Goal: Task Accomplishment & Management: Complete application form

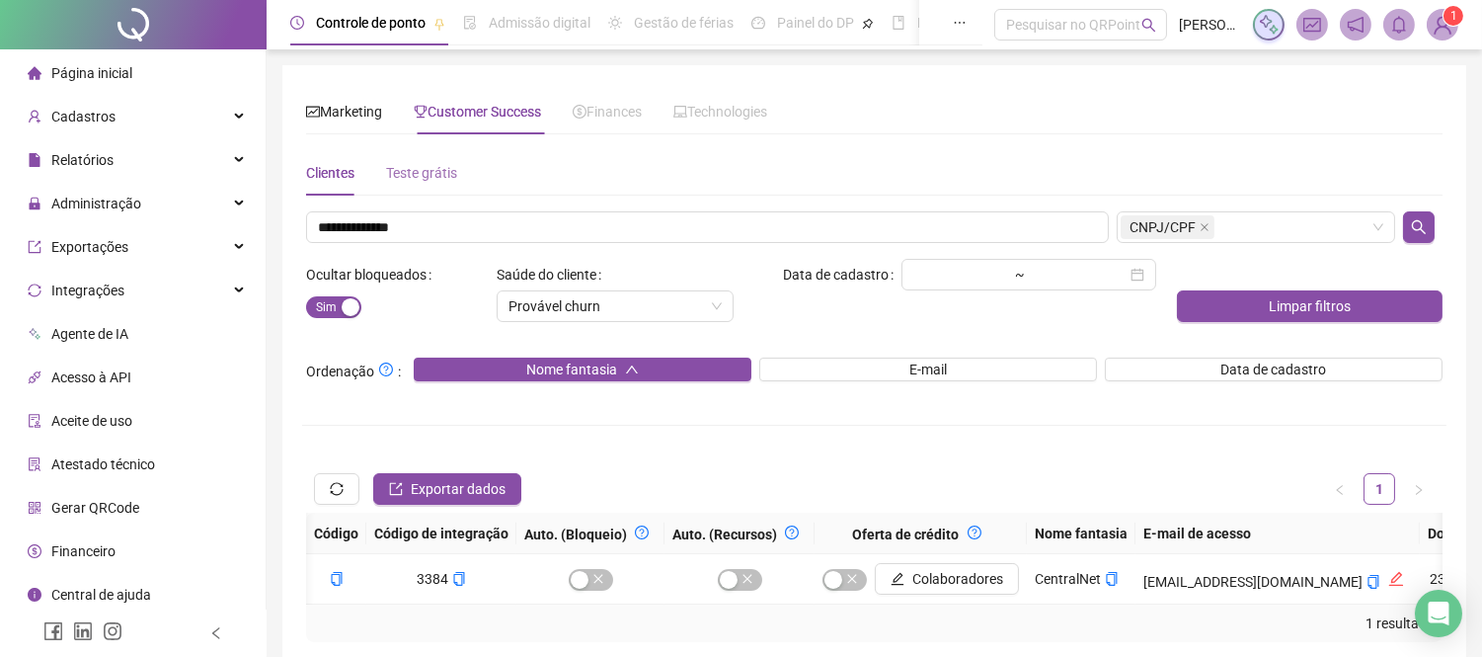
scroll to position [0, 4]
click at [431, 180] on div "Teste grátis" at bounding box center [421, 173] width 71 height 22
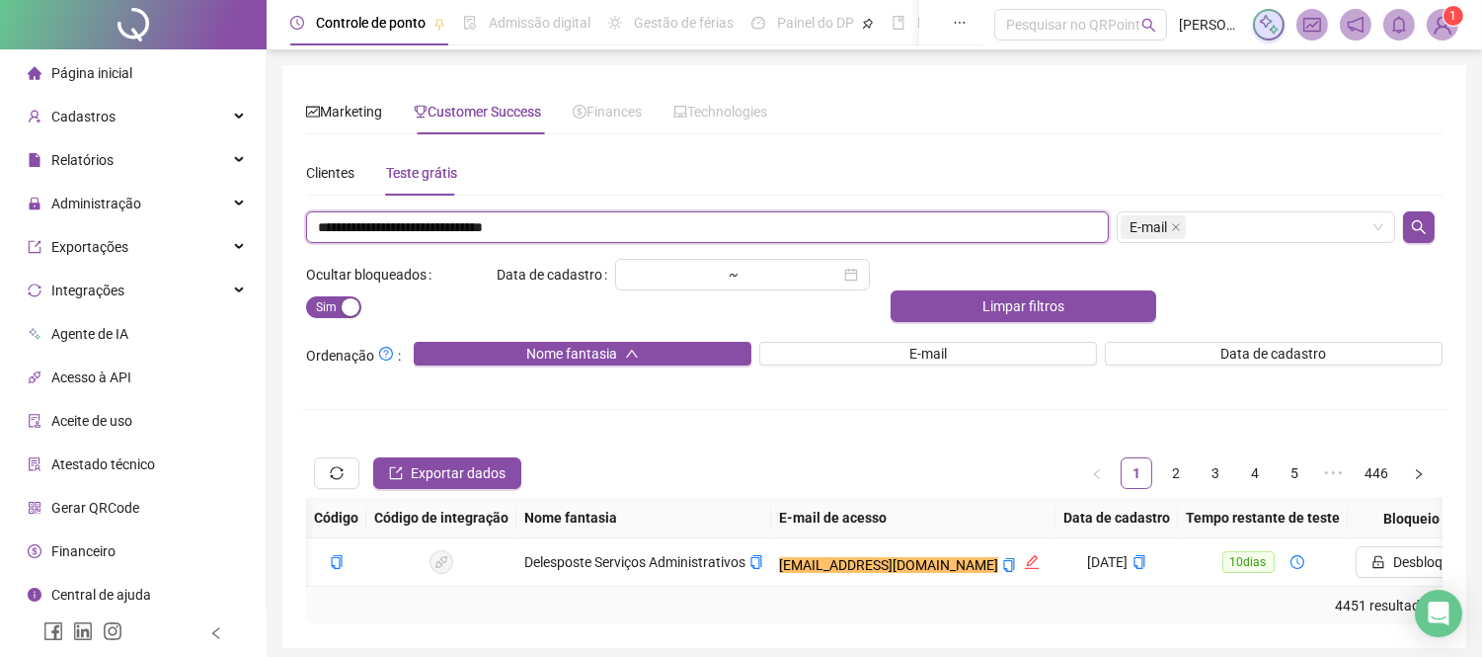
drag, startPoint x: 645, startPoint y: 230, endPoint x: 0, endPoint y: 161, distance: 648.4
click at [0, 163] on div "**********" at bounding box center [741, 366] width 1482 height 733
click at [0, 161] on li "Relatórios" at bounding box center [133, 159] width 266 height 39
drag, startPoint x: 636, startPoint y: 222, endPoint x: 103, endPoint y: 189, distance: 534.2
click at [103, 189] on div "**********" at bounding box center [741, 366] width 1482 height 733
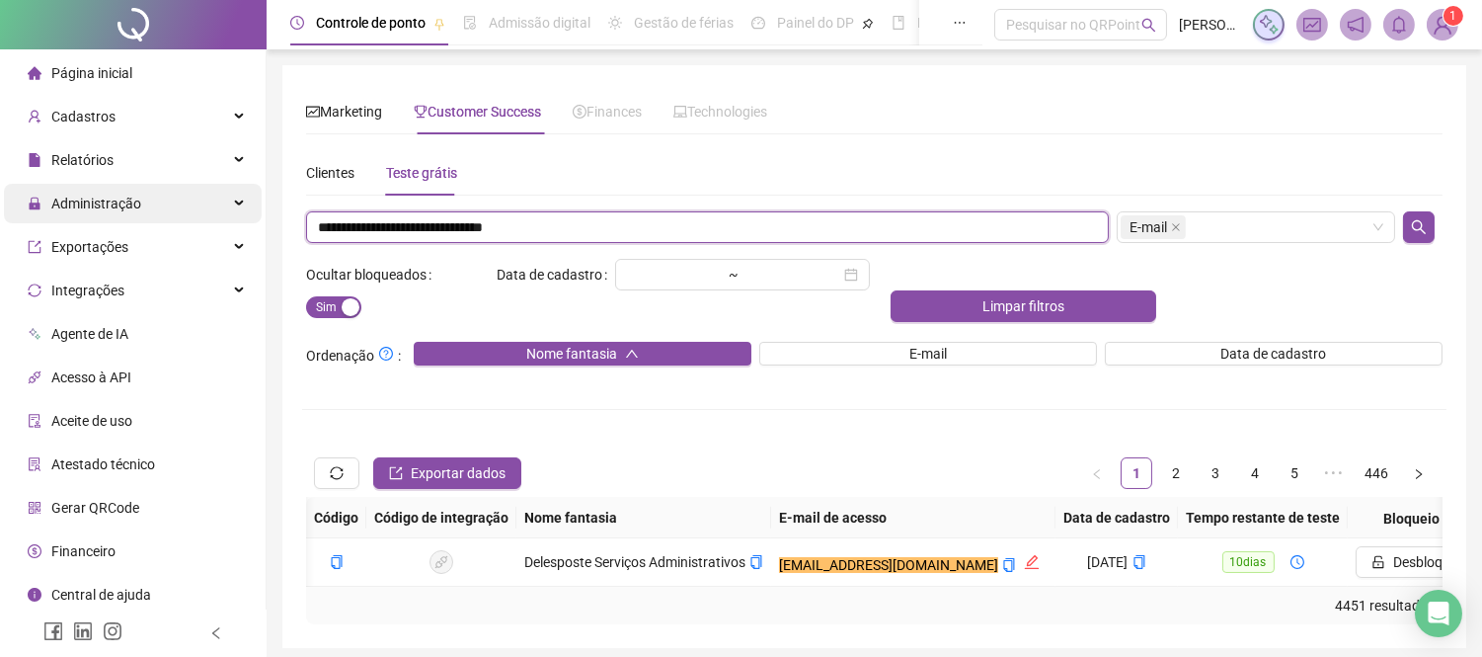
paste input "text"
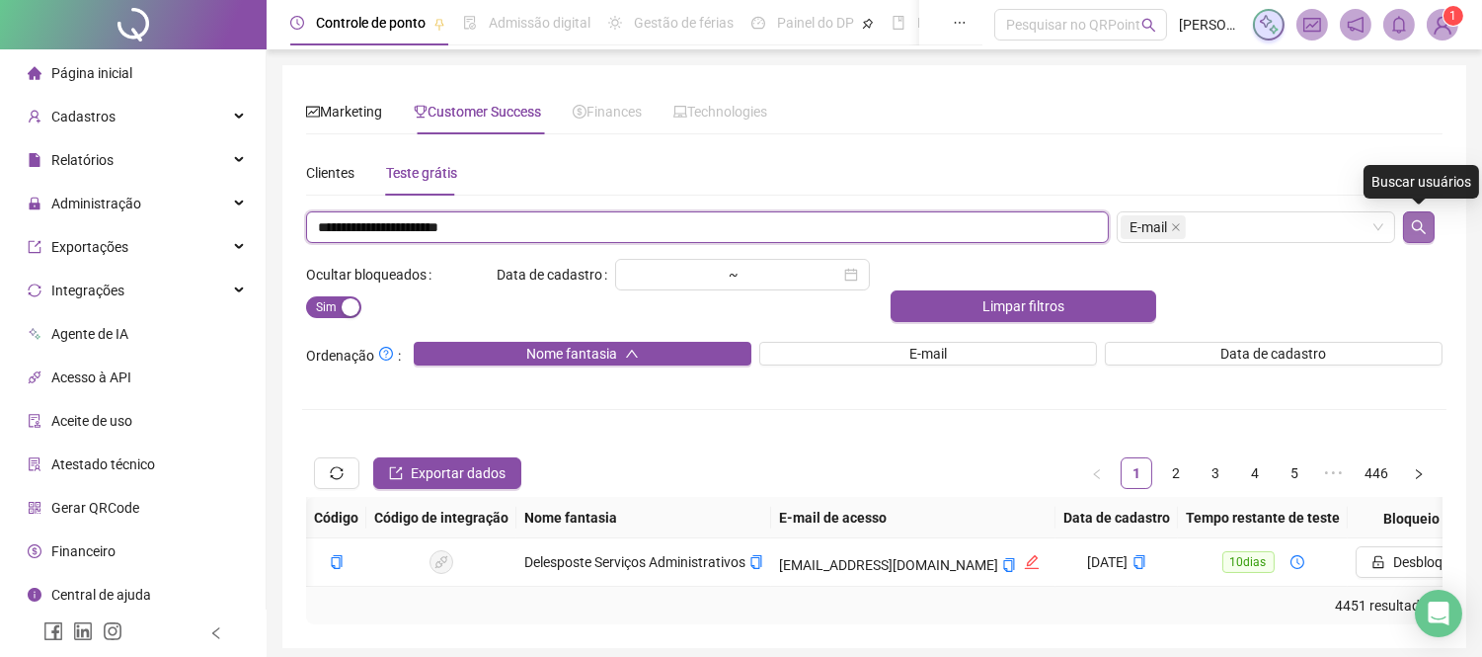
type input "**********"
click at [1418, 225] on icon "search" at bounding box center [1419, 227] width 16 height 16
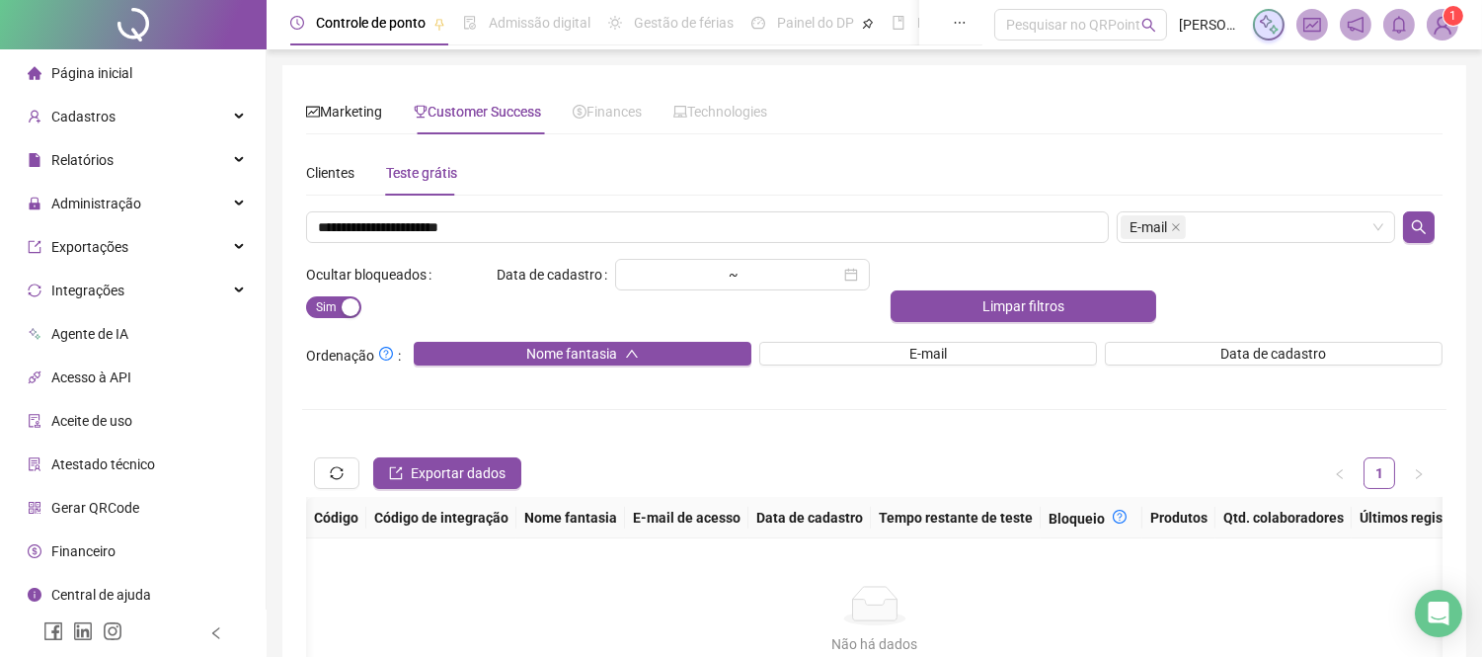
scroll to position [0, 152]
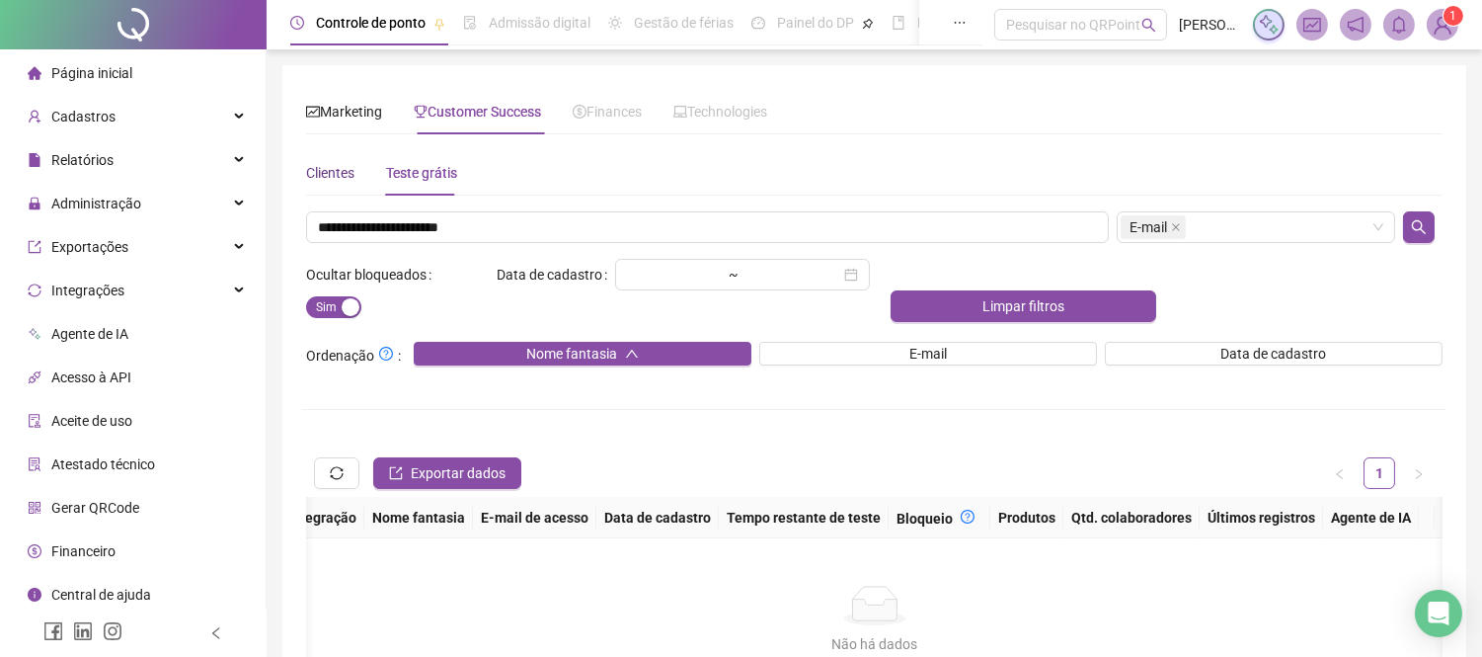
click at [327, 175] on div "Clientes" at bounding box center [330, 173] width 48 height 22
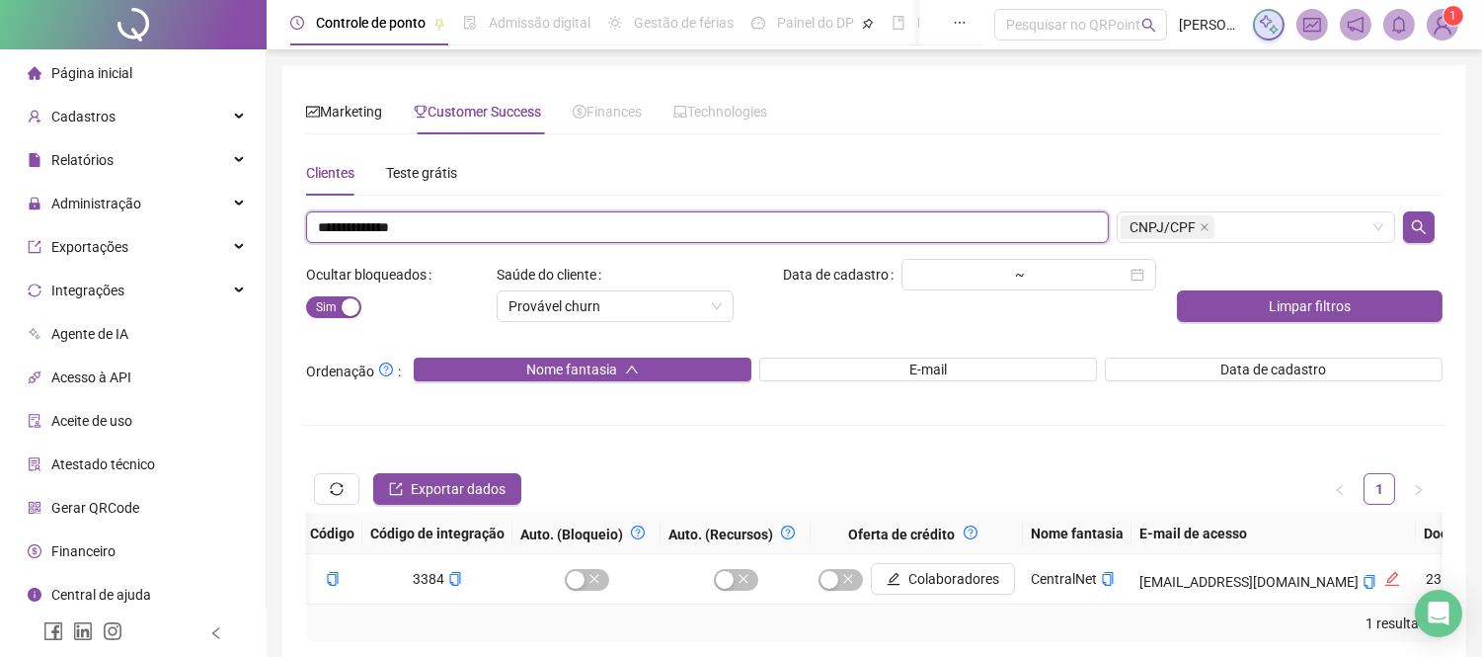
drag, startPoint x: 481, startPoint y: 219, endPoint x: 0, endPoint y: 224, distance: 480.8
click at [0, 230] on div "**********" at bounding box center [741, 375] width 1482 height 750
click at [0, 224] on ul "Página inicial Cadastros Relatórios Administração Exportações Integrações Agent…" at bounding box center [133, 355] width 267 height 612
drag, startPoint x: 430, startPoint y: 218, endPoint x: 282, endPoint y: 210, distance: 148.3
click at [288, 210] on div "**********" at bounding box center [874, 365] width 1184 height 600
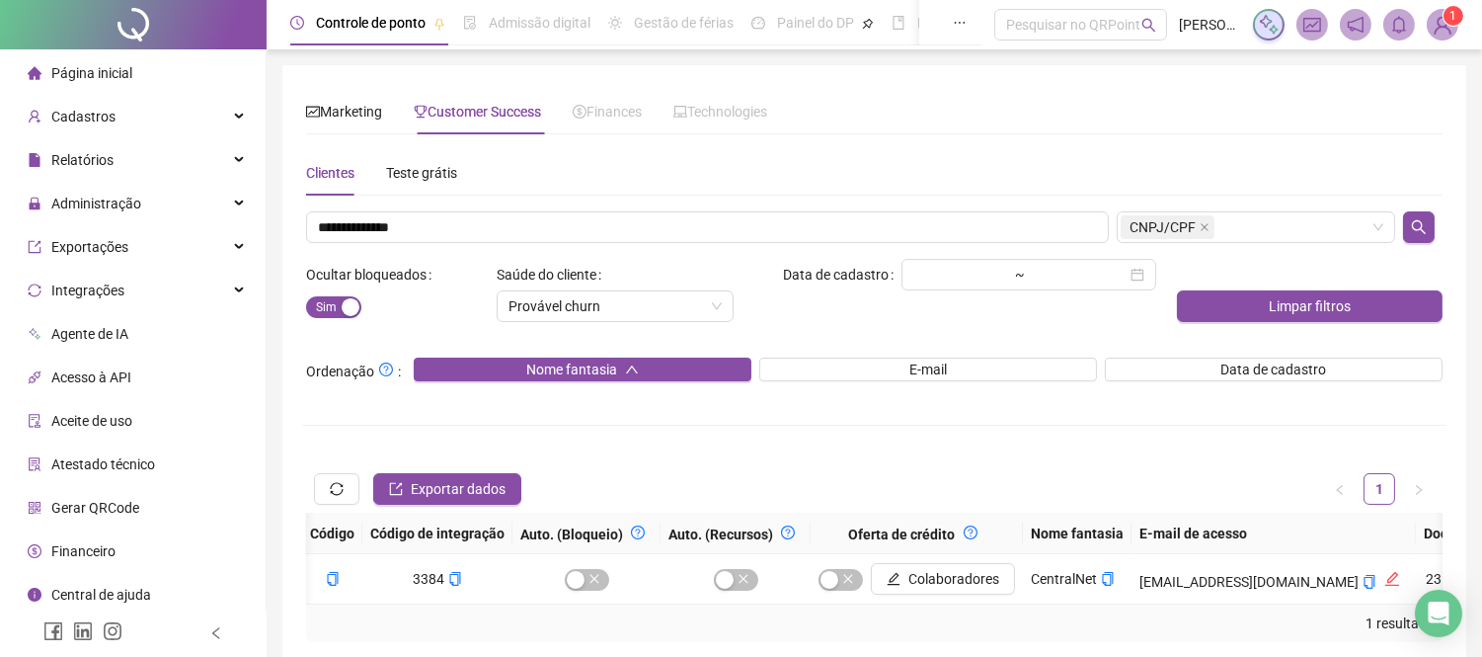
click at [280, 209] on div "**********" at bounding box center [874, 375] width 1215 height 750
click at [279, 209] on div "**********" at bounding box center [874, 375] width 1215 height 750
click at [454, 220] on input "**********" at bounding box center [707, 227] width 803 height 32
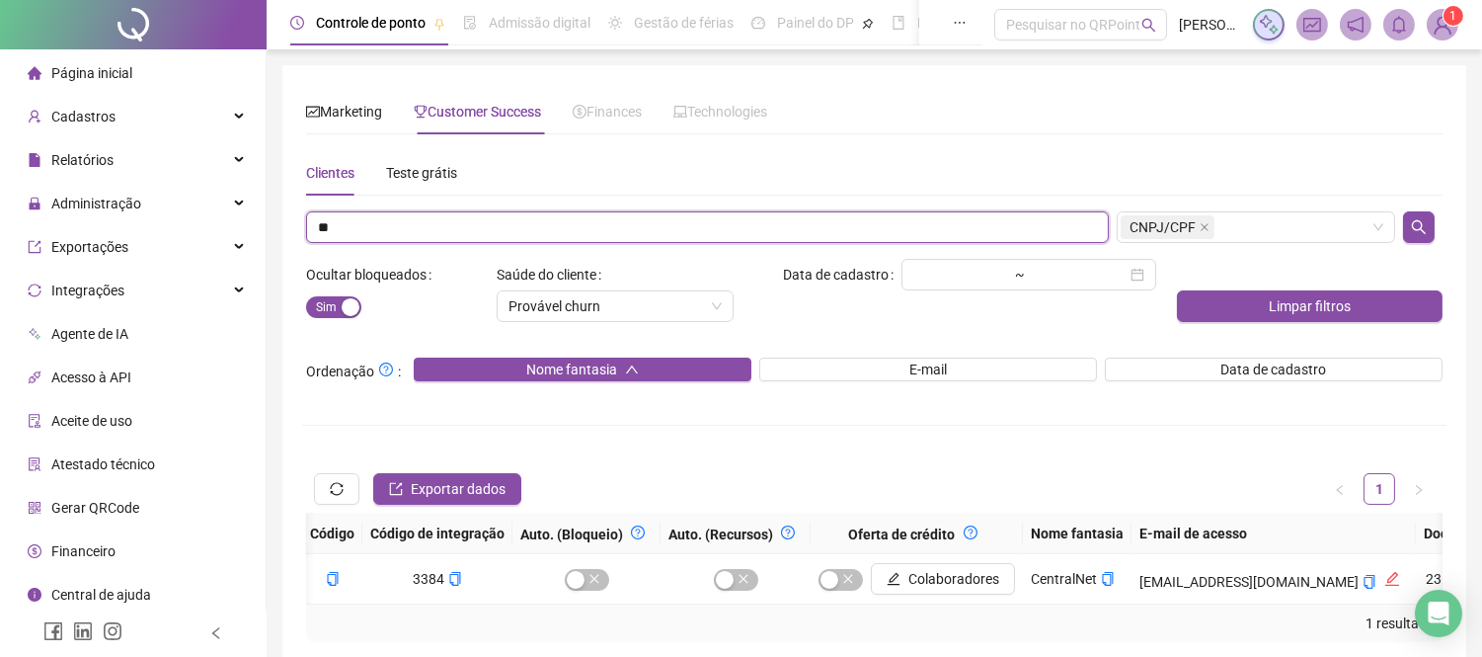
type input "*"
paste input "**********"
click at [1200, 228] on icon "close" at bounding box center [1205, 227] width 10 height 10
click at [1377, 227] on div "Escolha um ou mais filtros" at bounding box center [1256, 227] width 278 height 32
type input "**********"
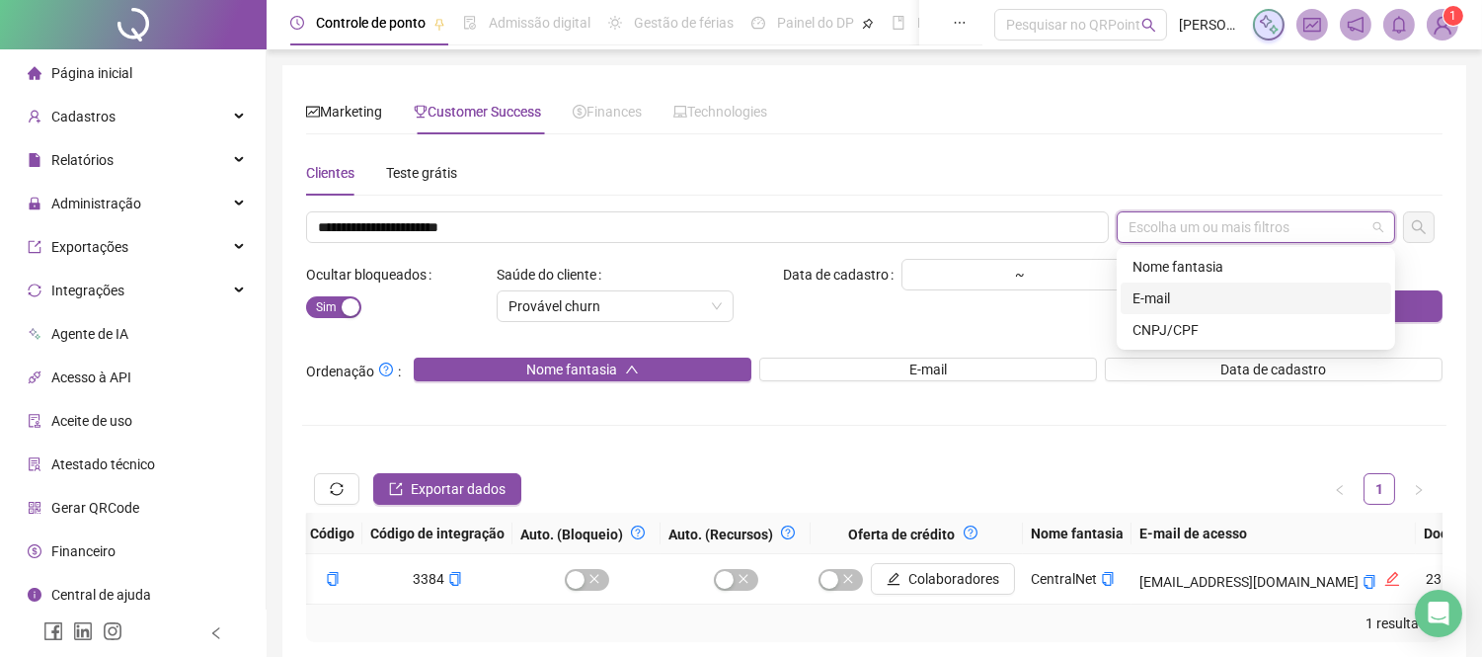
click at [1199, 291] on div "E-mail" at bounding box center [1255, 298] width 247 height 22
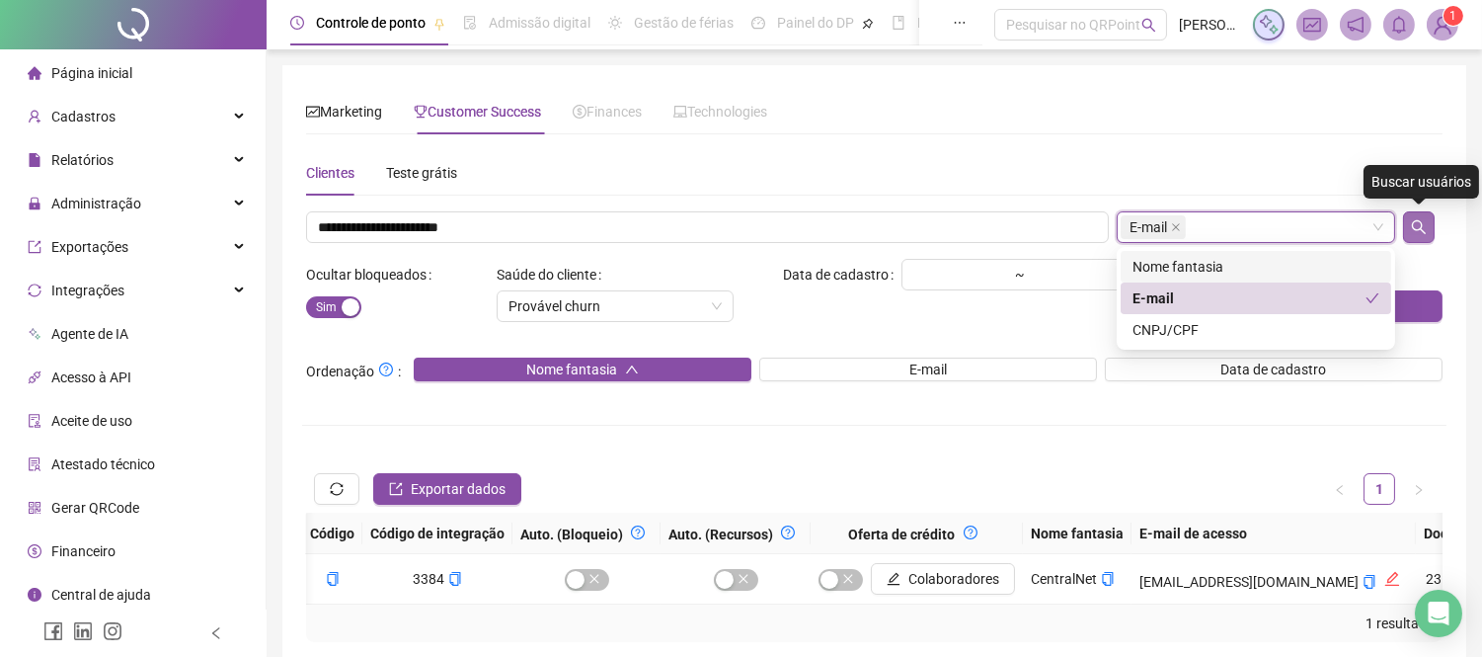
click at [1425, 233] on icon "search" at bounding box center [1419, 227] width 14 height 14
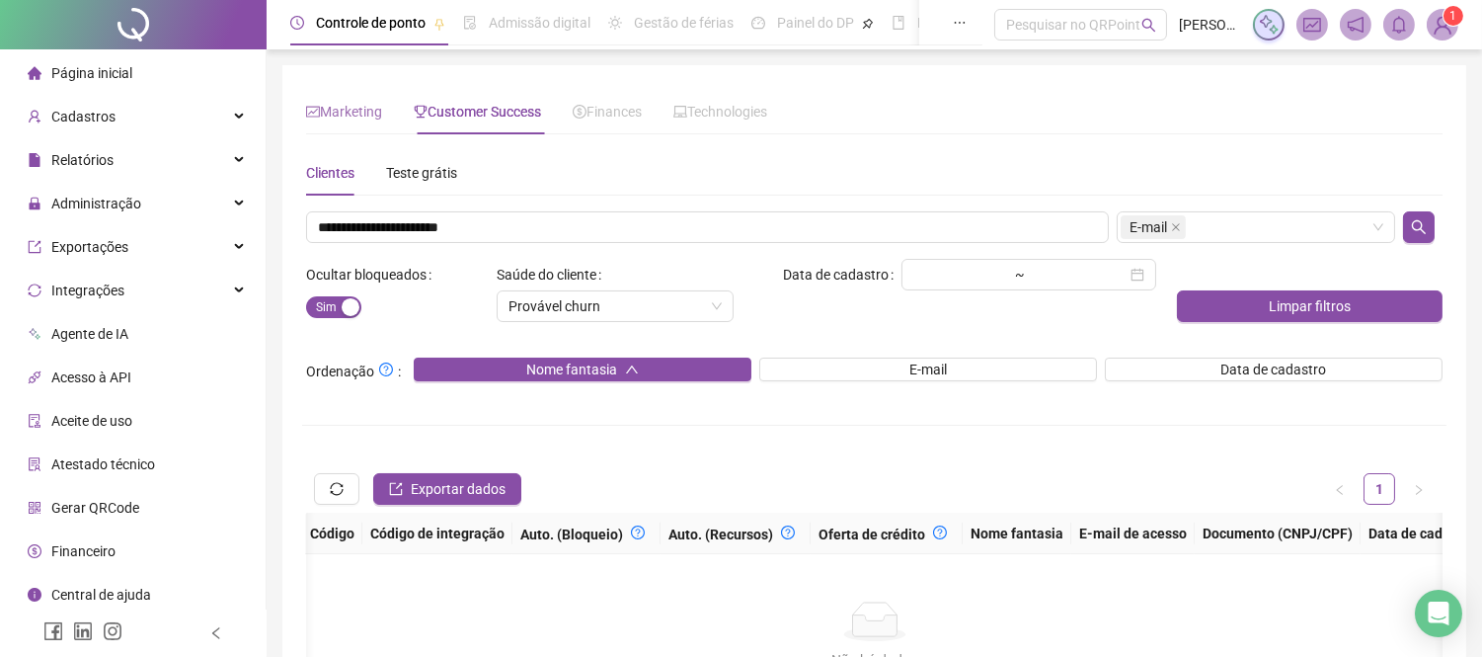
click at [326, 99] on div "Marketing" at bounding box center [344, 111] width 76 height 45
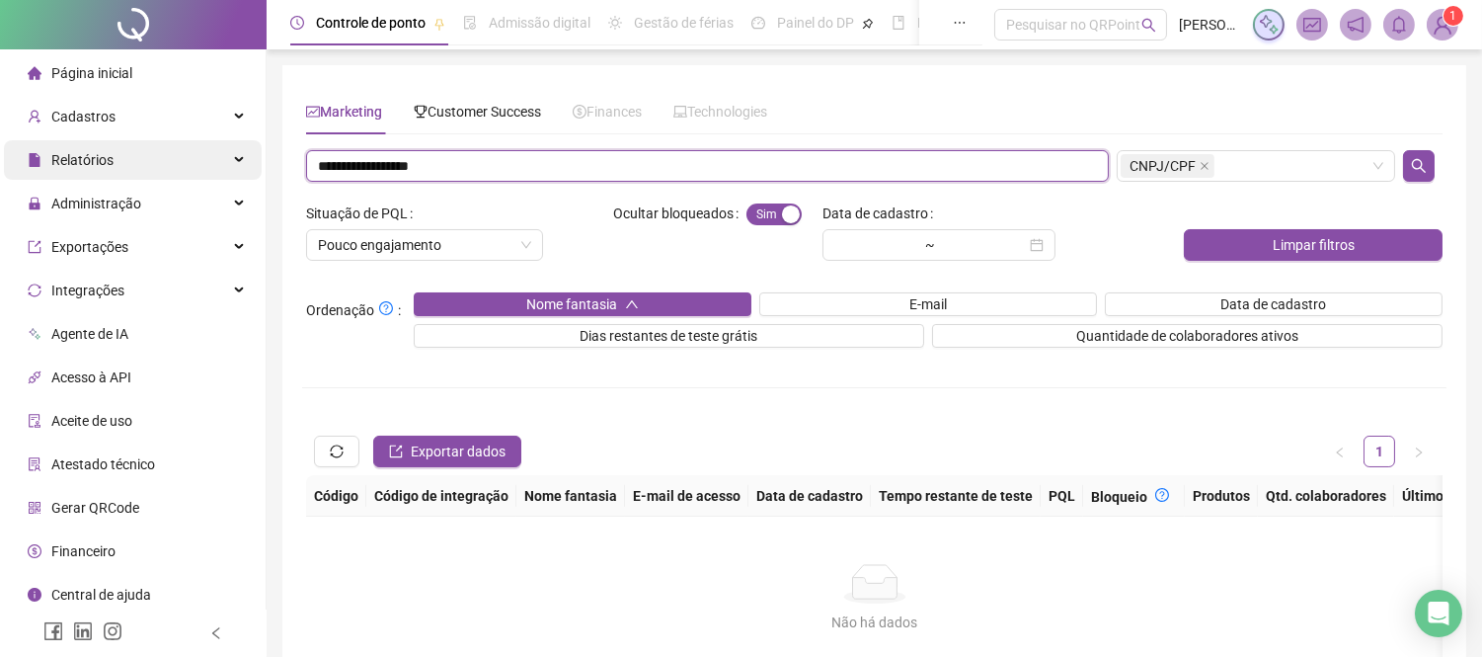
drag, startPoint x: 506, startPoint y: 169, endPoint x: 244, endPoint y: 154, distance: 263.0
click at [244, 154] on div "**********" at bounding box center [741, 413] width 1482 height 827
click at [244, 154] on div "Relatórios" at bounding box center [133, 159] width 258 height 39
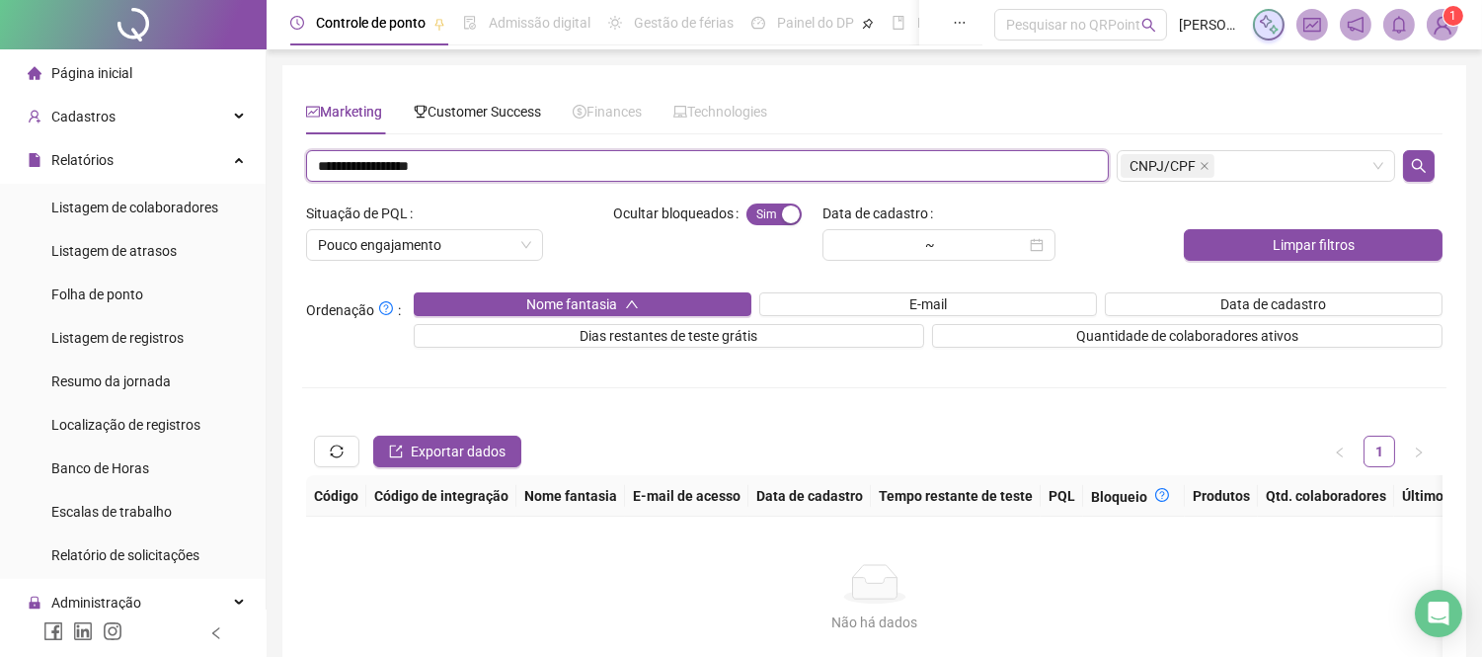
click at [508, 172] on input "**********" at bounding box center [707, 166] width 803 height 32
type input "*"
paste input "**********"
click at [1375, 159] on div "CNPJ/CPF" at bounding box center [1256, 166] width 278 height 32
type input "**********"
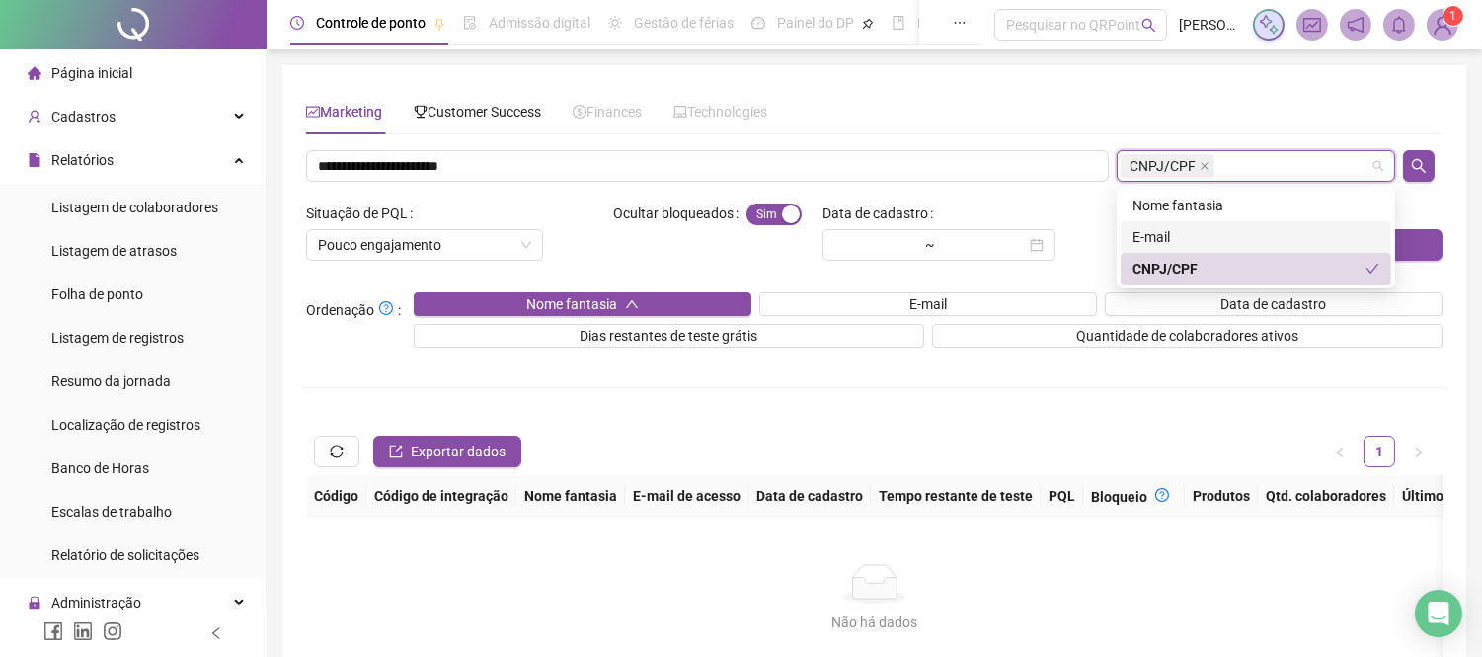
click at [1183, 234] on div "E-mail" at bounding box center [1255, 237] width 247 height 22
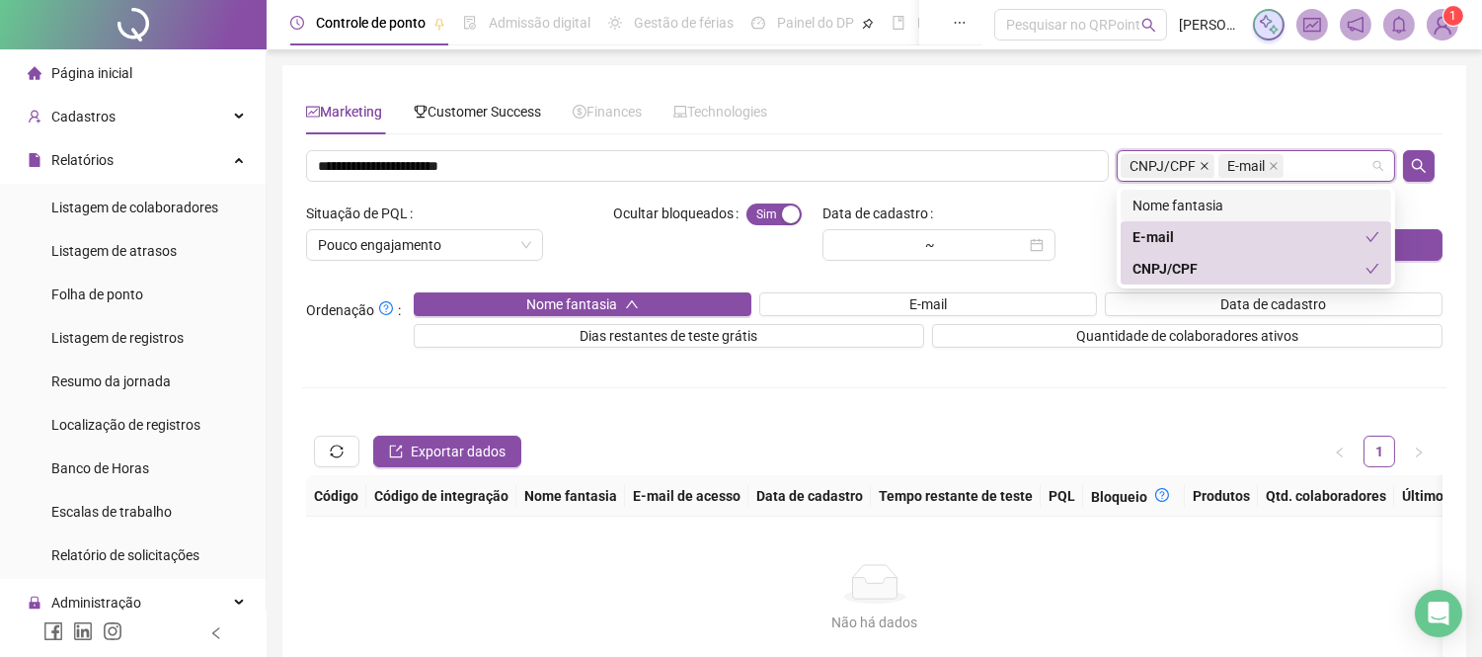
click at [1200, 166] on icon "close" at bounding box center [1205, 166] width 10 height 10
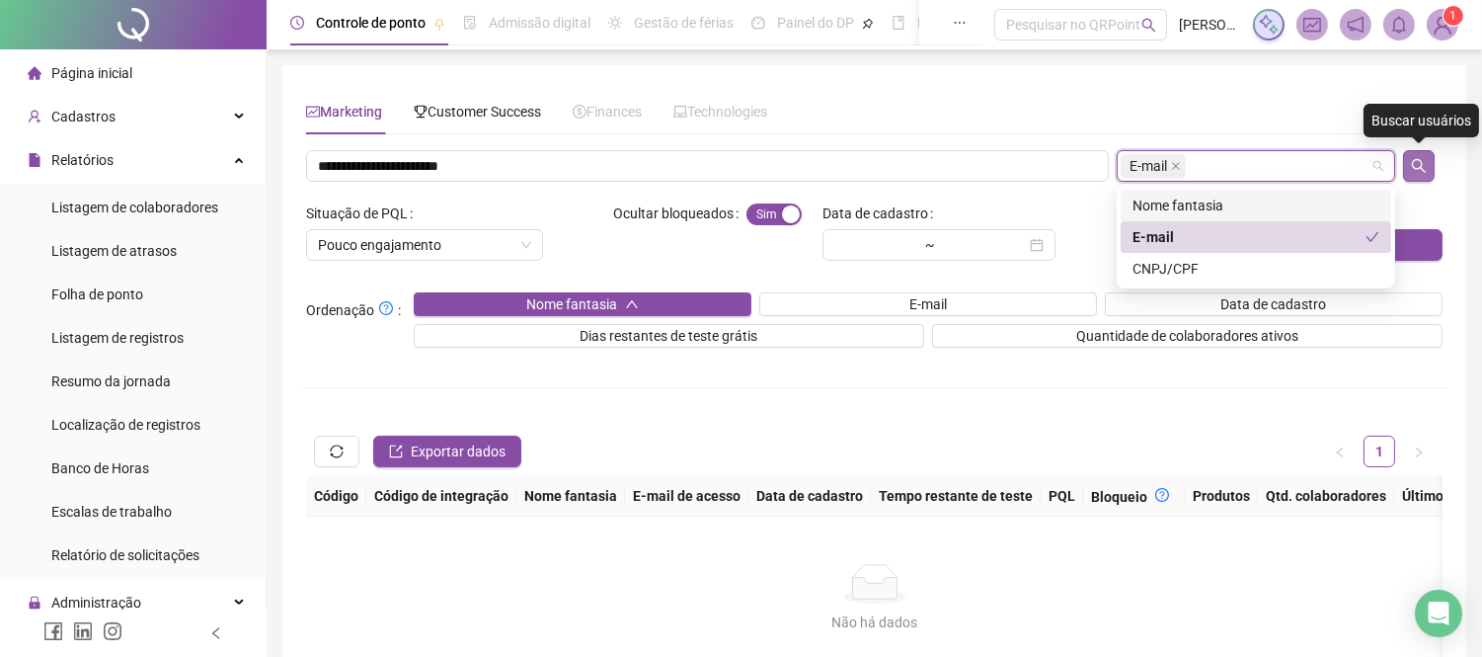
click at [1410, 154] on button "button" at bounding box center [1419, 166] width 32 height 32
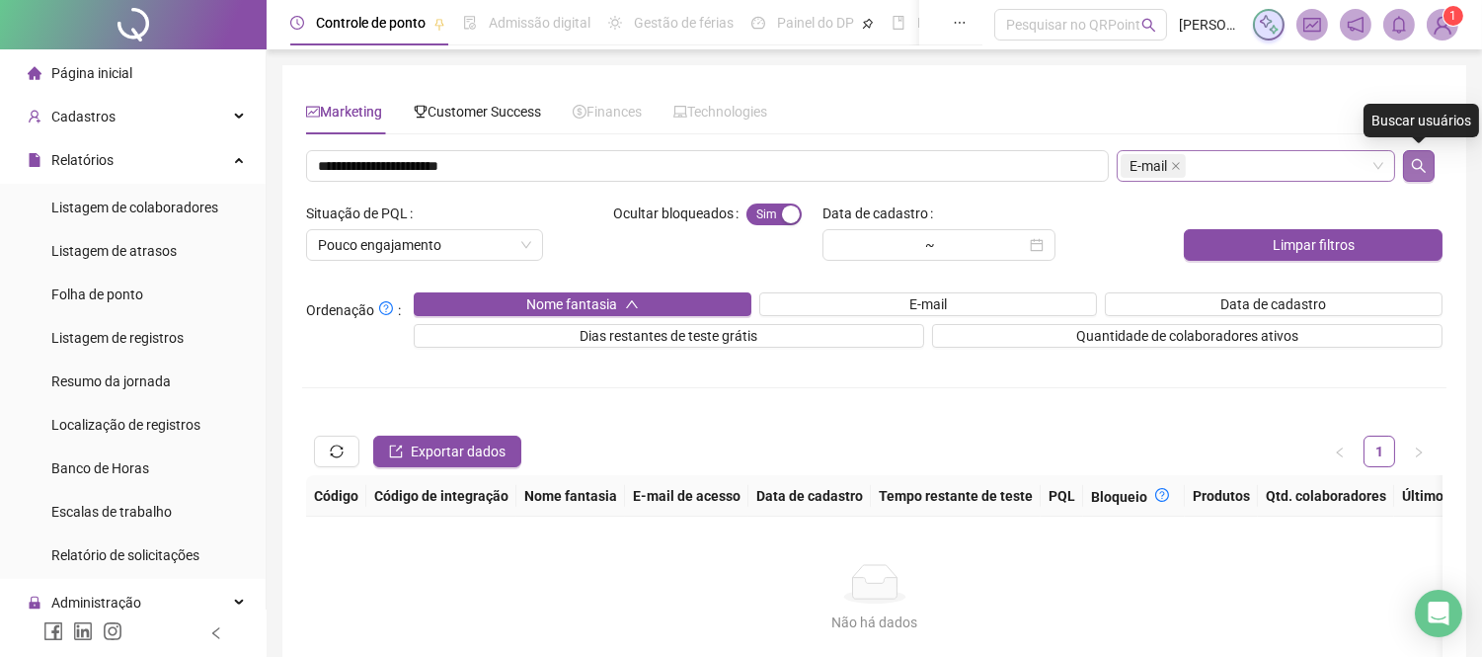
click at [1410, 154] on button "button" at bounding box center [1419, 166] width 32 height 32
click at [475, 105] on span "Customer Success" at bounding box center [477, 112] width 127 height 16
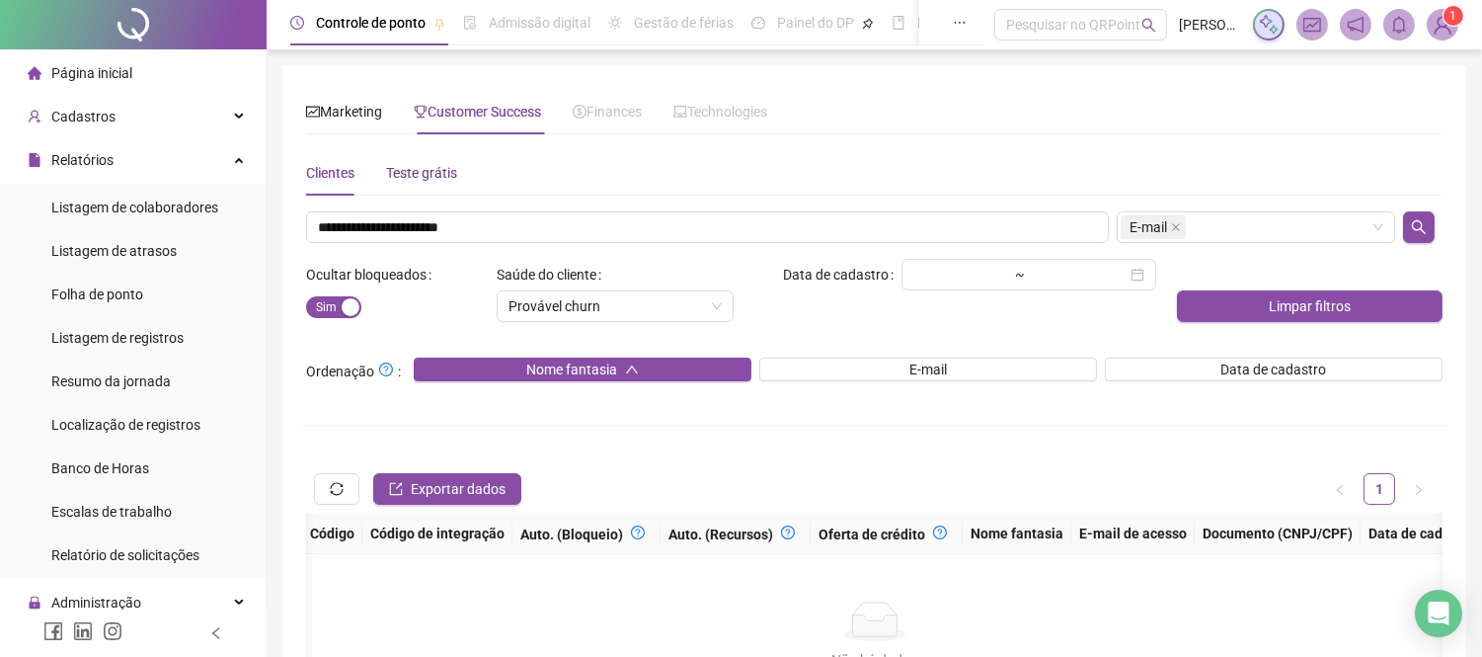
click at [434, 174] on div "Teste grátis" at bounding box center [421, 173] width 71 height 22
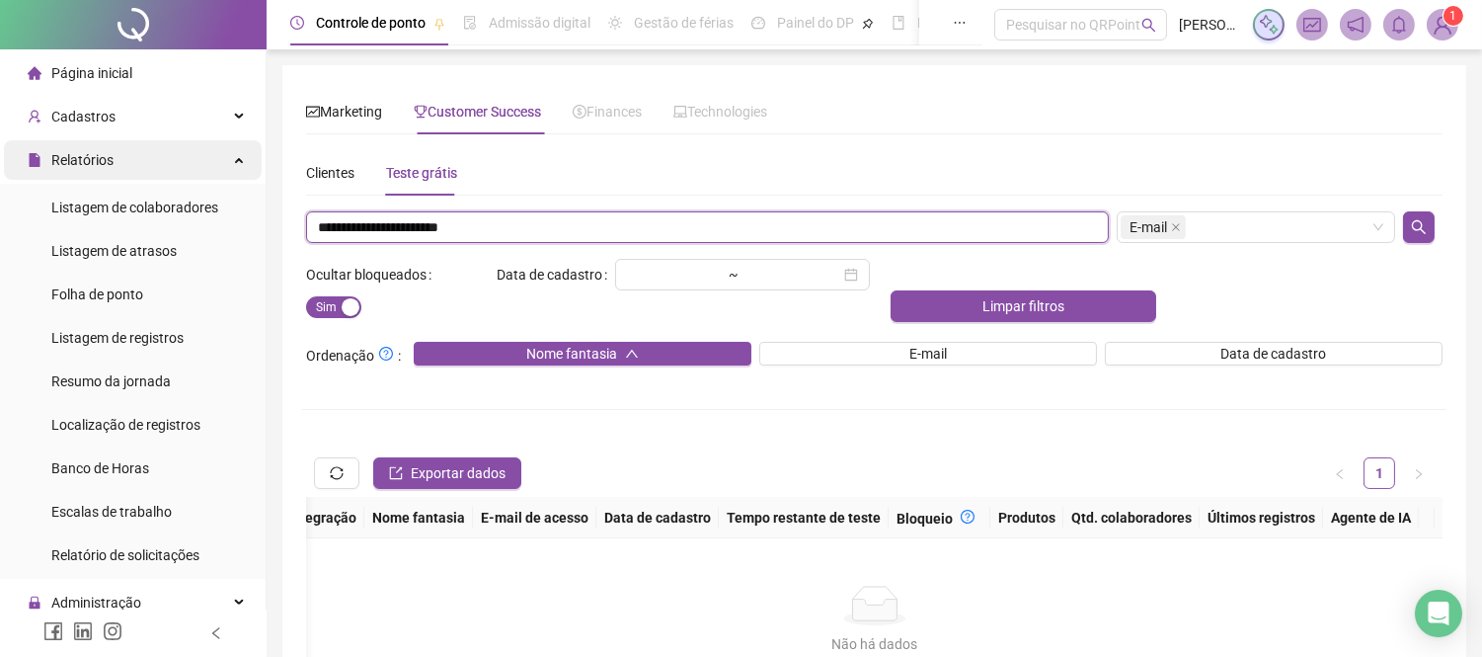
drag, startPoint x: 546, startPoint y: 221, endPoint x: 169, endPoint y: 162, distance: 381.8
click at [169, 162] on div "**********" at bounding box center [741, 424] width 1482 height 849
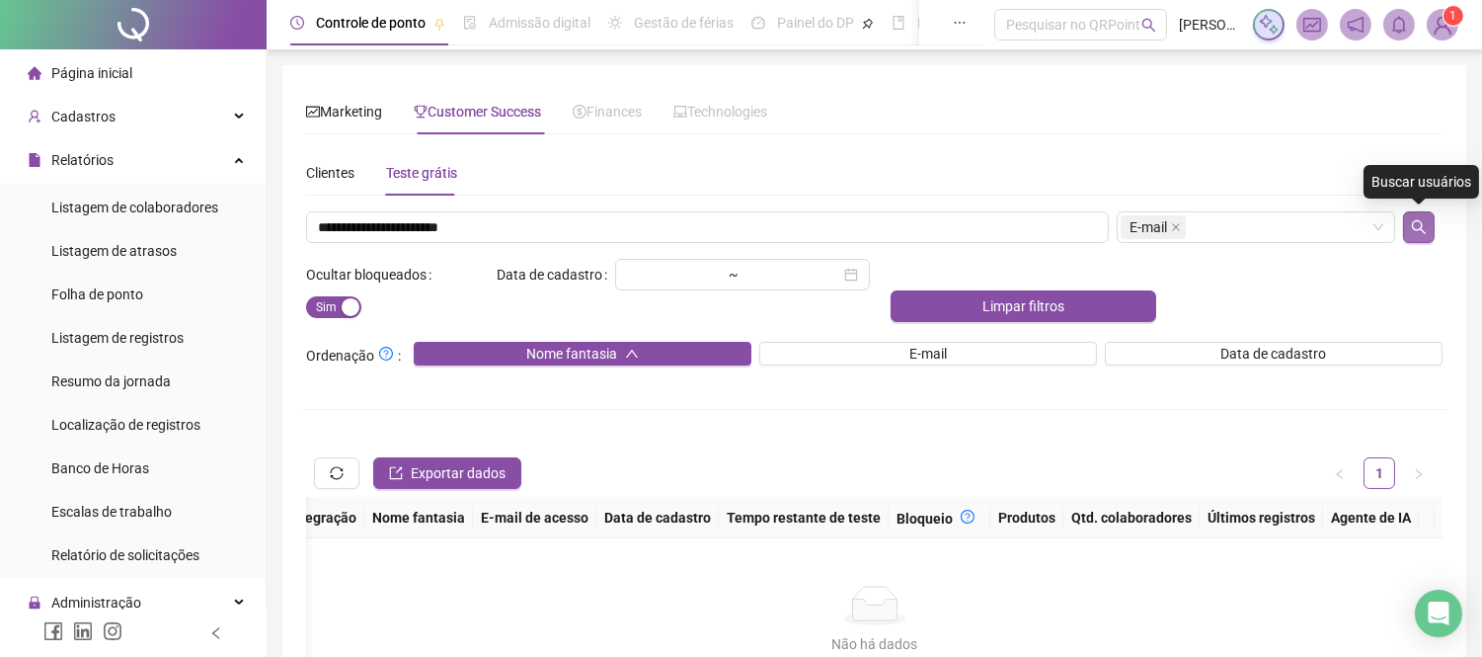
click at [1423, 233] on icon "search" at bounding box center [1419, 227] width 16 height 16
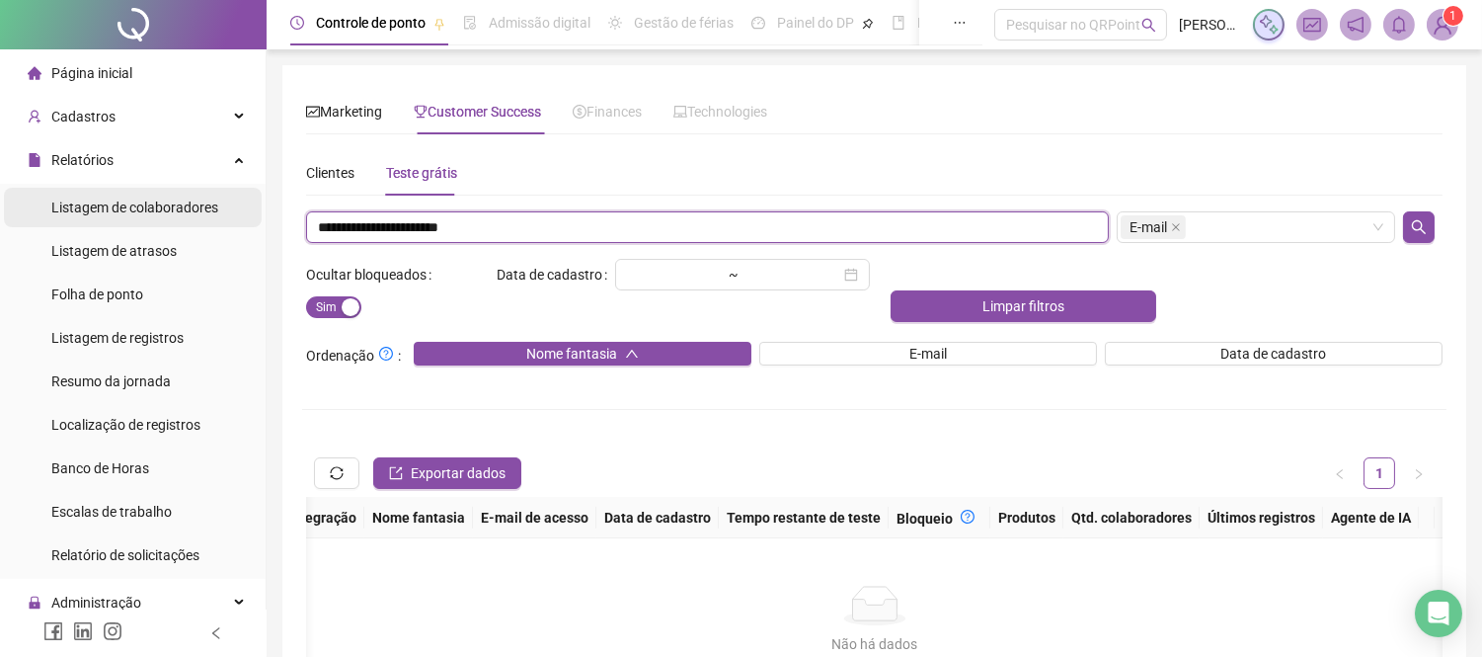
drag, startPoint x: 545, startPoint y: 229, endPoint x: 149, endPoint y: 212, distance: 396.3
click at [149, 212] on div "**********" at bounding box center [741, 424] width 1482 height 849
paste input "text"
click at [1376, 229] on div "E-mail" at bounding box center [1256, 227] width 278 height 32
type input "**********"
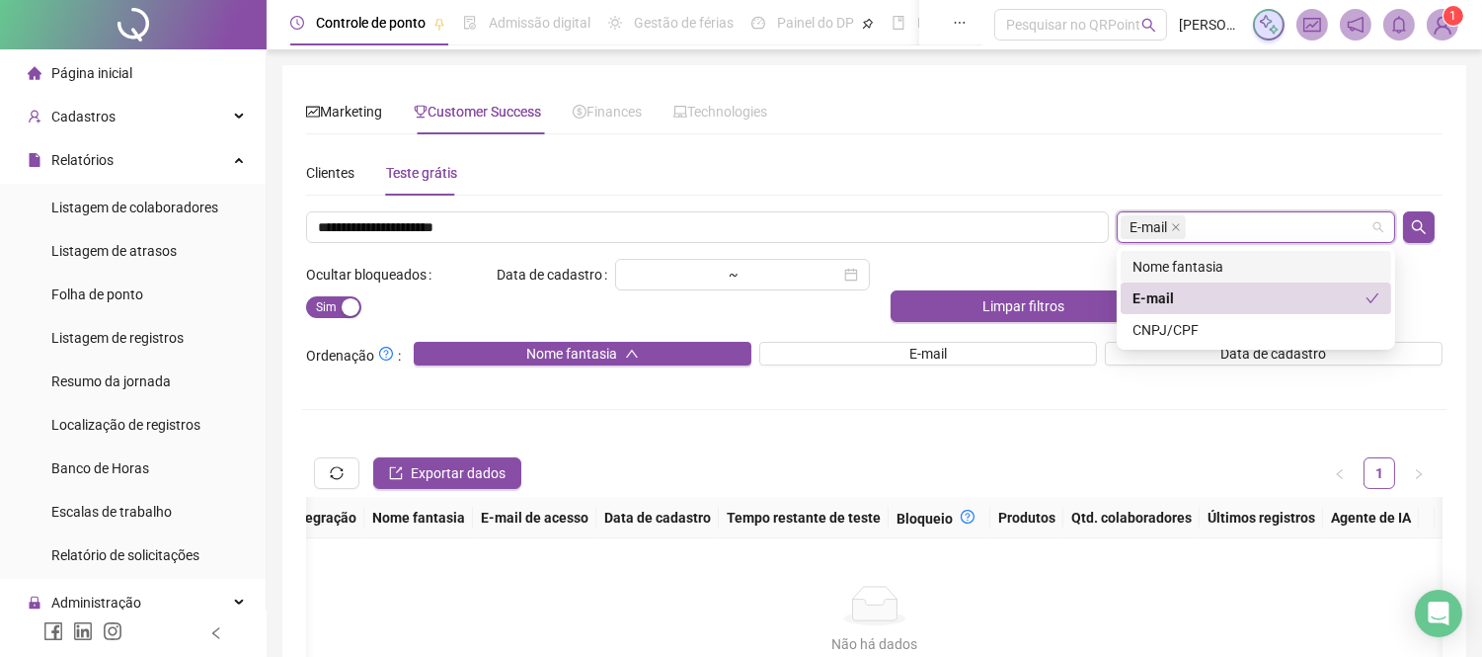
click at [1206, 267] on div "Nome fantasia" at bounding box center [1255, 267] width 247 height 22
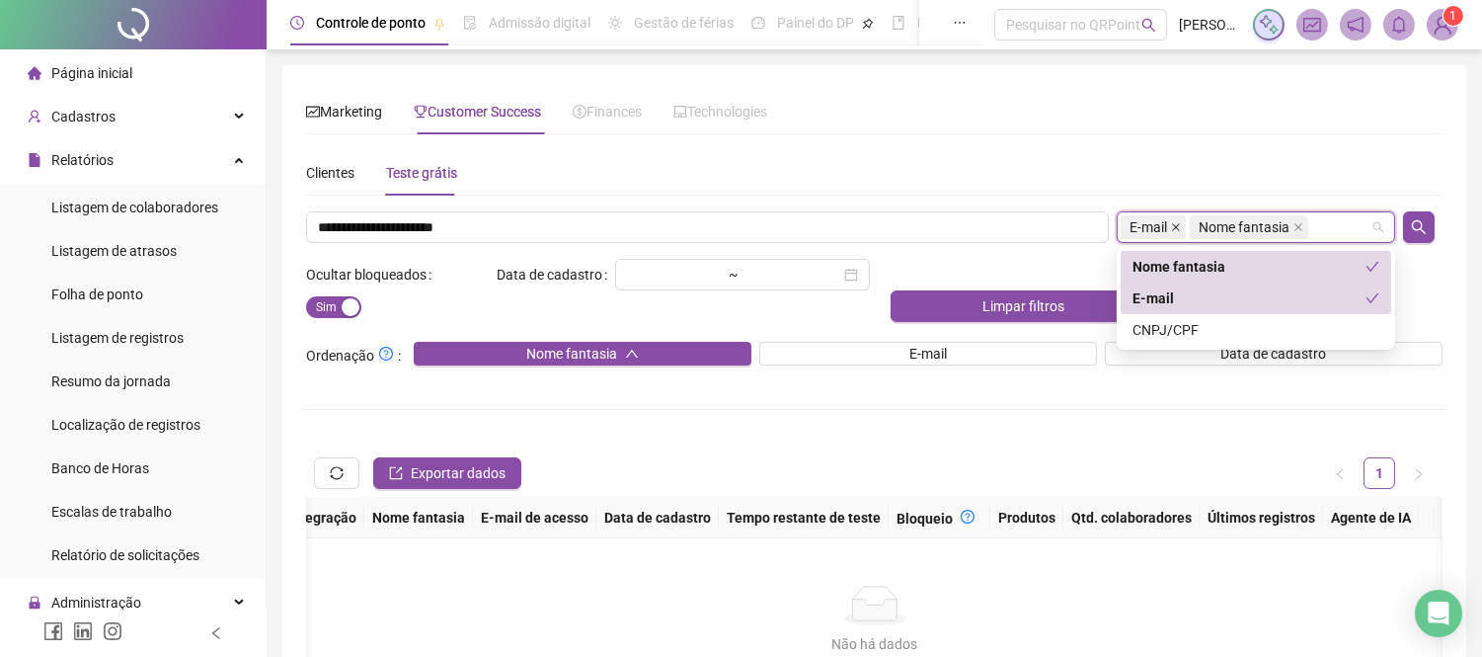
click at [1173, 229] on icon "close" at bounding box center [1176, 227] width 10 height 10
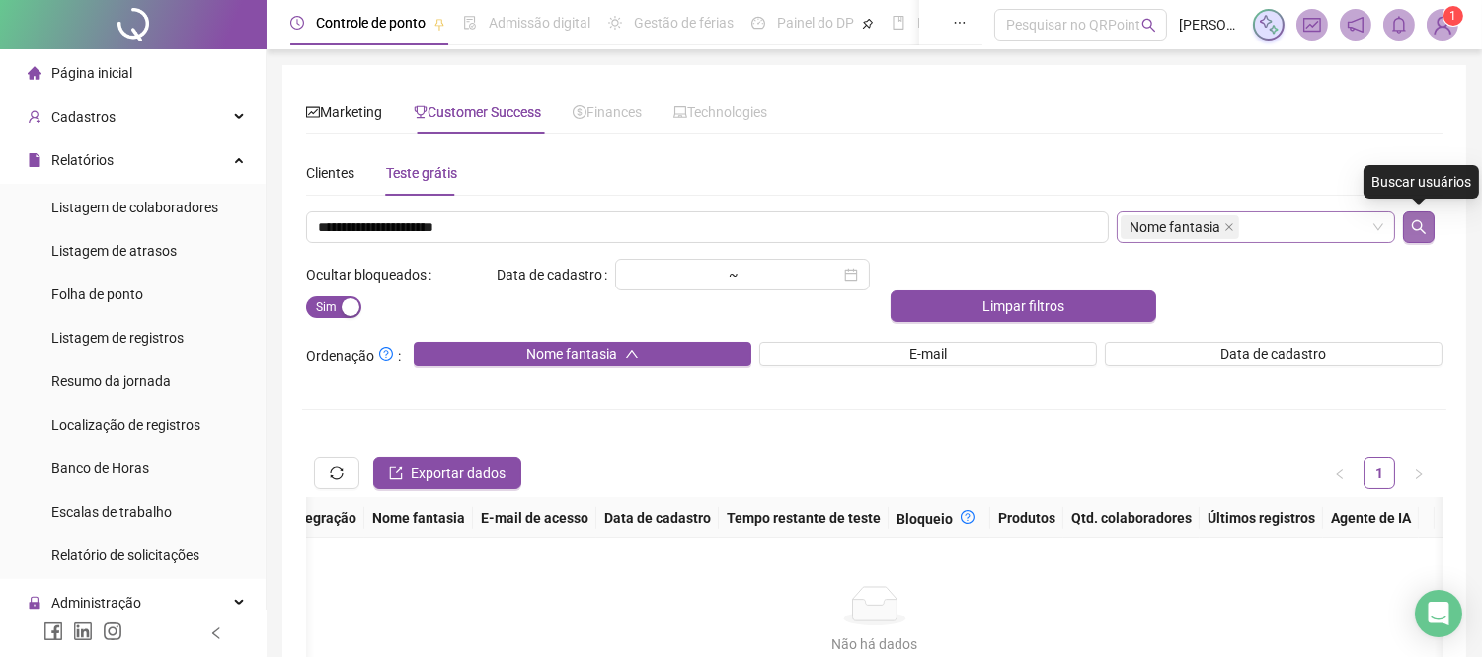
click at [1419, 227] on icon "search" at bounding box center [1419, 227] width 16 height 16
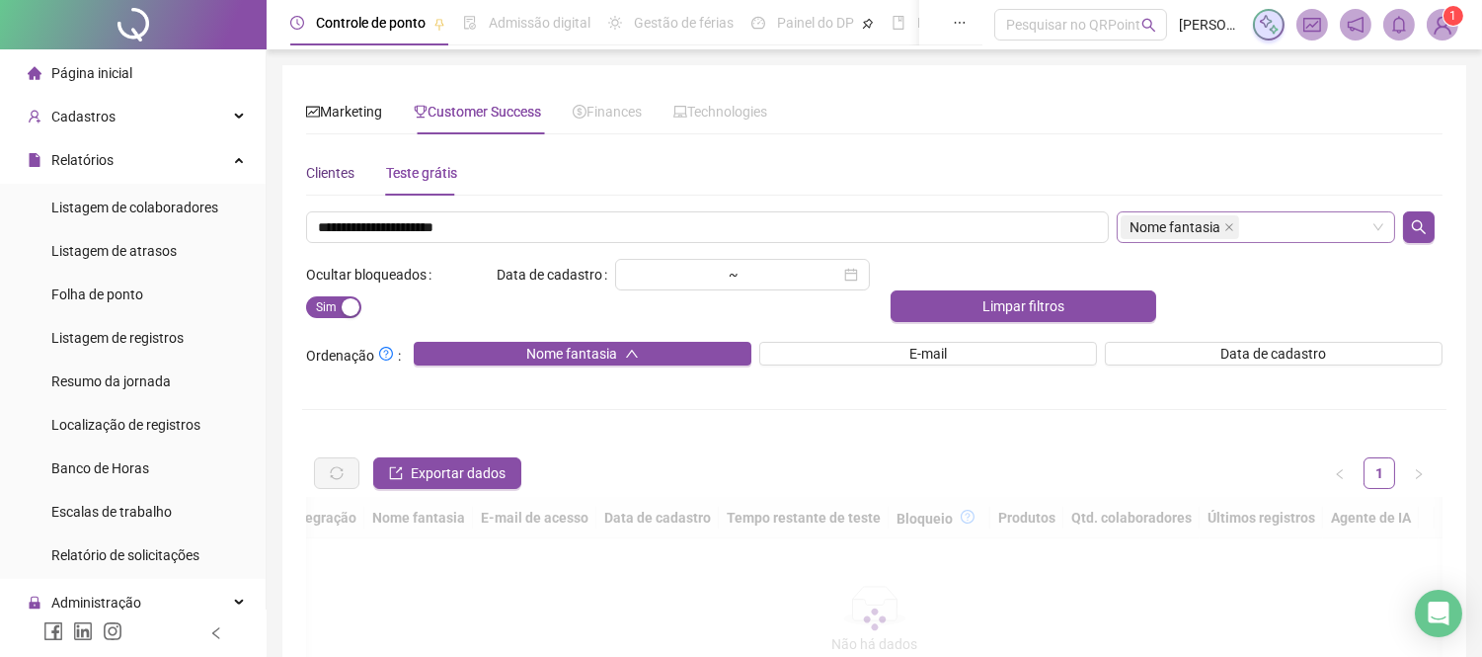
click at [329, 174] on div "Clientes" at bounding box center [330, 173] width 48 height 22
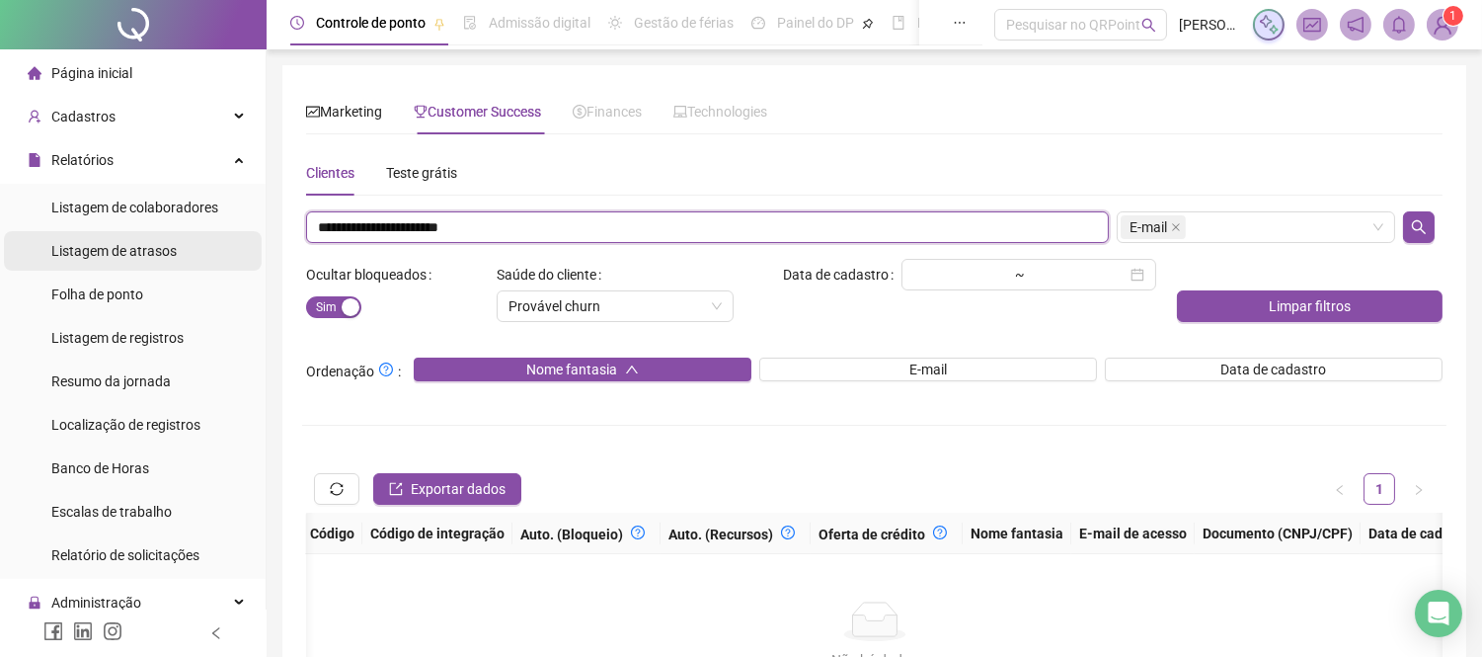
drag, startPoint x: 550, startPoint y: 232, endPoint x: 135, endPoint y: 231, distance: 414.7
click at [148, 231] on div "**********" at bounding box center [741, 432] width 1482 height 865
click at [140, 231] on div "Listagem de atrasos" at bounding box center [113, 250] width 125 height 39
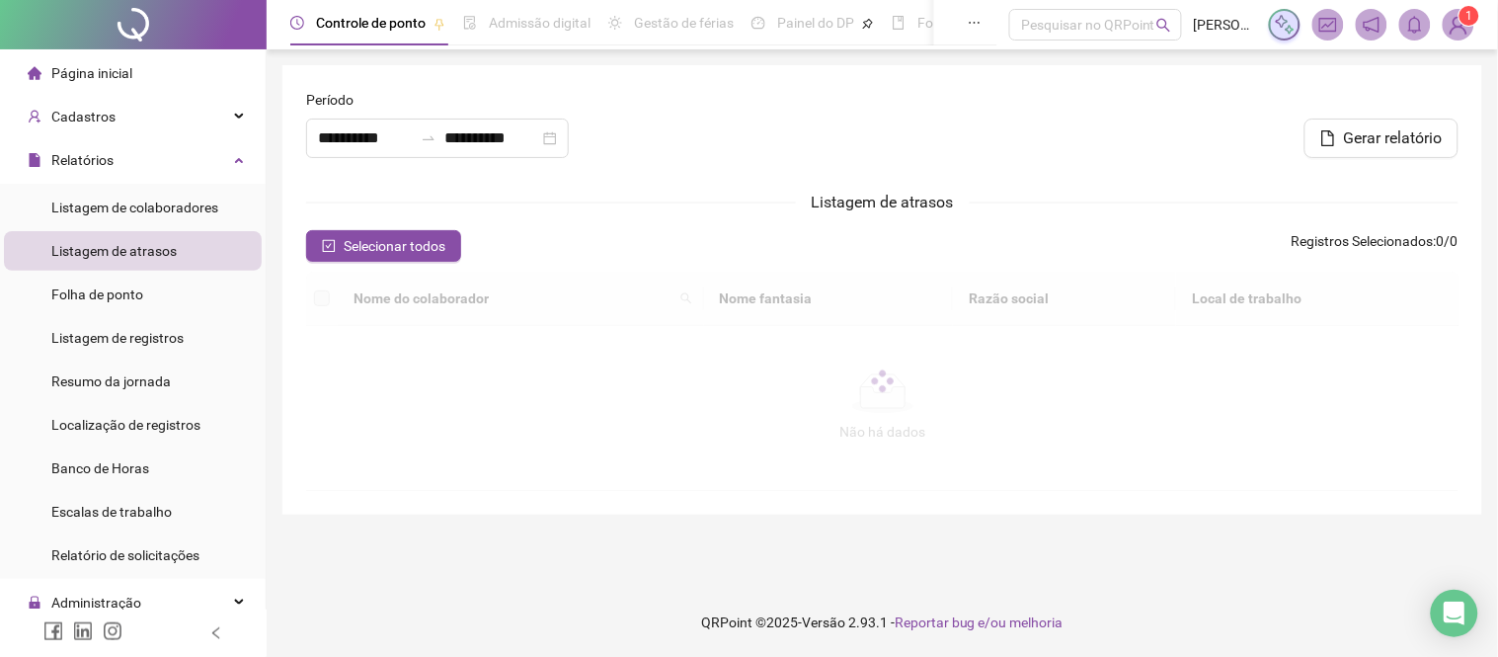
type input "**********"
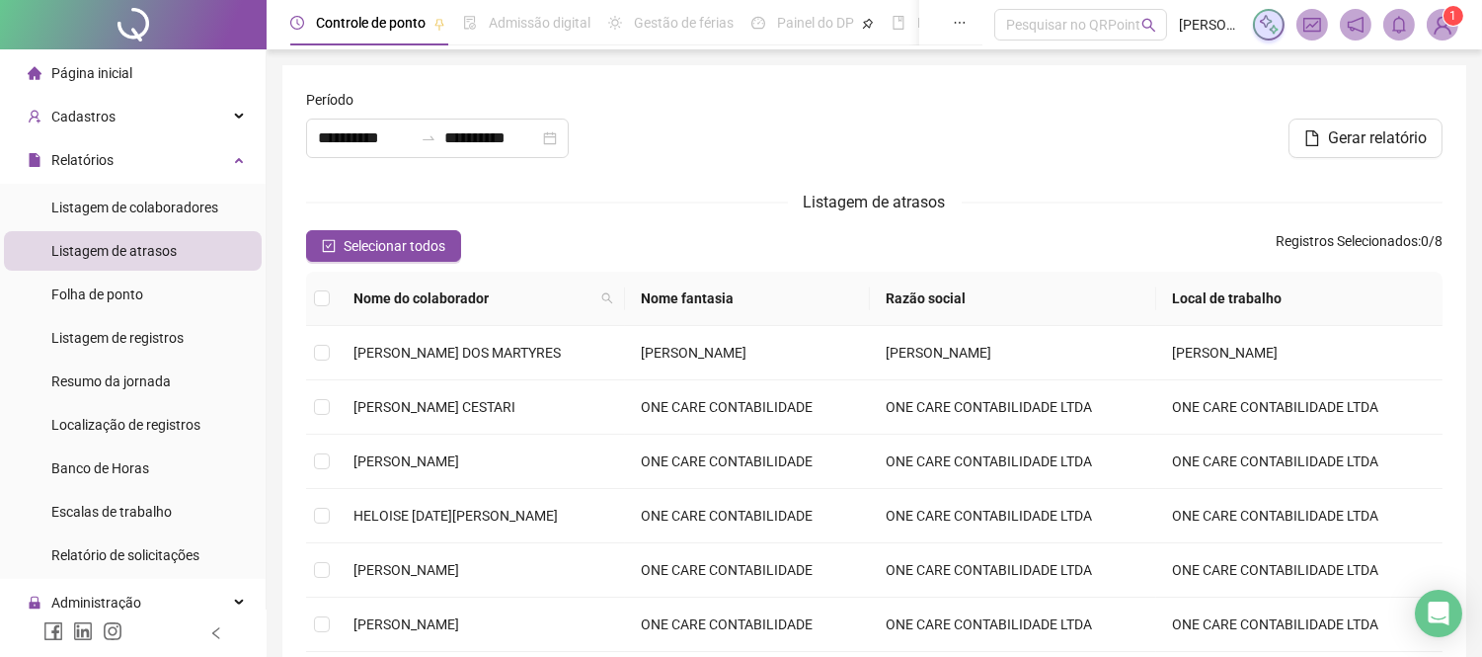
click at [1438, 31] on img at bounding box center [1443, 25] width 30 height 30
click at [1441, 13] on img at bounding box center [1443, 25] width 30 height 30
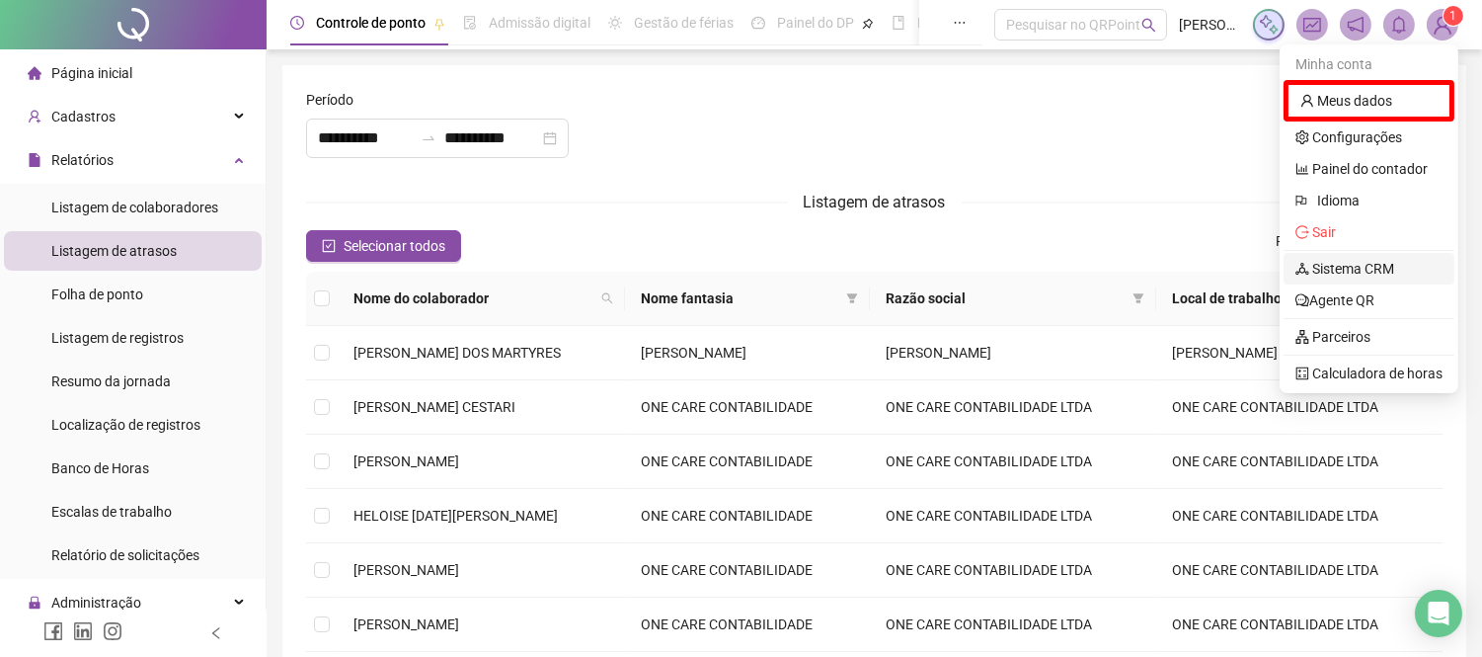
click at [1364, 272] on link "Sistema CRM" at bounding box center [1344, 269] width 99 height 16
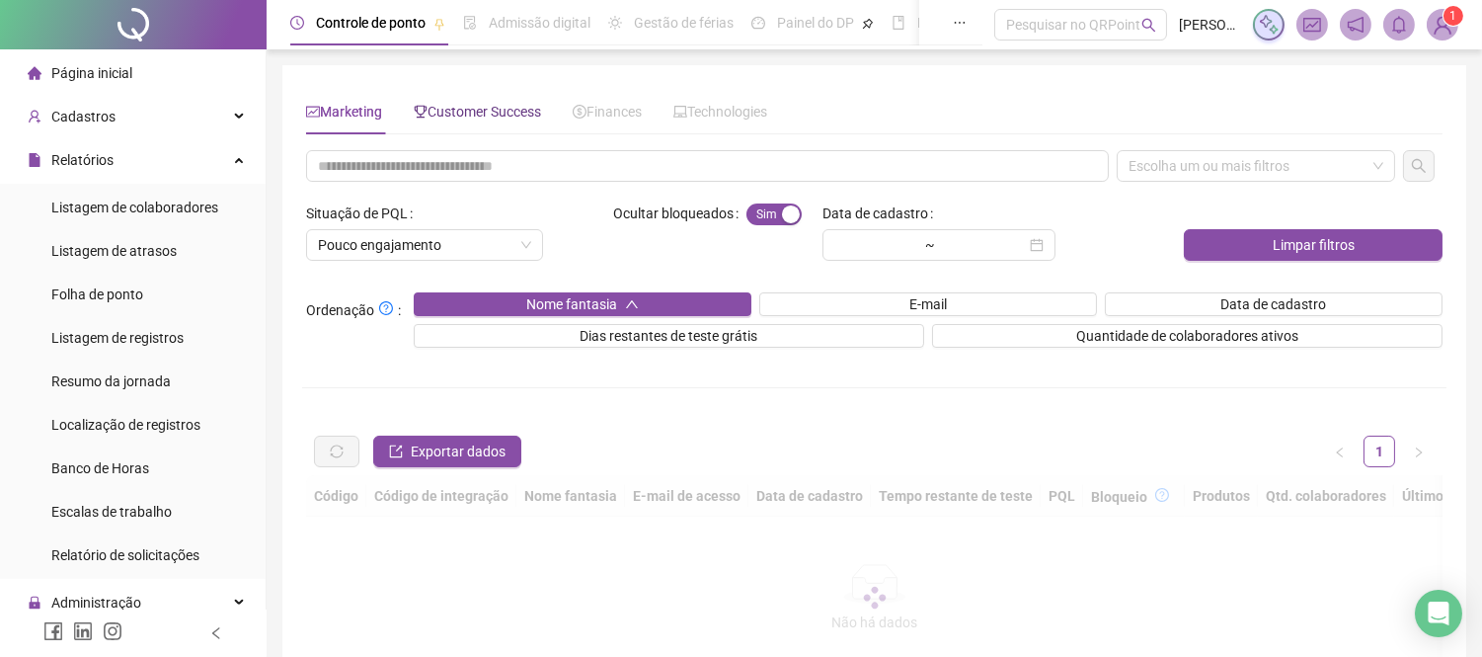
click at [490, 104] on span "Customer Success" at bounding box center [477, 112] width 127 height 16
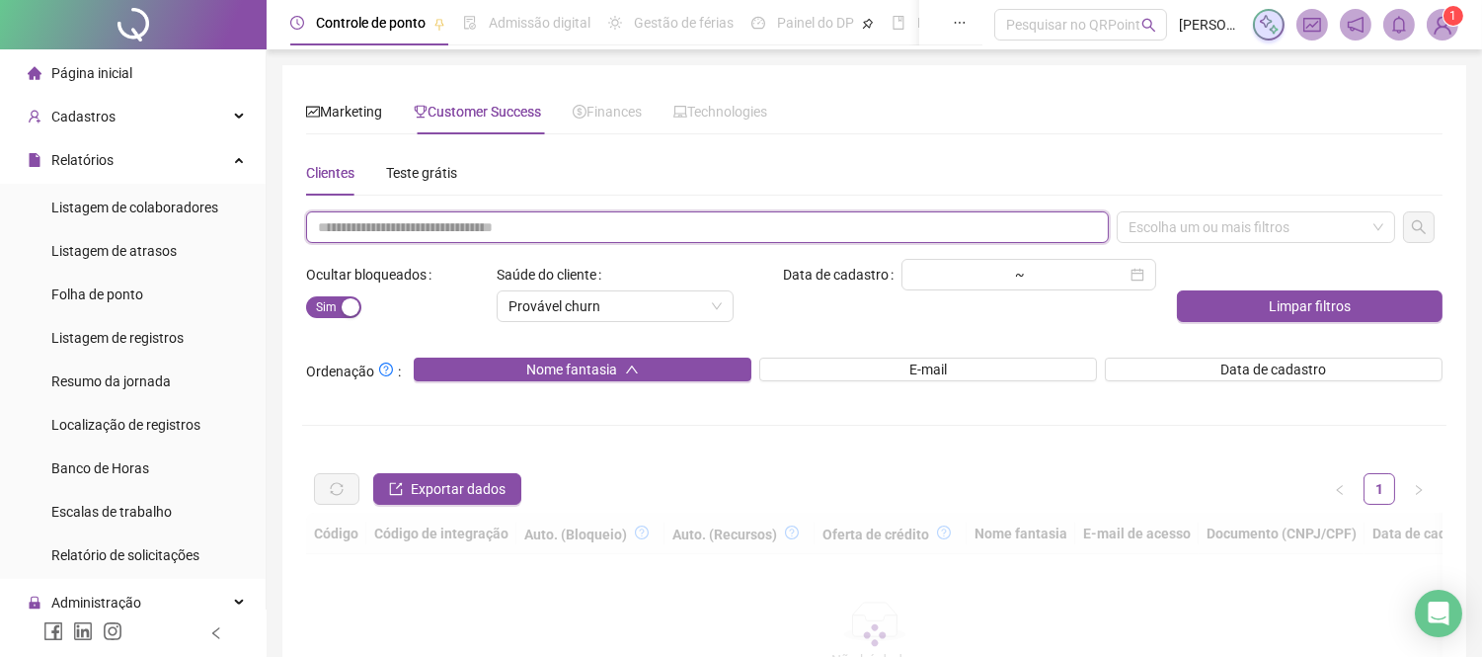
click at [440, 230] on input "text" at bounding box center [707, 227] width 803 height 32
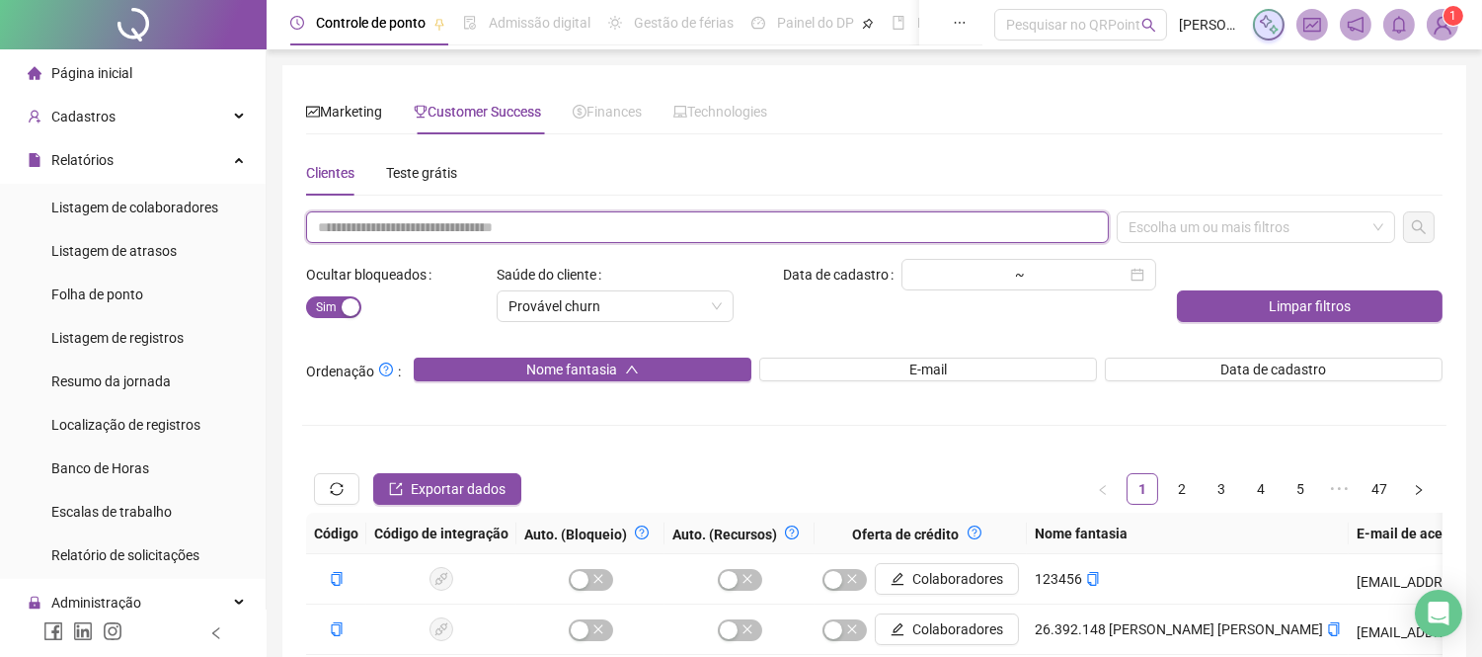
click at [440, 230] on input "text" at bounding box center [707, 227] width 803 height 32
paste input "**********"
click at [1303, 228] on div "Escolha um ou mais filtros" at bounding box center [1256, 227] width 278 height 32
type input "**********"
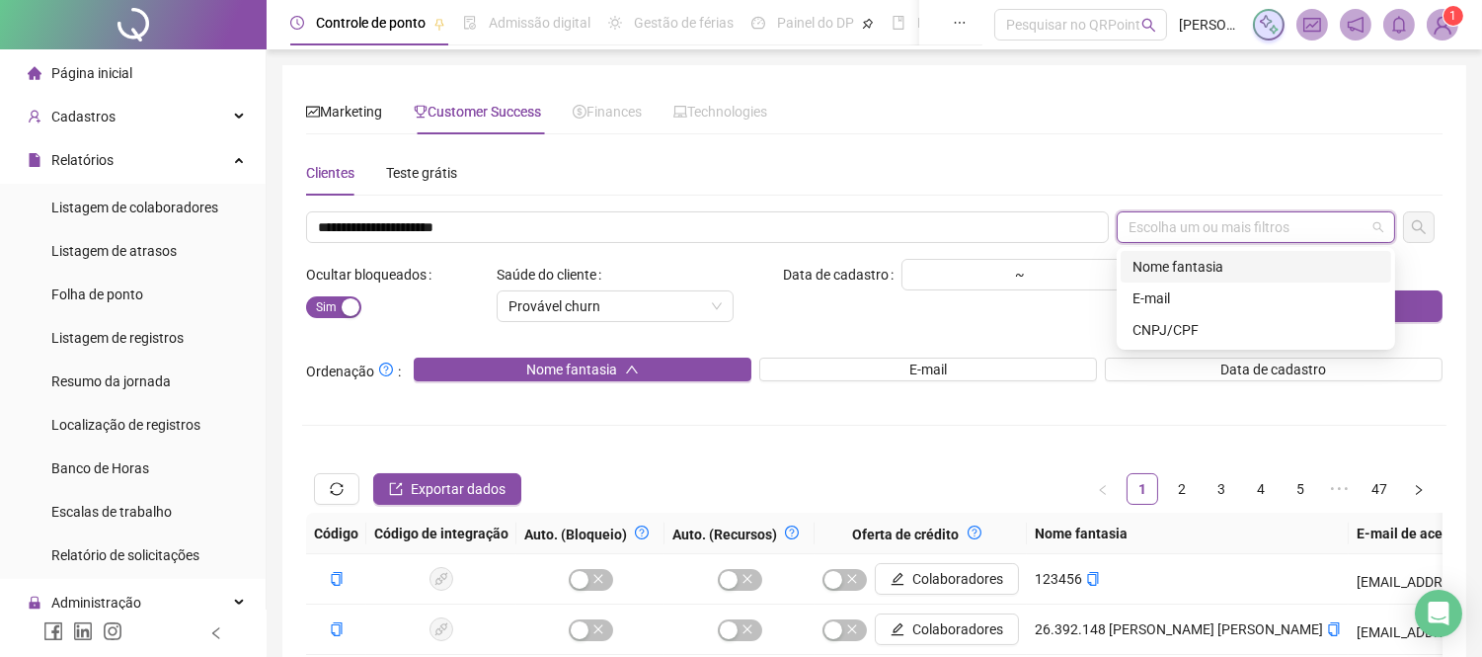
click at [1172, 272] on div "Nome fantasia" at bounding box center [1255, 267] width 247 height 22
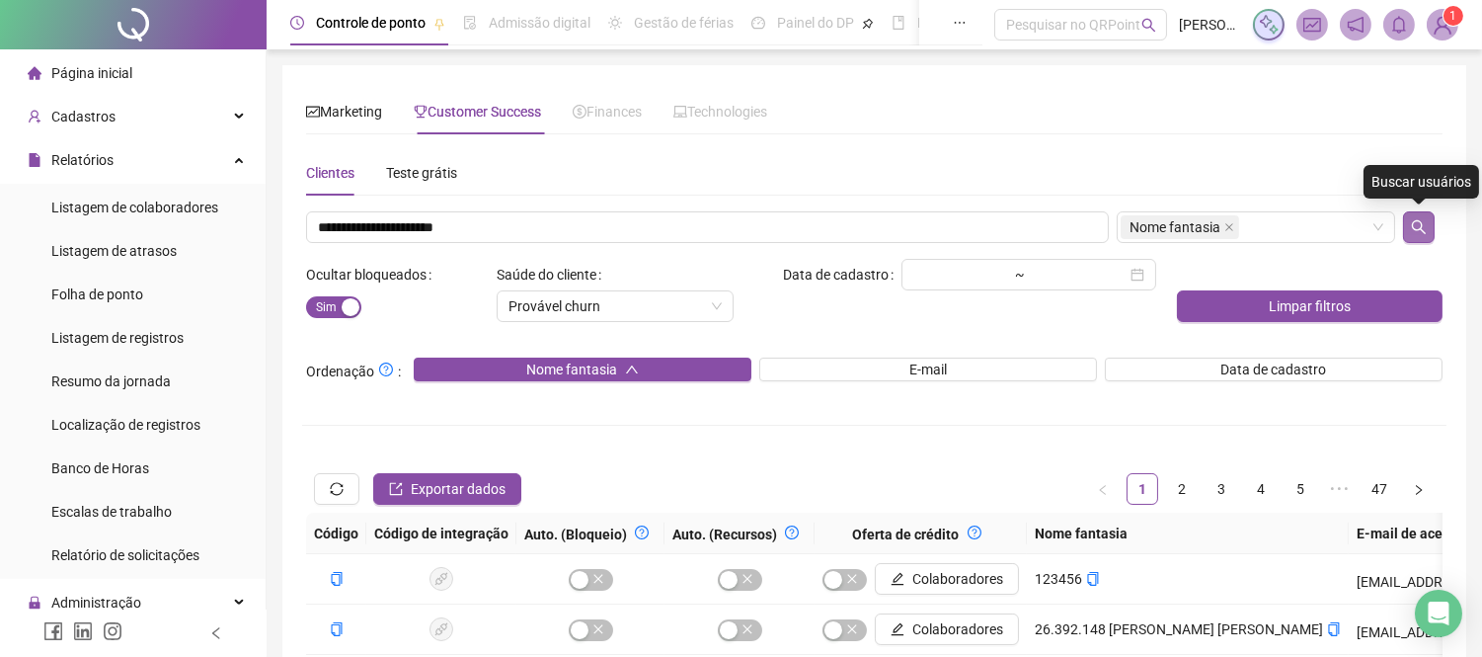
click at [1423, 221] on icon "search" at bounding box center [1419, 227] width 16 height 16
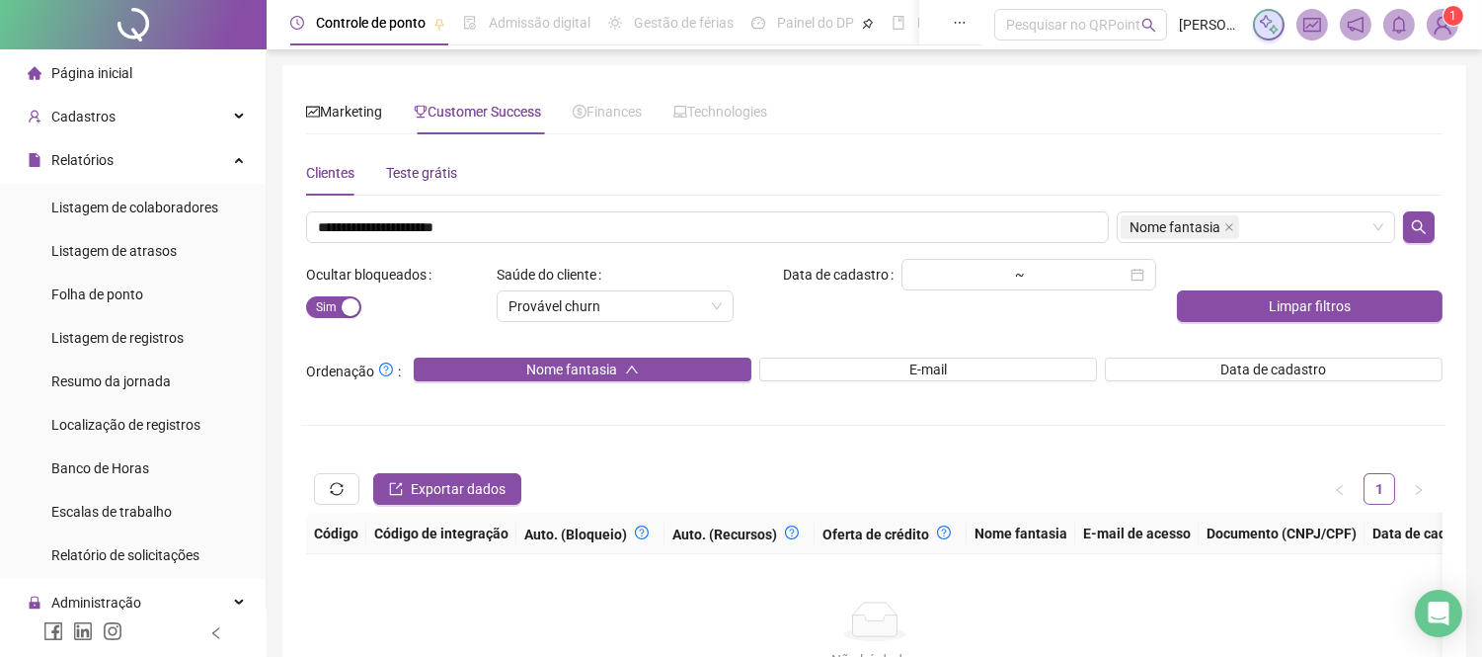
click at [418, 170] on div "Teste grátis" at bounding box center [421, 173] width 71 height 22
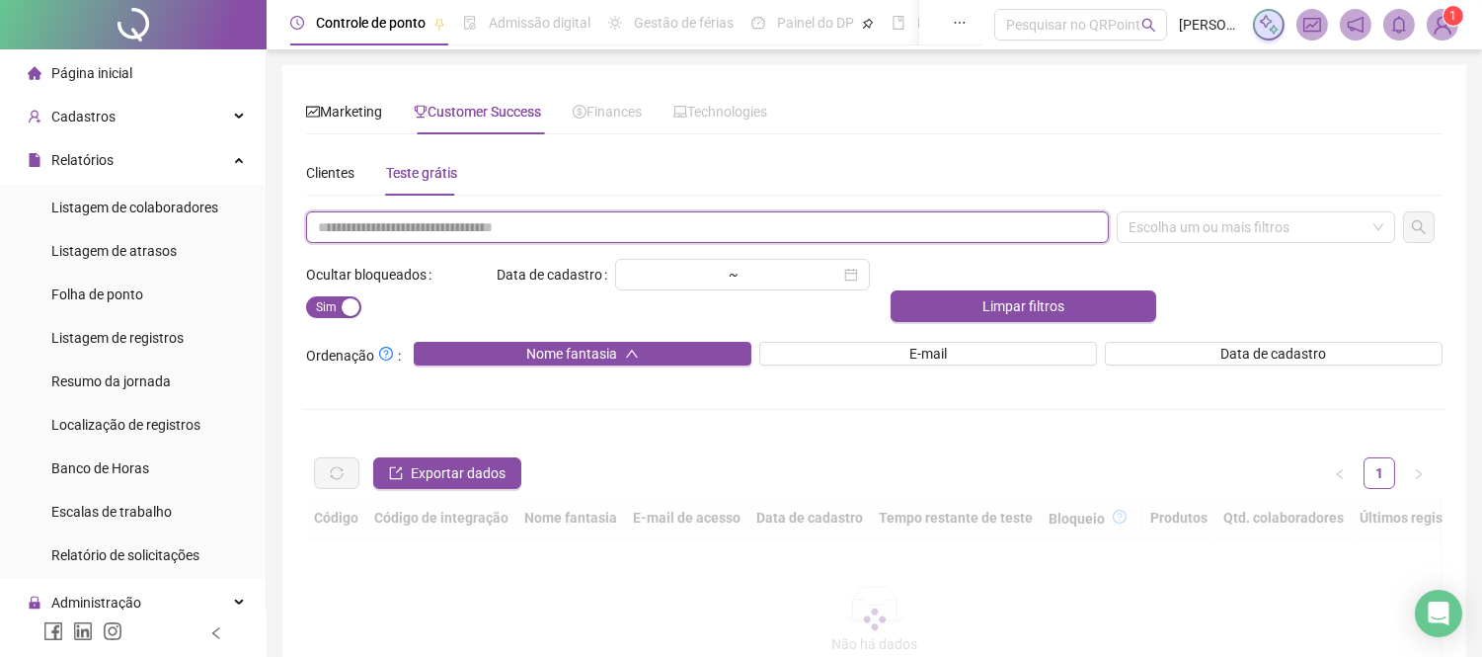
click at [545, 220] on input "text" at bounding box center [707, 227] width 803 height 32
paste input "**********"
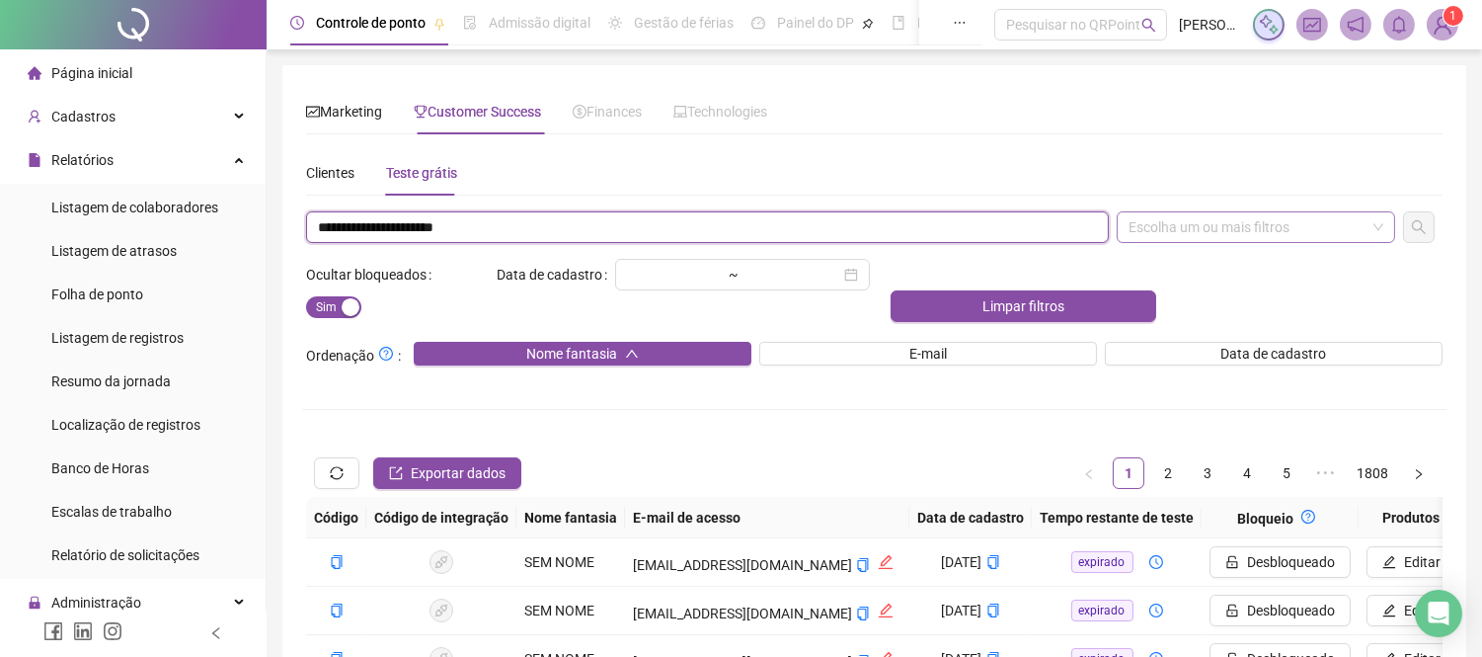
click at [1287, 221] on div "Escolha um ou mais filtros" at bounding box center [1256, 227] width 278 height 32
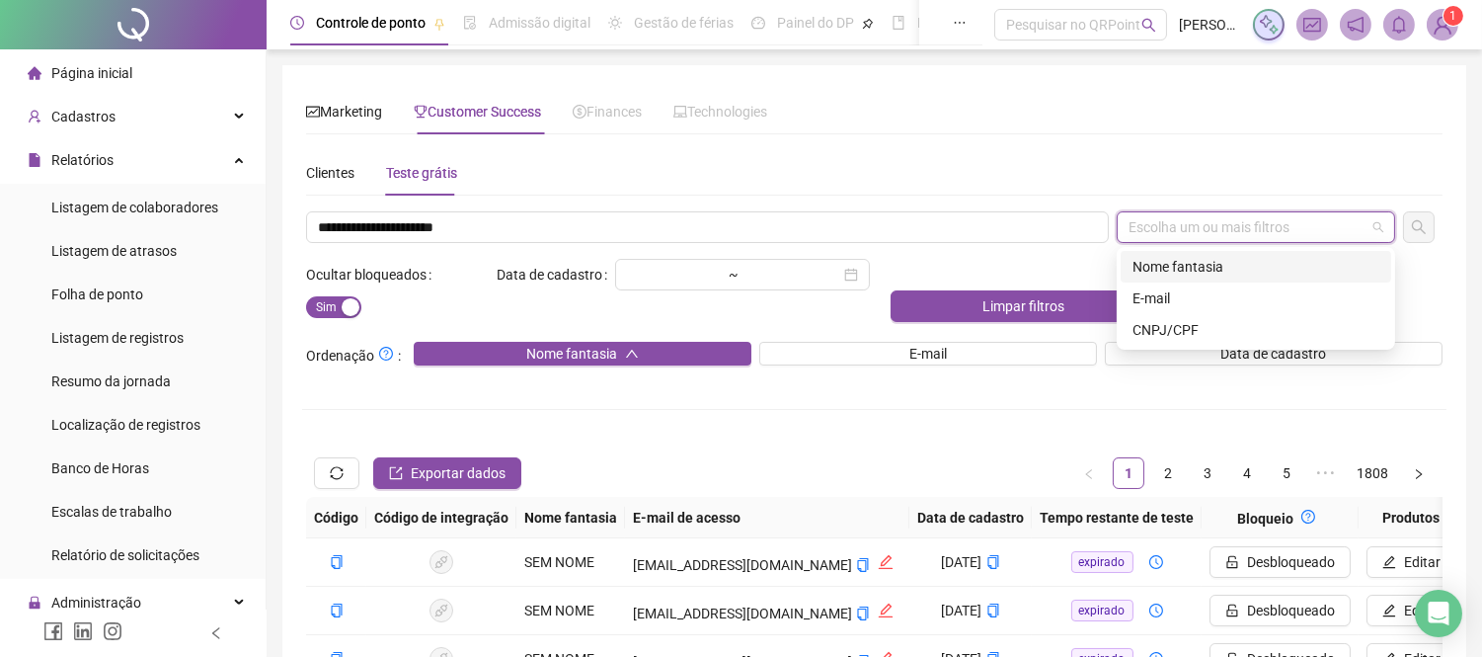
click at [1198, 270] on div "Nome fantasia" at bounding box center [1255, 267] width 247 height 22
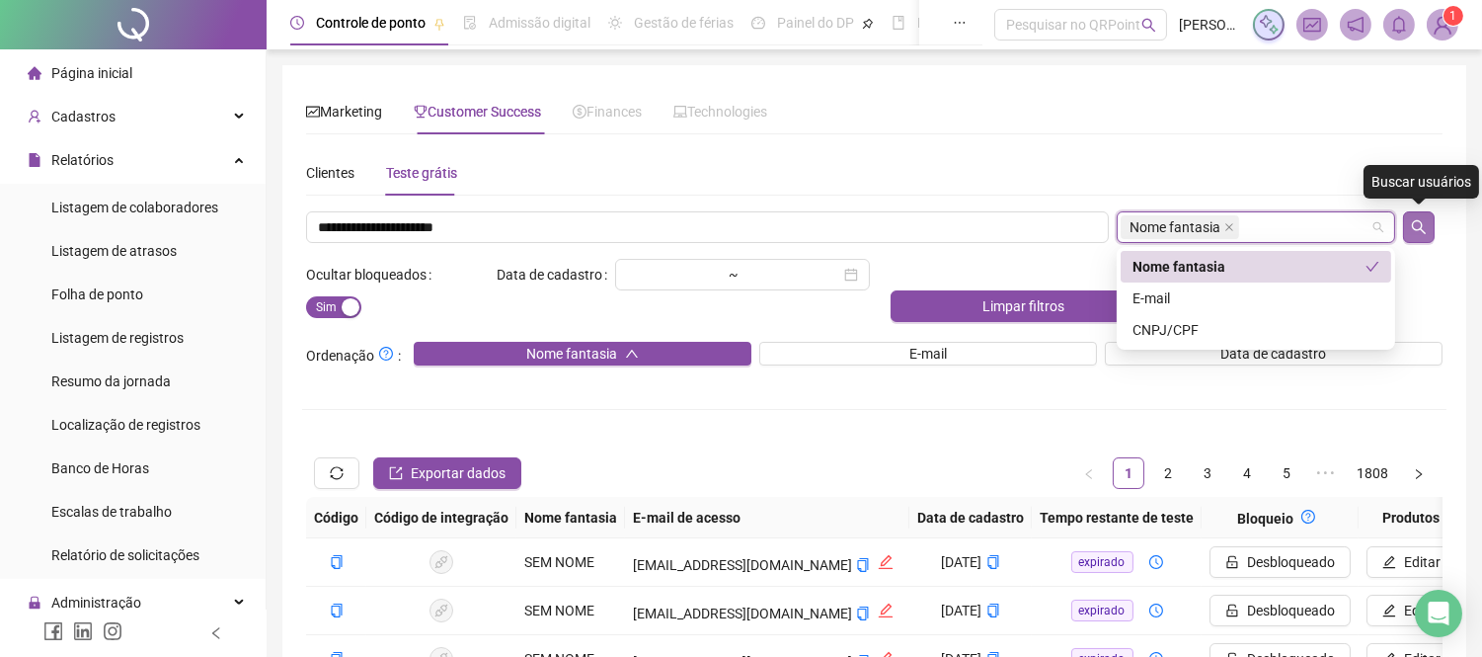
click at [1427, 235] on button "button" at bounding box center [1419, 227] width 32 height 32
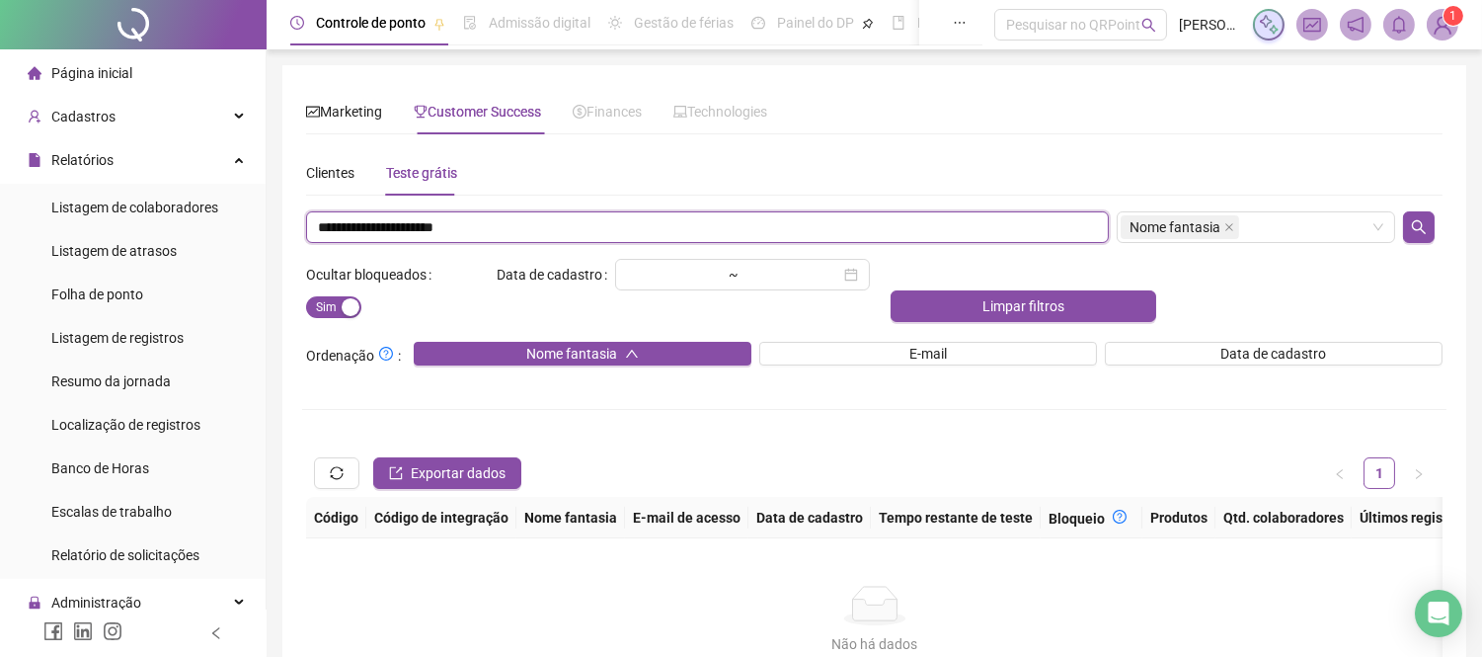
drag, startPoint x: 513, startPoint y: 237, endPoint x: 261, endPoint y: 215, distance: 253.7
click at [261, 215] on div "Página inicial Cadastros Relatórios Listagem de colaboradores Listagem de atras…" at bounding box center [741, 424] width 1482 height 849
paste input "text"
click at [1220, 229] on span "Nome fantasia" at bounding box center [1180, 227] width 118 height 24
type input "**********"
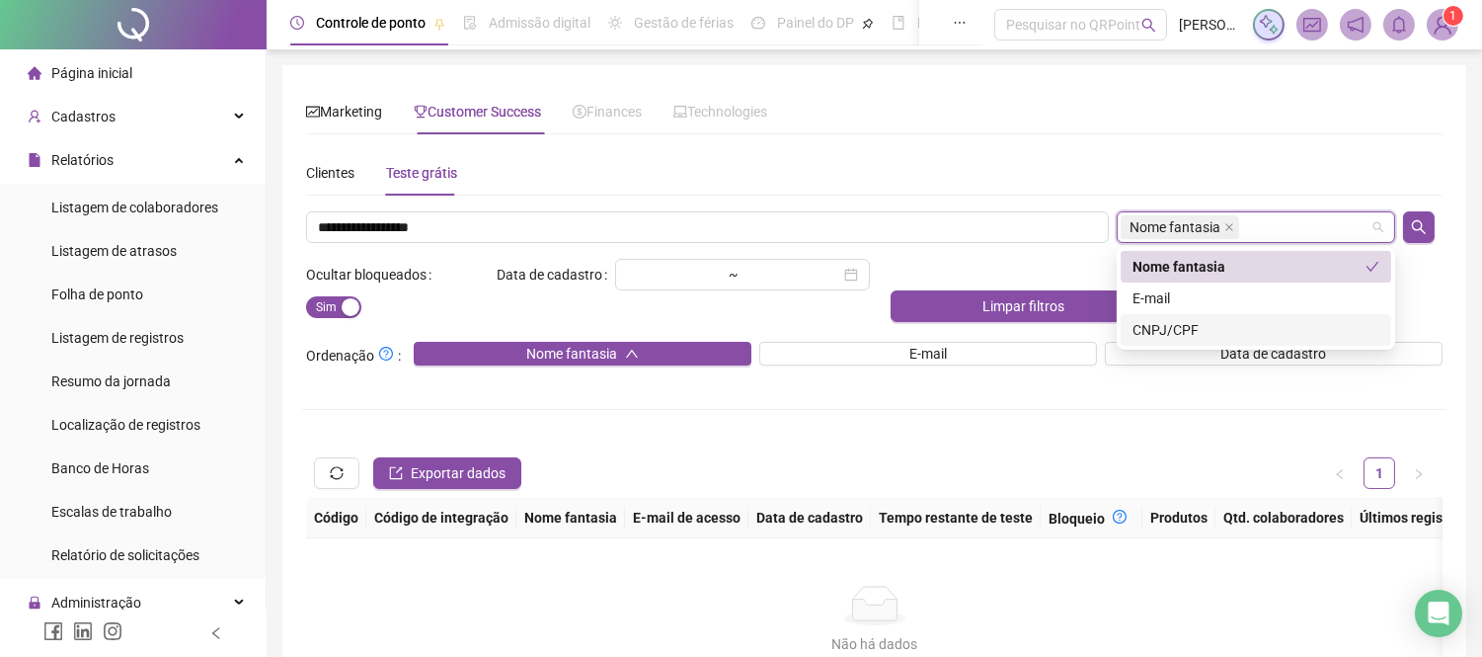
click at [1162, 326] on div "CNPJ/CPF" at bounding box center [1255, 330] width 247 height 22
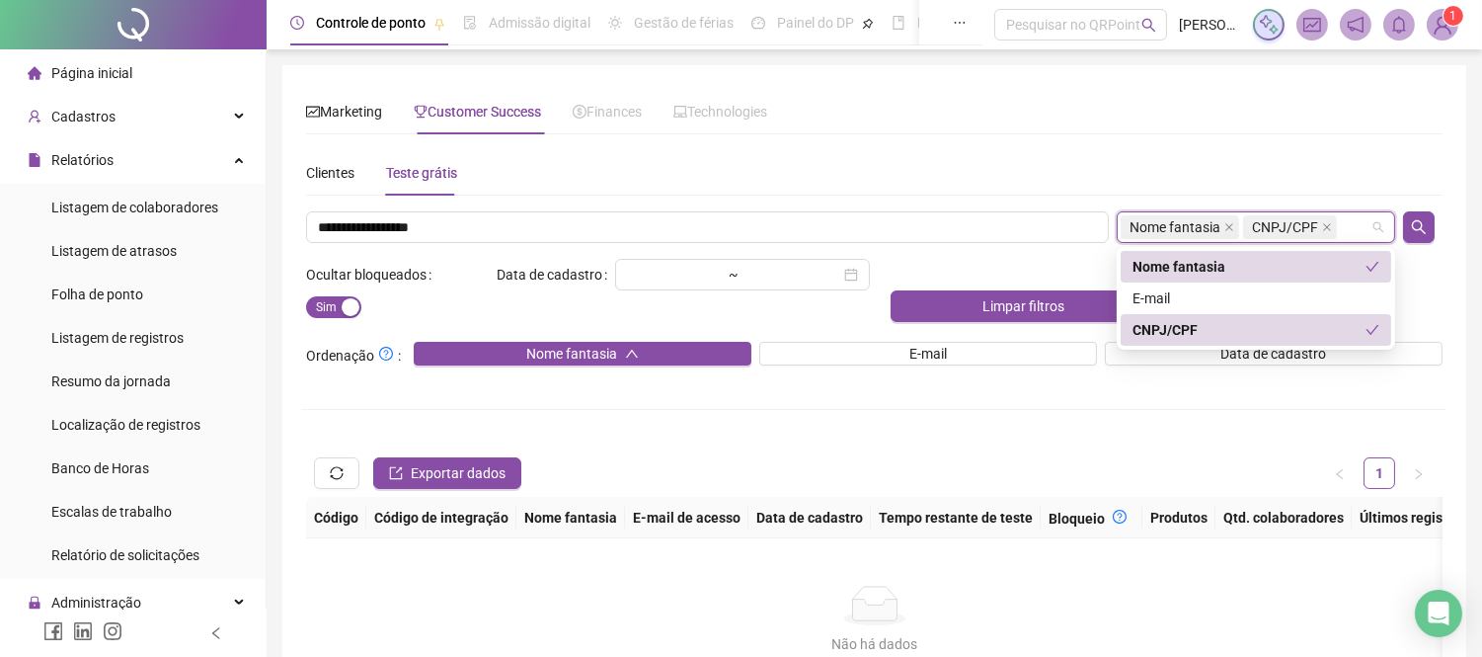
click at [1229, 267] on div "Nome fantasia" at bounding box center [1248, 267] width 233 height 22
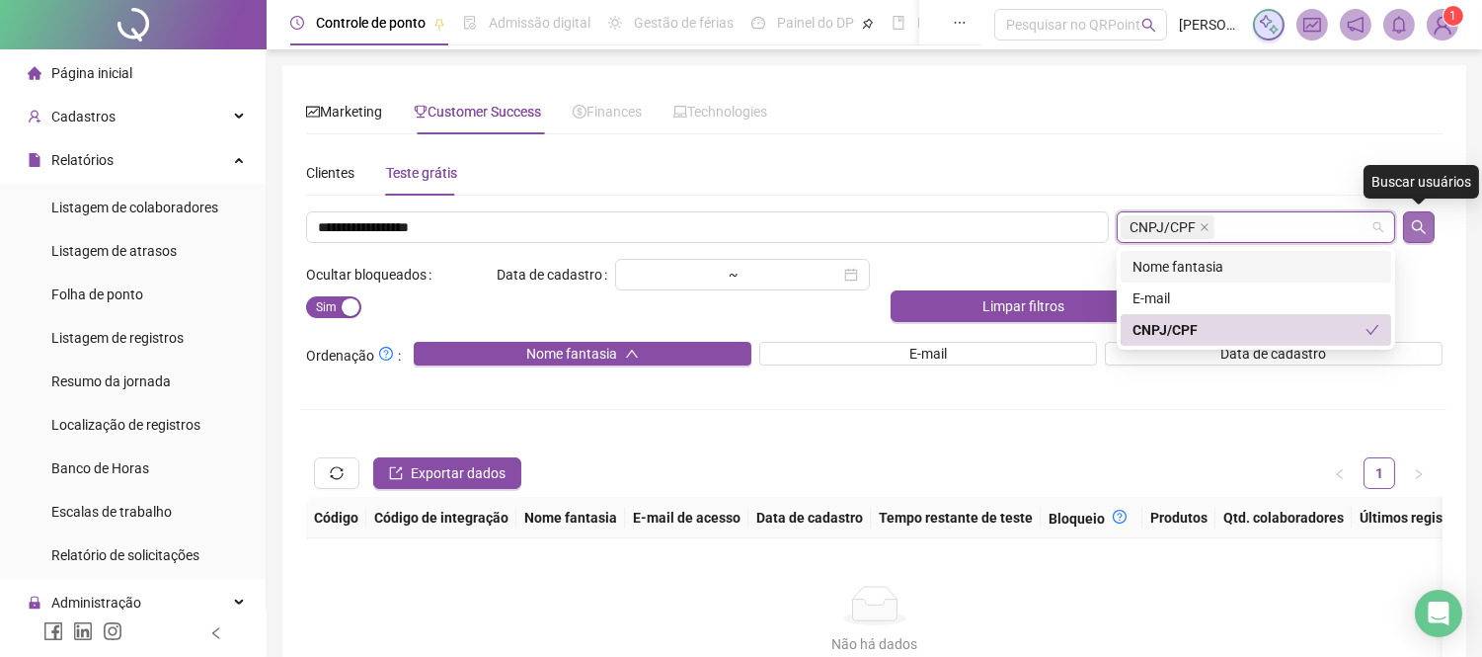
click at [1423, 220] on icon "search" at bounding box center [1419, 227] width 16 height 16
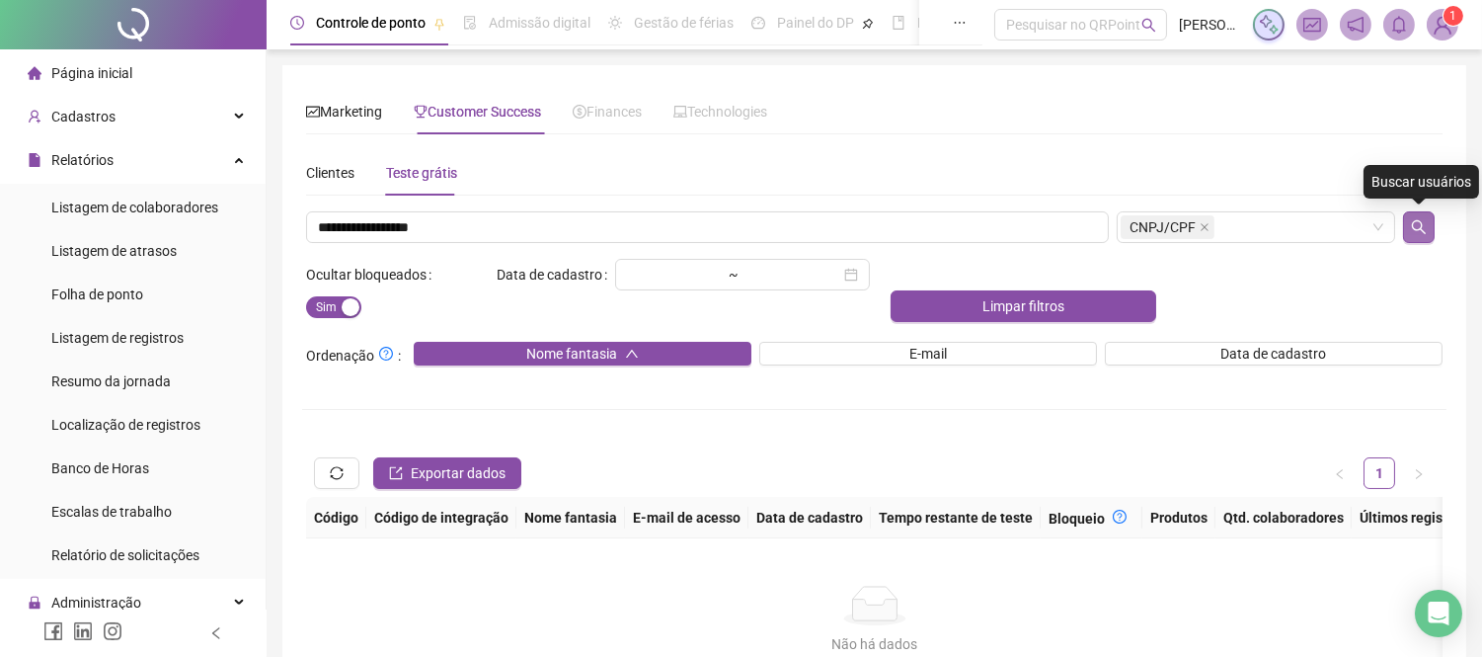
click at [1423, 220] on icon "search" at bounding box center [1419, 227] width 16 height 16
click at [334, 164] on div "Clientes" at bounding box center [330, 173] width 48 height 22
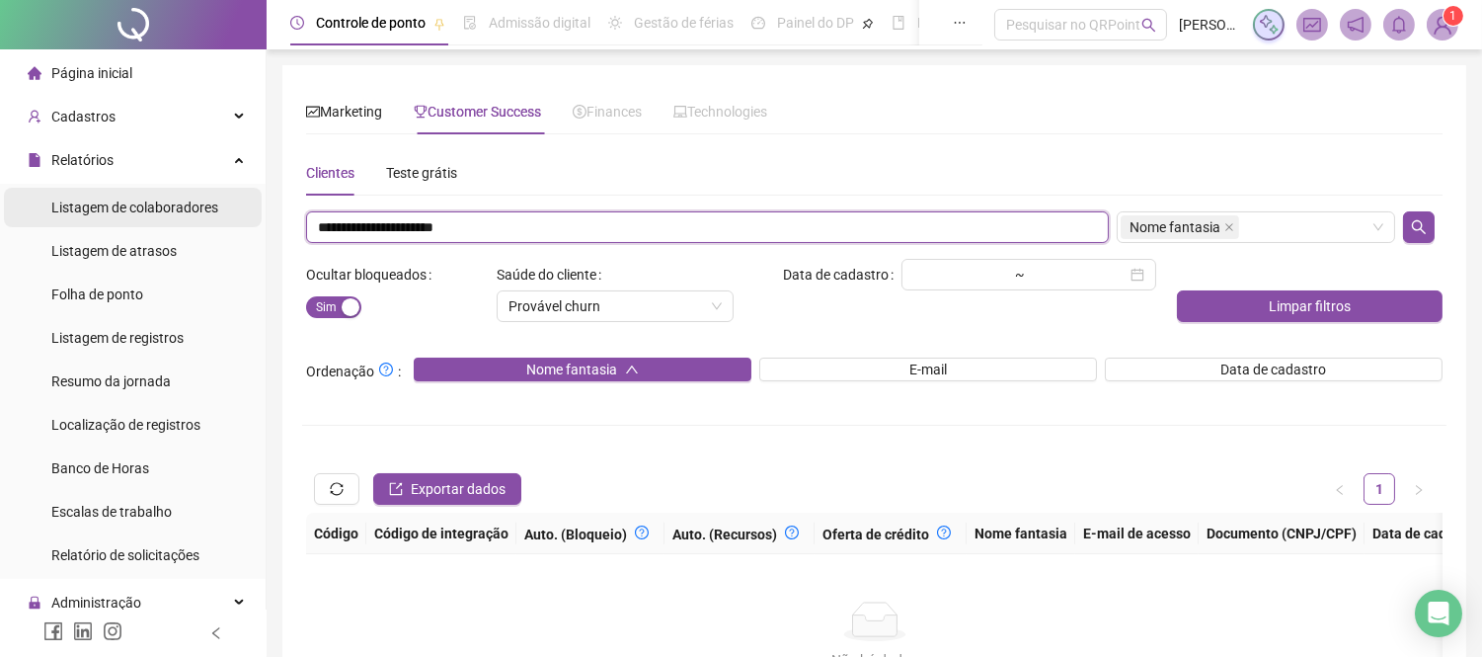
drag, startPoint x: 518, startPoint y: 218, endPoint x: 171, endPoint y: 210, distance: 347.6
click at [171, 210] on div "Página inicial Cadastros Relatórios Listagem de colaboradores Listagem de atras…" at bounding box center [741, 432] width 1482 height 865
paste input "text"
click at [1224, 224] on icon "close" at bounding box center [1229, 227] width 10 height 10
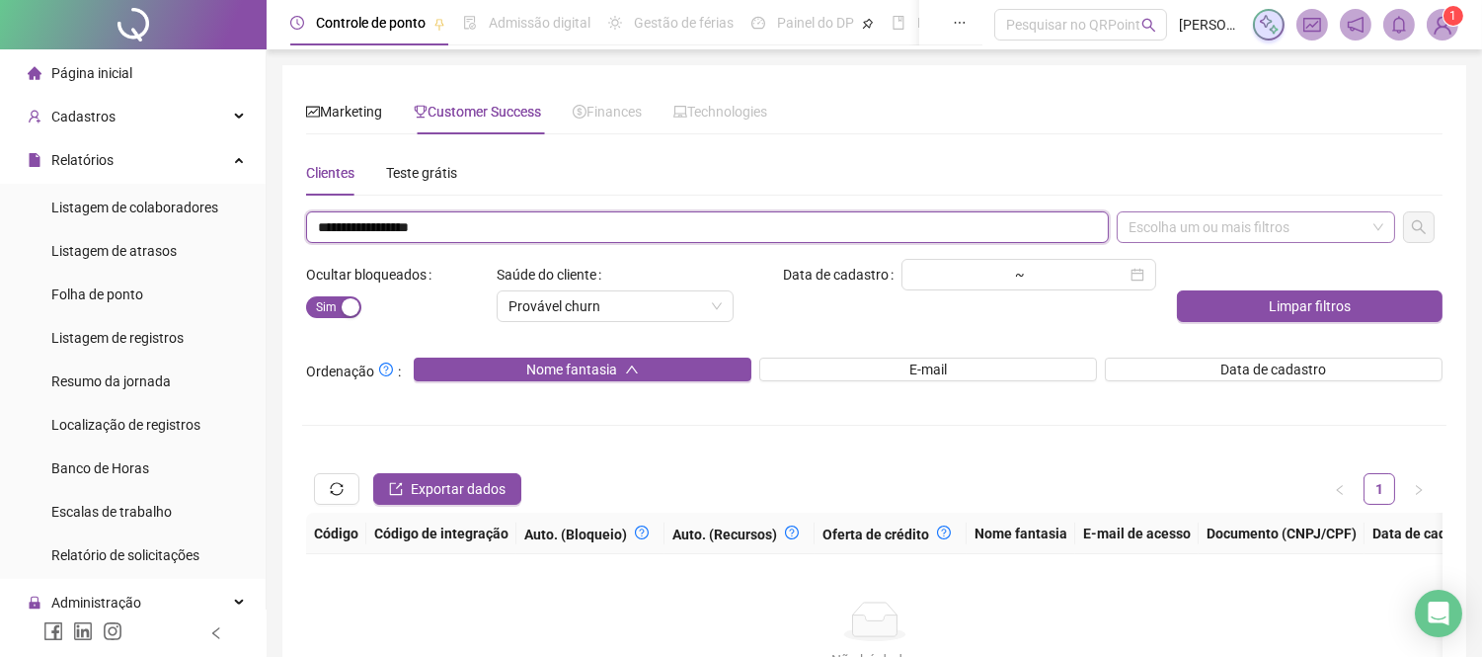
click at [1290, 231] on div "Escolha um ou mais filtros" at bounding box center [1256, 227] width 278 height 32
type input "**********"
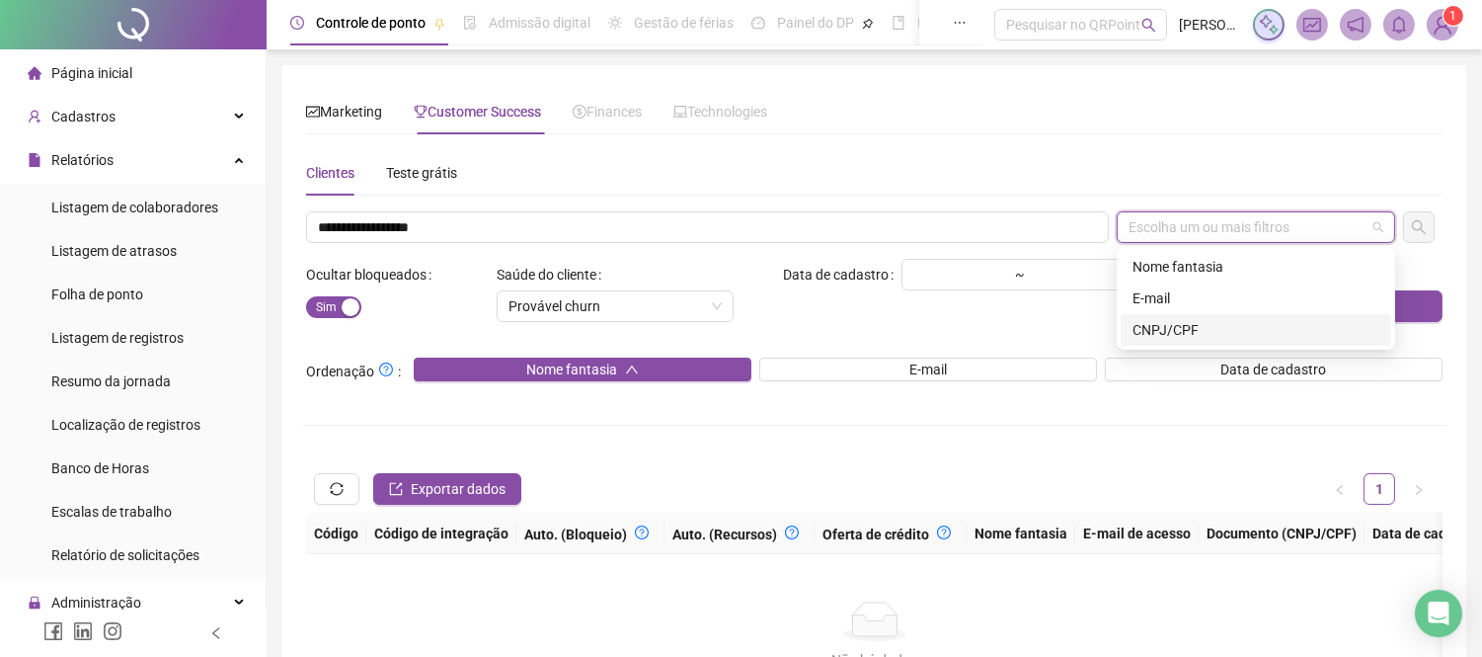
click at [1191, 336] on div "CNPJ/CPF" at bounding box center [1255, 330] width 247 height 22
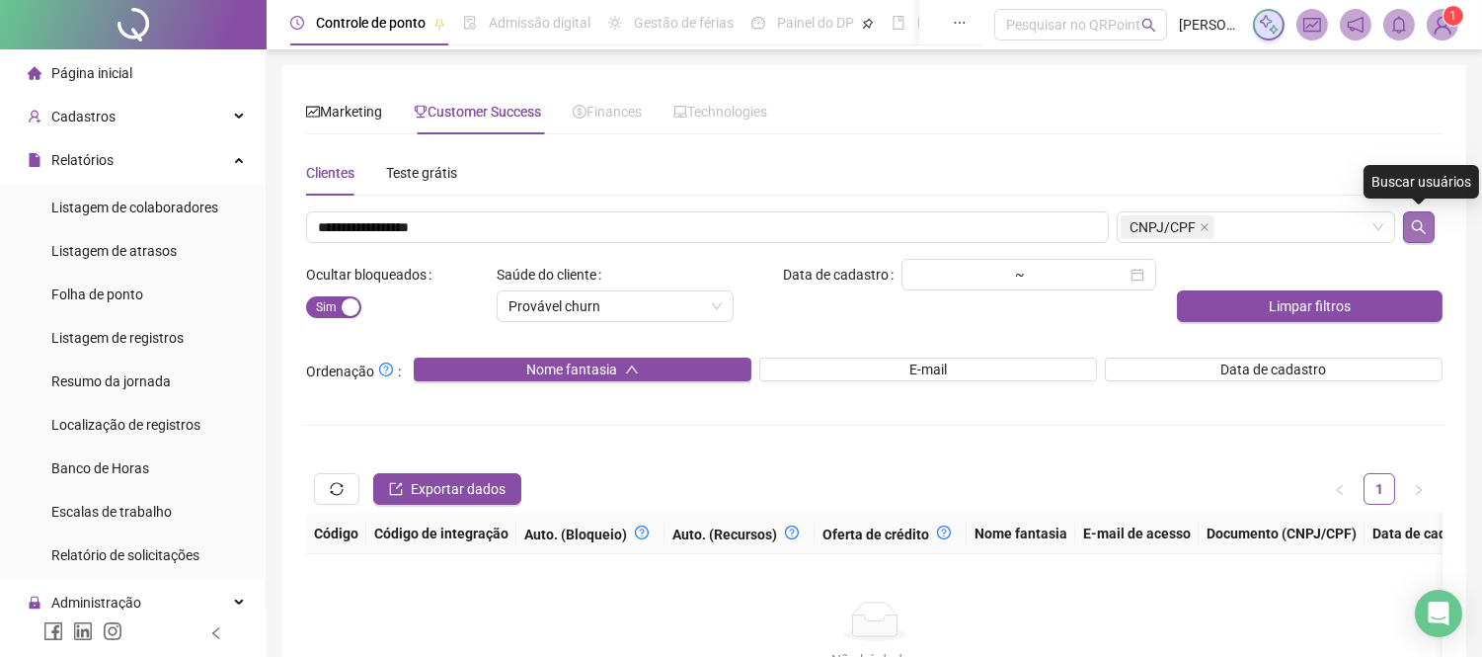
click at [1414, 231] on icon "search" at bounding box center [1419, 227] width 16 height 16
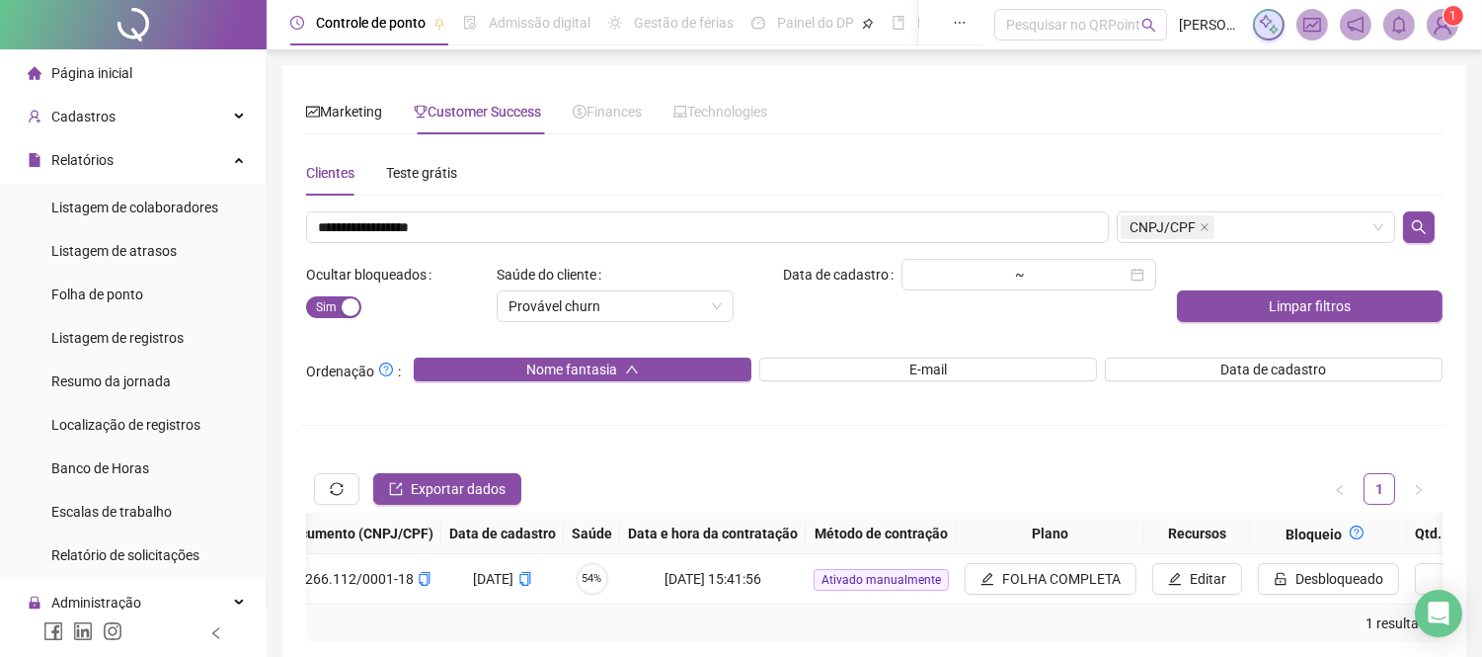
scroll to position [0, 1219]
click at [836, 579] on span "Ativado manualmente" at bounding box center [889, 580] width 135 height 22
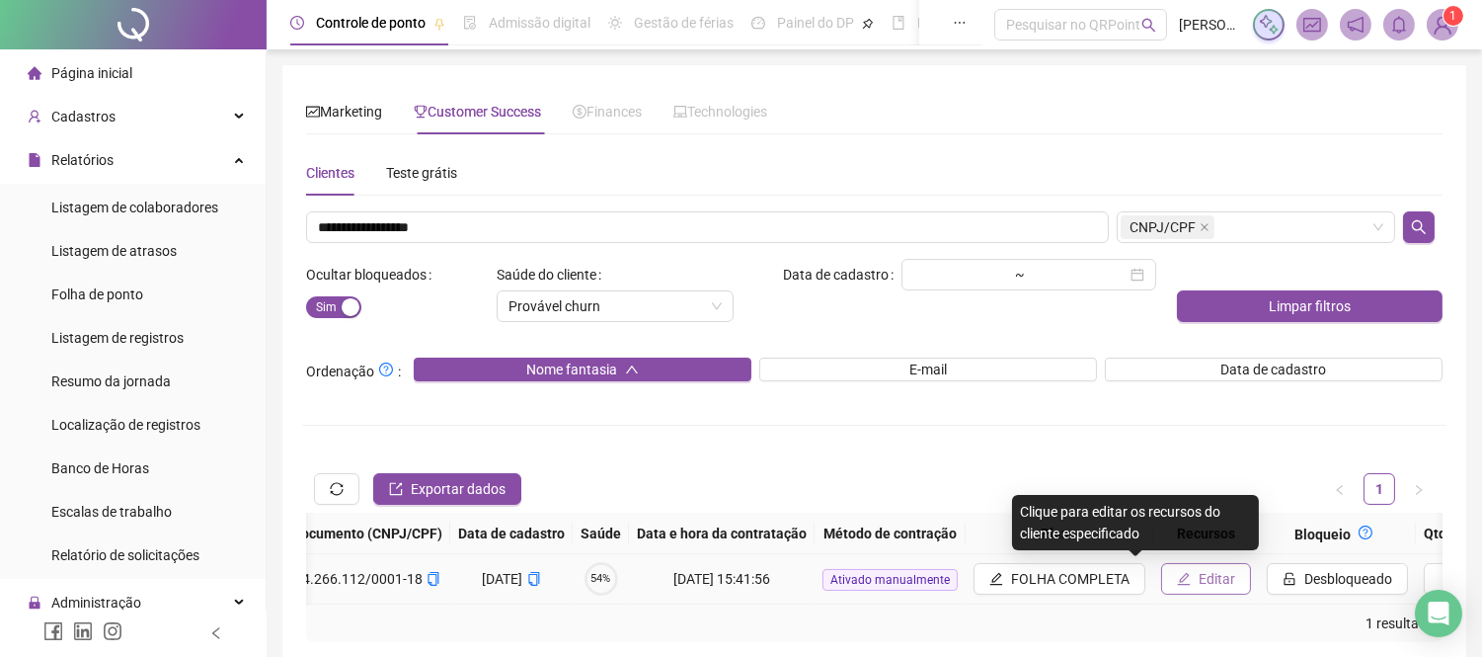
click at [1177, 580] on icon "edit" at bounding box center [1184, 579] width 14 height 14
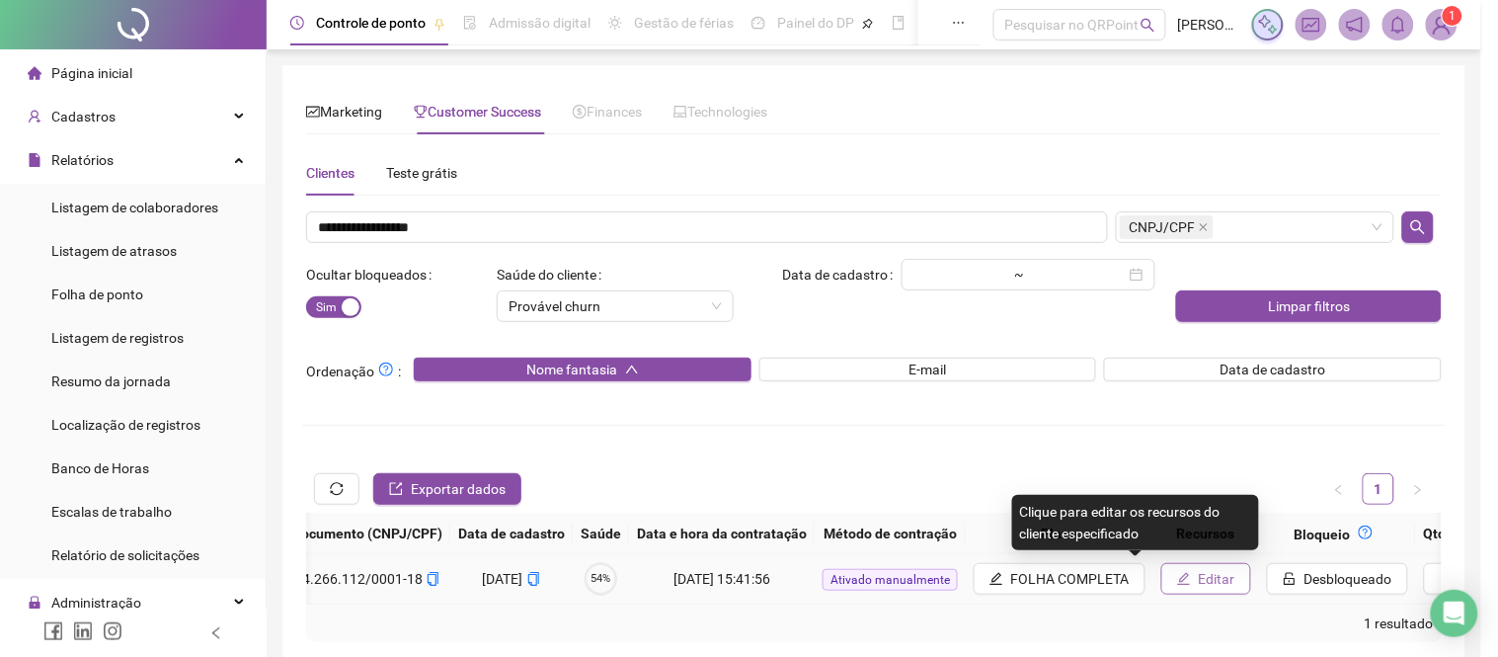
click at [1161, 571] on button "Editar" at bounding box center [1206, 579] width 90 height 32
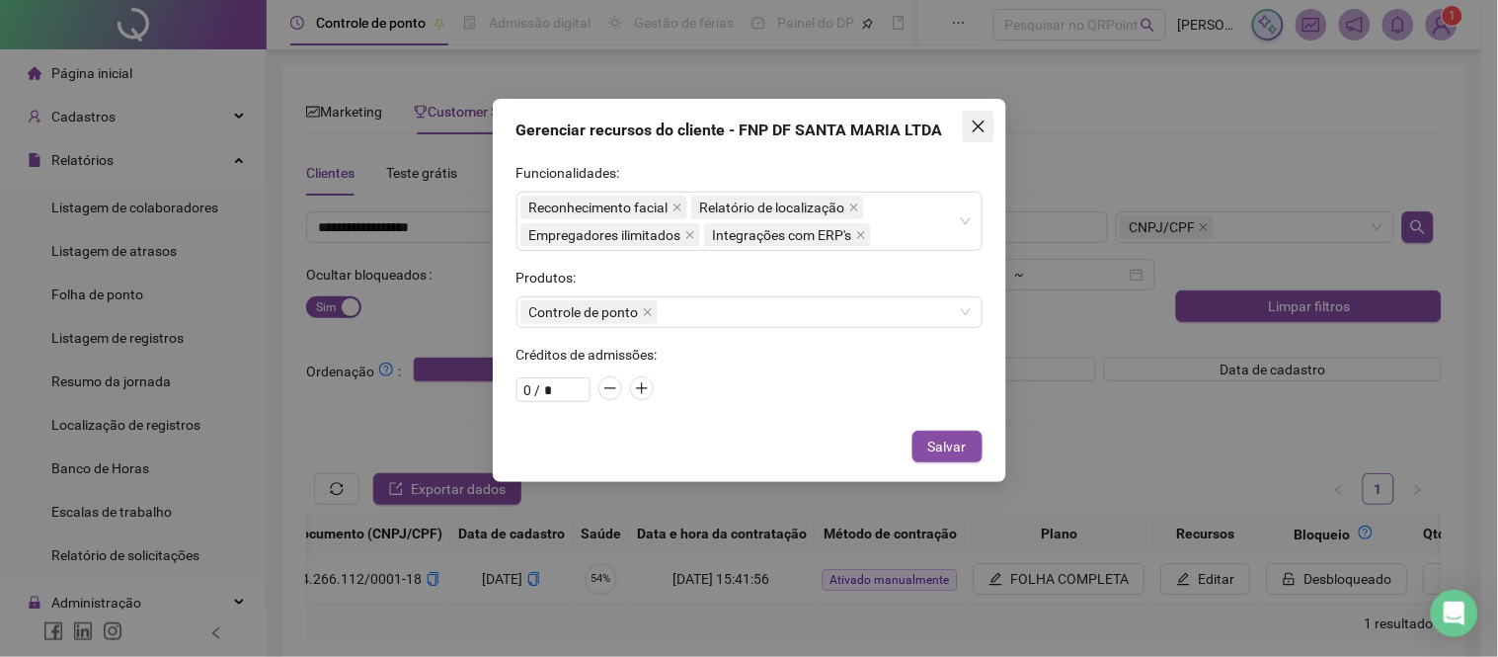
click at [983, 126] on icon "close" at bounding box center [979, 126] width 16 height 16
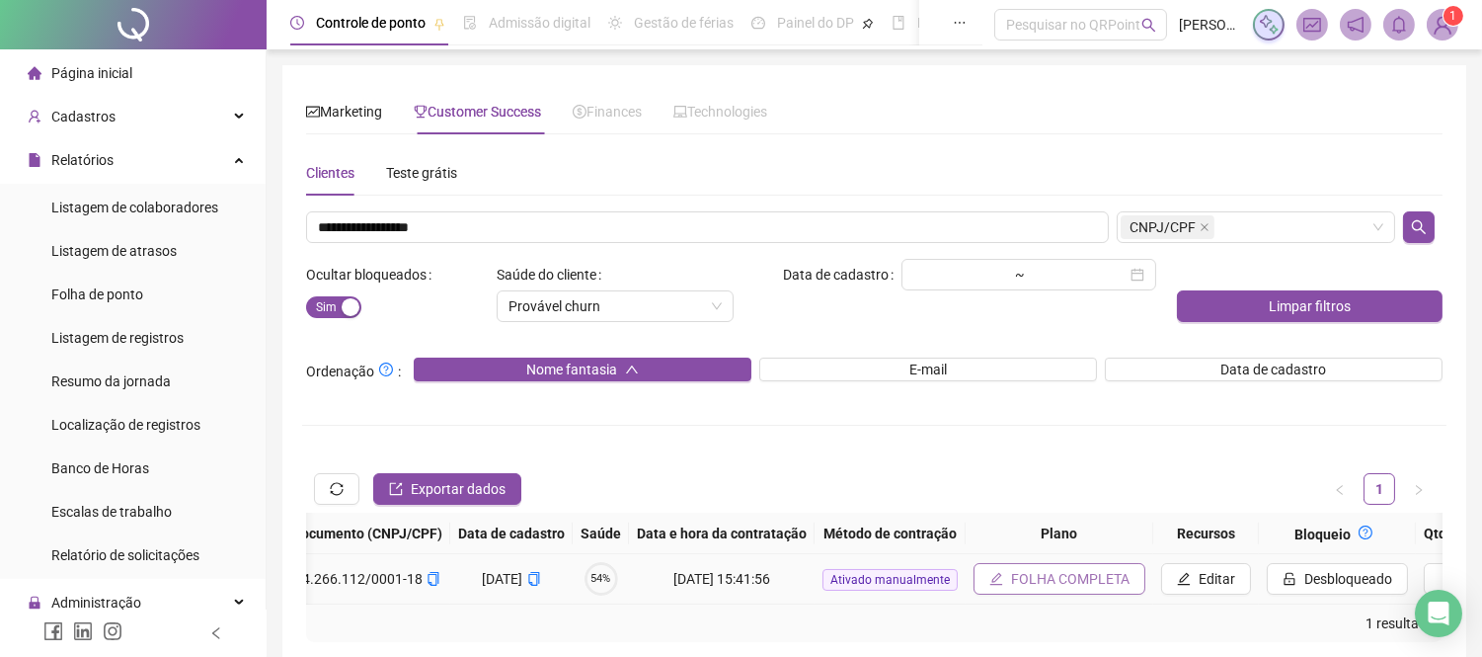
click at [1015, 580] on span "FOLHA COMPLETA" at bounding box center [1070, 579] width 118 height 22
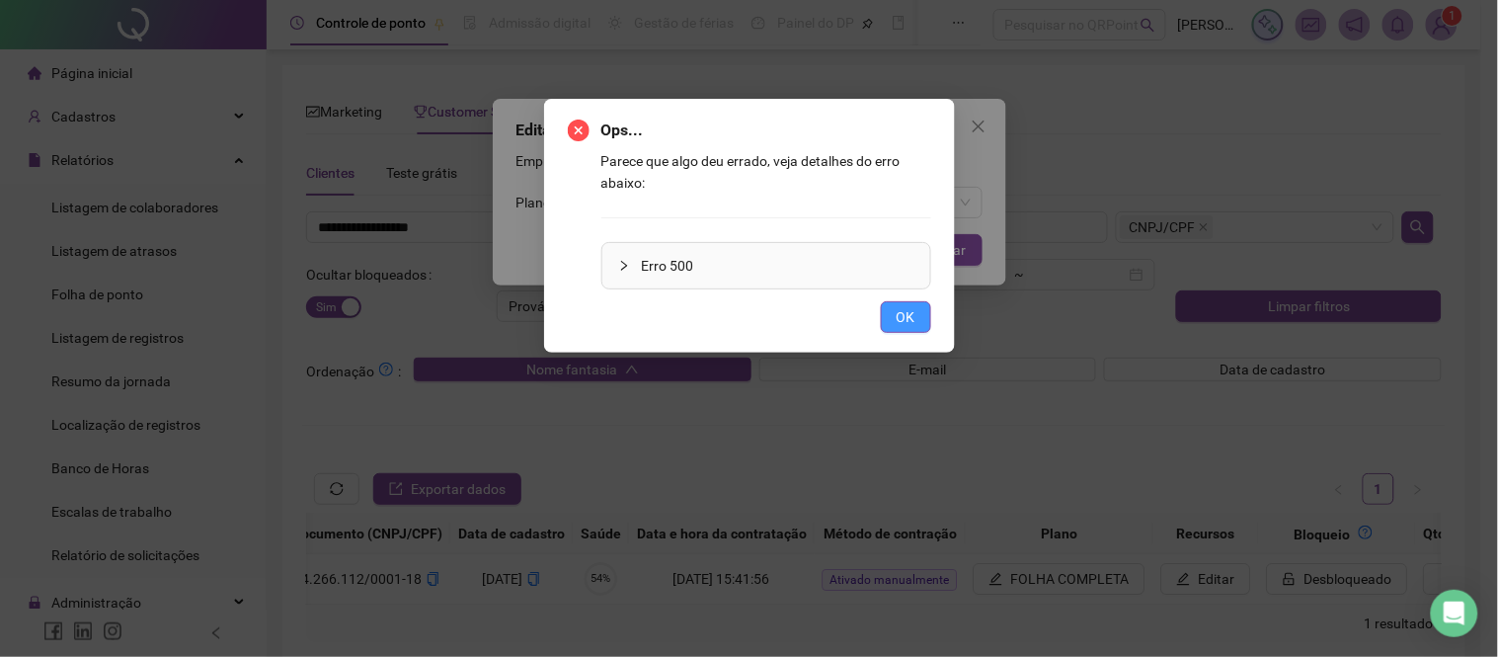
click at [909, 318] on span "OK" at bounding box center [905, 317] width 19 height 22
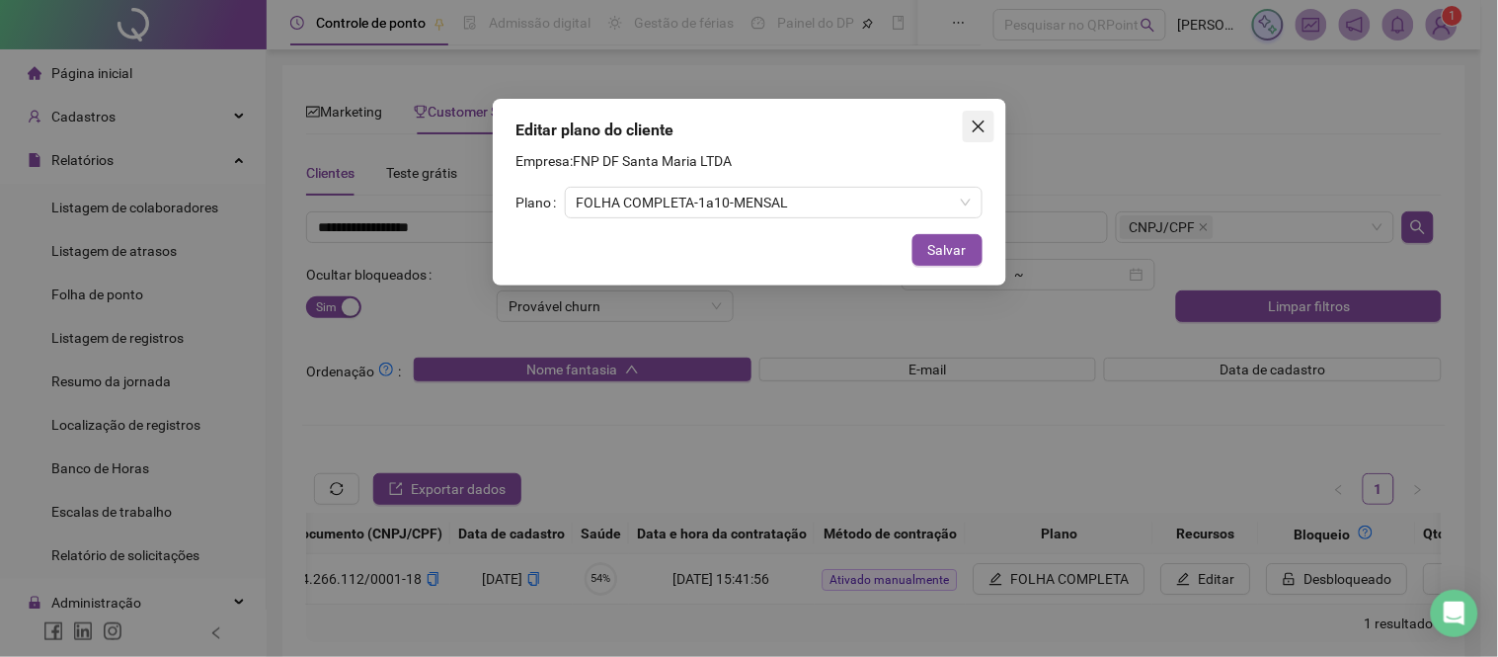
click at [980, 121] on icon "close" at bounding box center [979, 126] width 16 height 16
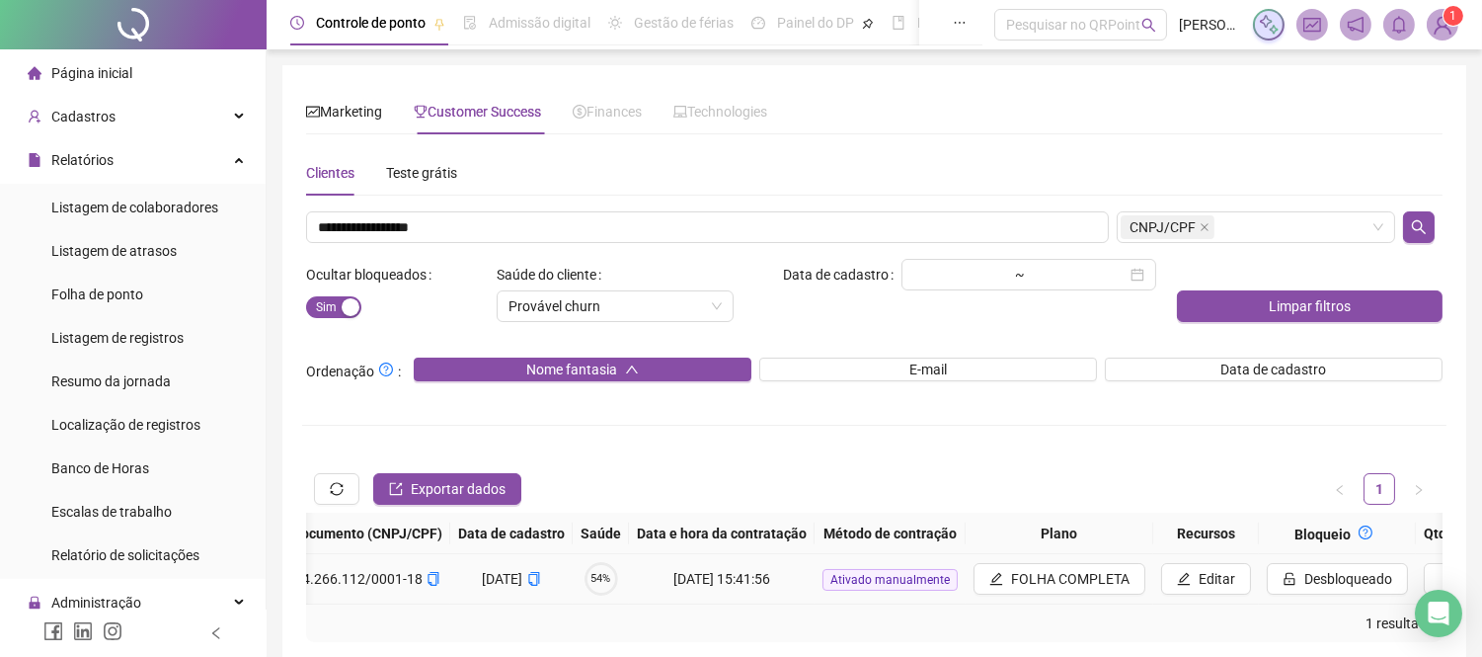
drag, startPoint x: 895, startPoint y: 603, endPoint x: 795, endPoint y: 594, distance: 101.1
click at [815, 594] on td "Ativado manualmente" at bounding box center [890, 579] width 151 height 50
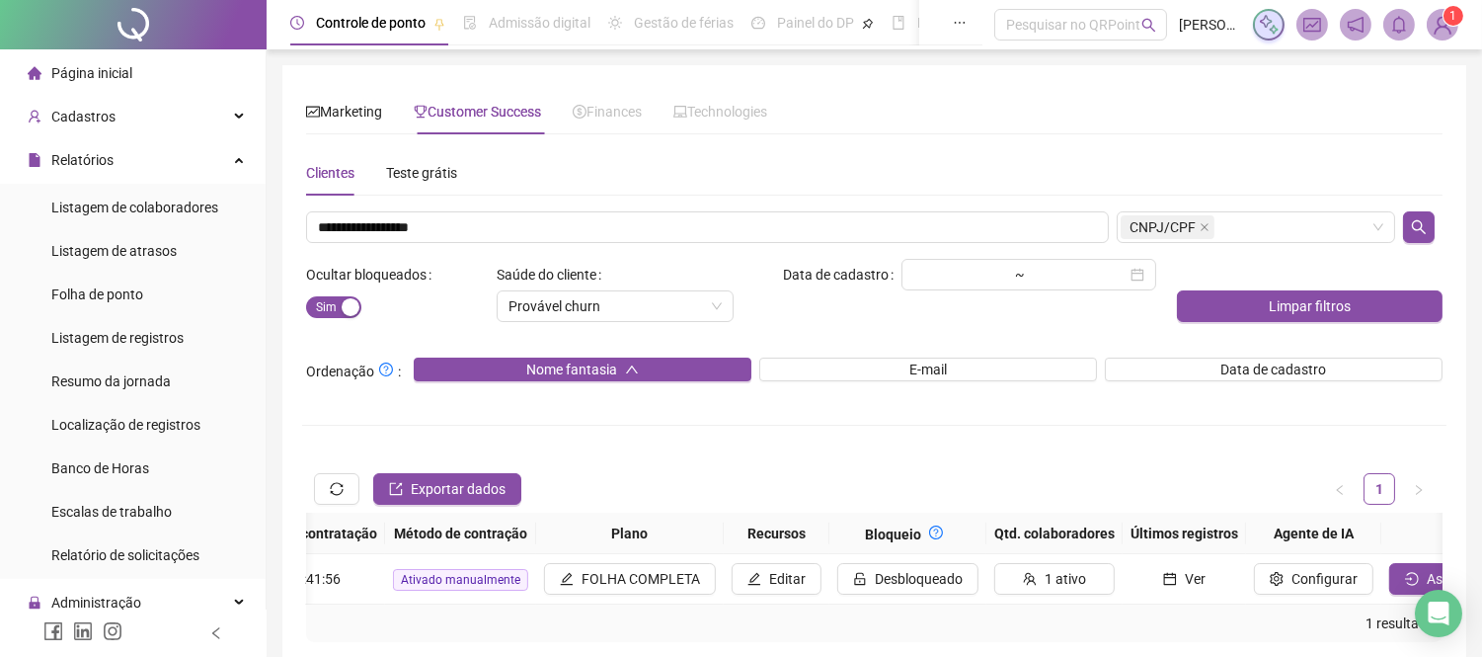
scroll to position [0, 1659]
click at [979, 627] on div "1 resultado" at bounding box center [874, 623] width 1121 height 22
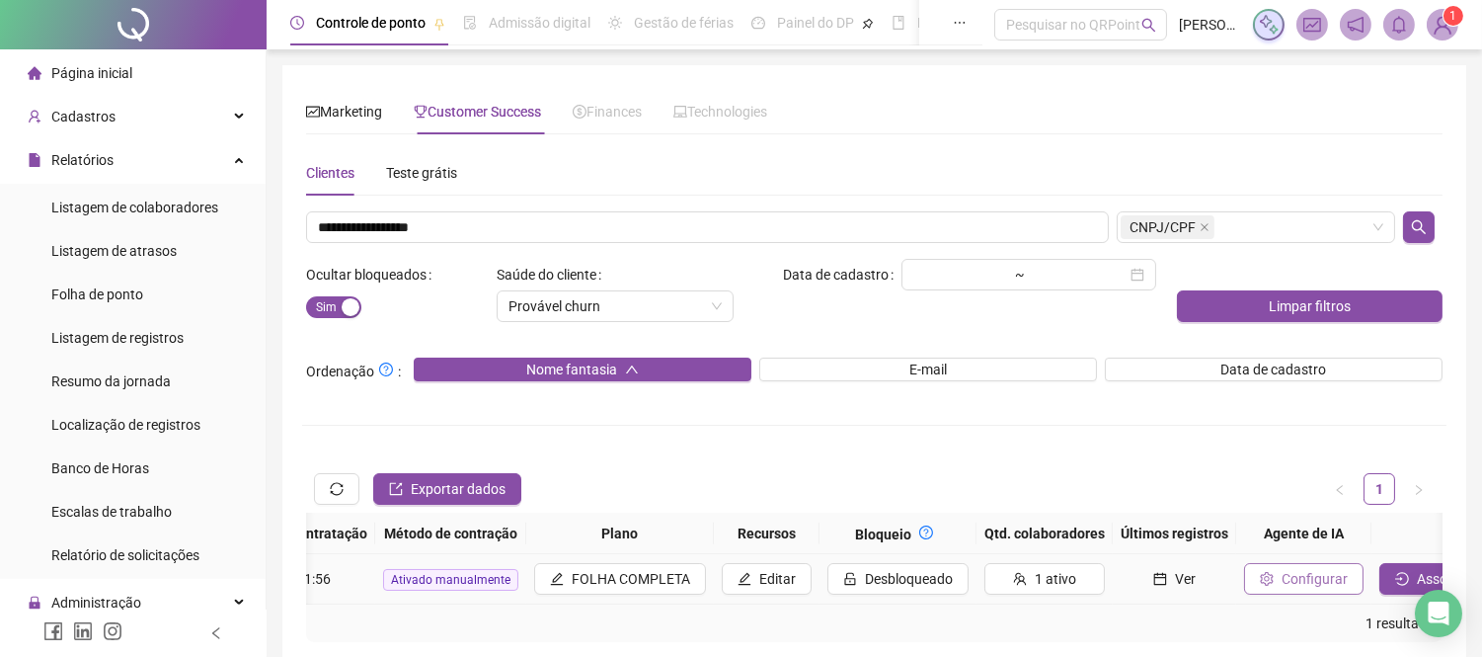
click at [1282, 576] on span "Configurar" at bounding box center [1315, 579] width 66 height 22
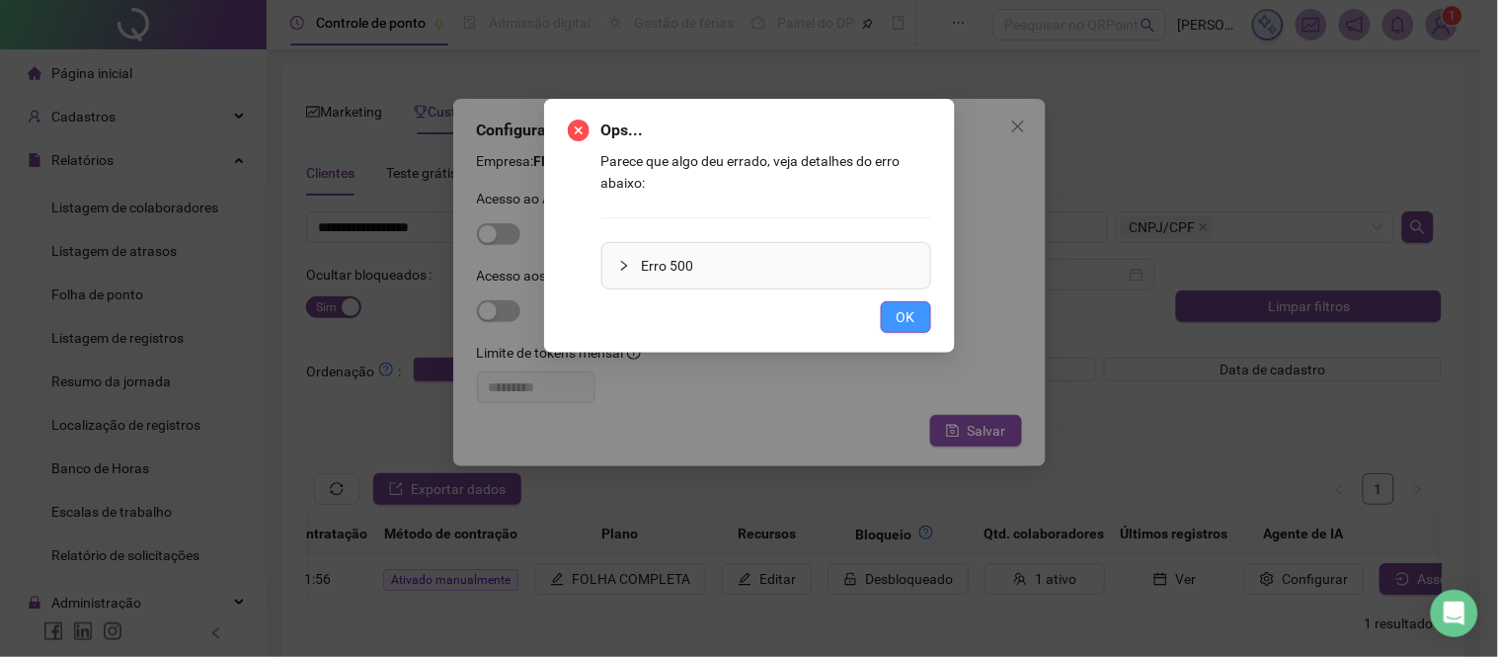
click at [914, 314] on button "OK" at bounding box center [906, 317] width 50 height 32
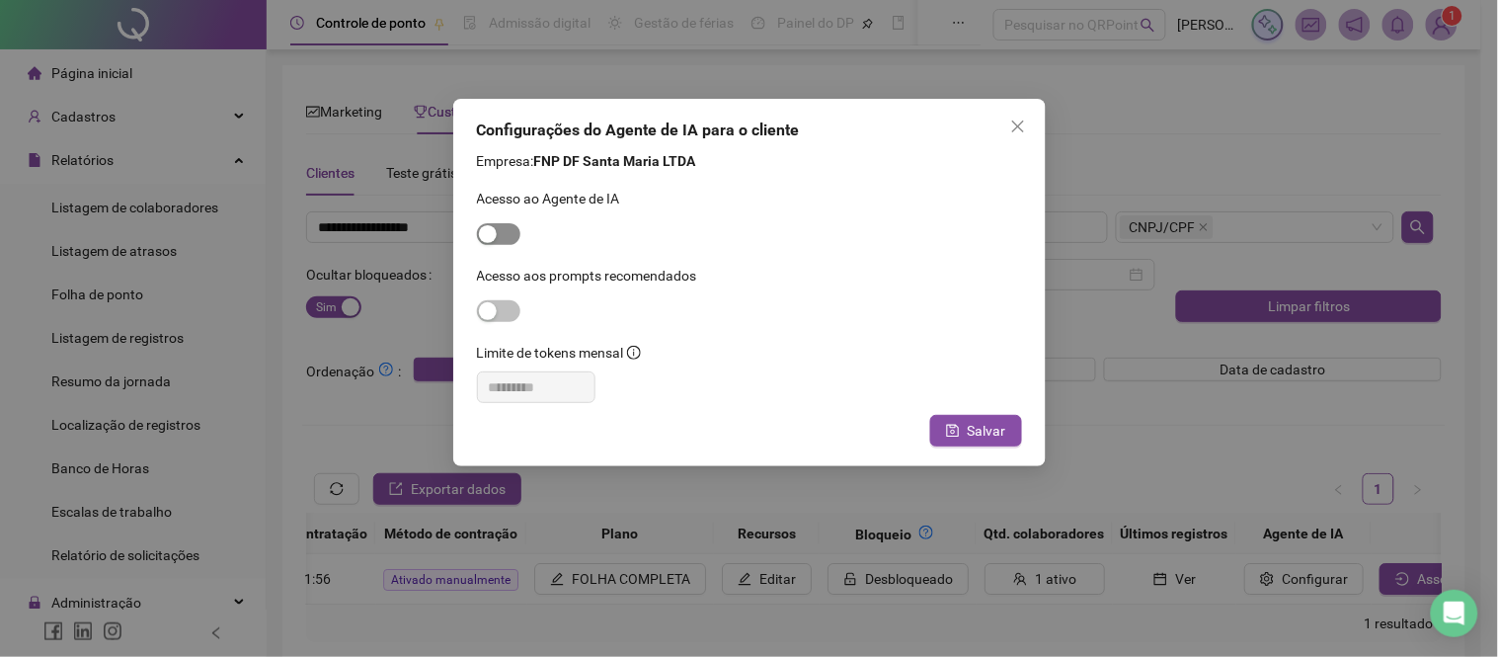
click at [514, 225] on span "button" at bounding box center [498, 234] width 43 height 22
drag, startPoint x: 540, startPoint y: 383, endPoint x: 280, endPoint y: 343, distance: 262.8
click at [281, 343] on div "Configurações do Agente de IA para o cliente Empresa: FNP DF Santa Maria LTDA A…" at bounding box center [749, 328] width 1498 height 657
type input "*********"
click at [970, 430] on span "Salvar" at bounding box center [987, 431] width 39 height 22
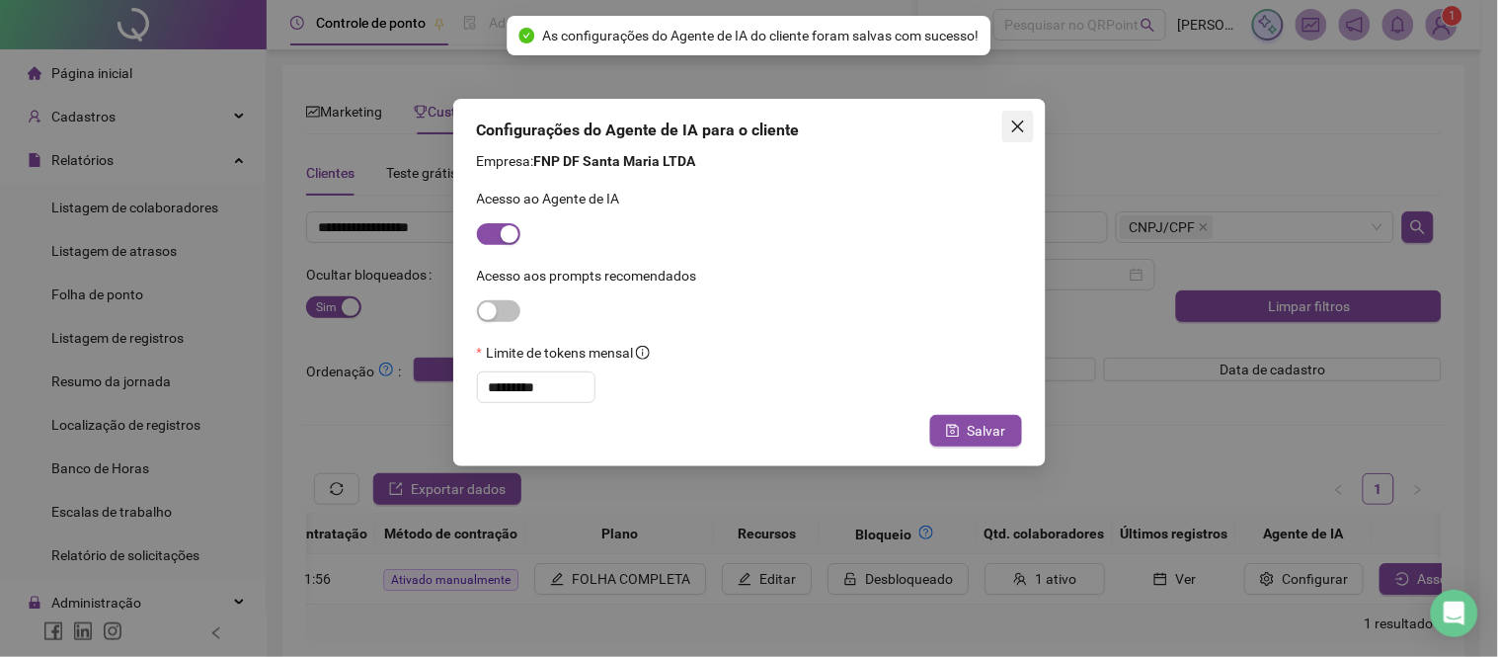
click at [1008, 117] on div "Ops... Parece que algo deu errado, veja detalhes do erro abaixo: Erro 500 OK" at bounding box center [749, 328] width 1498 height 657
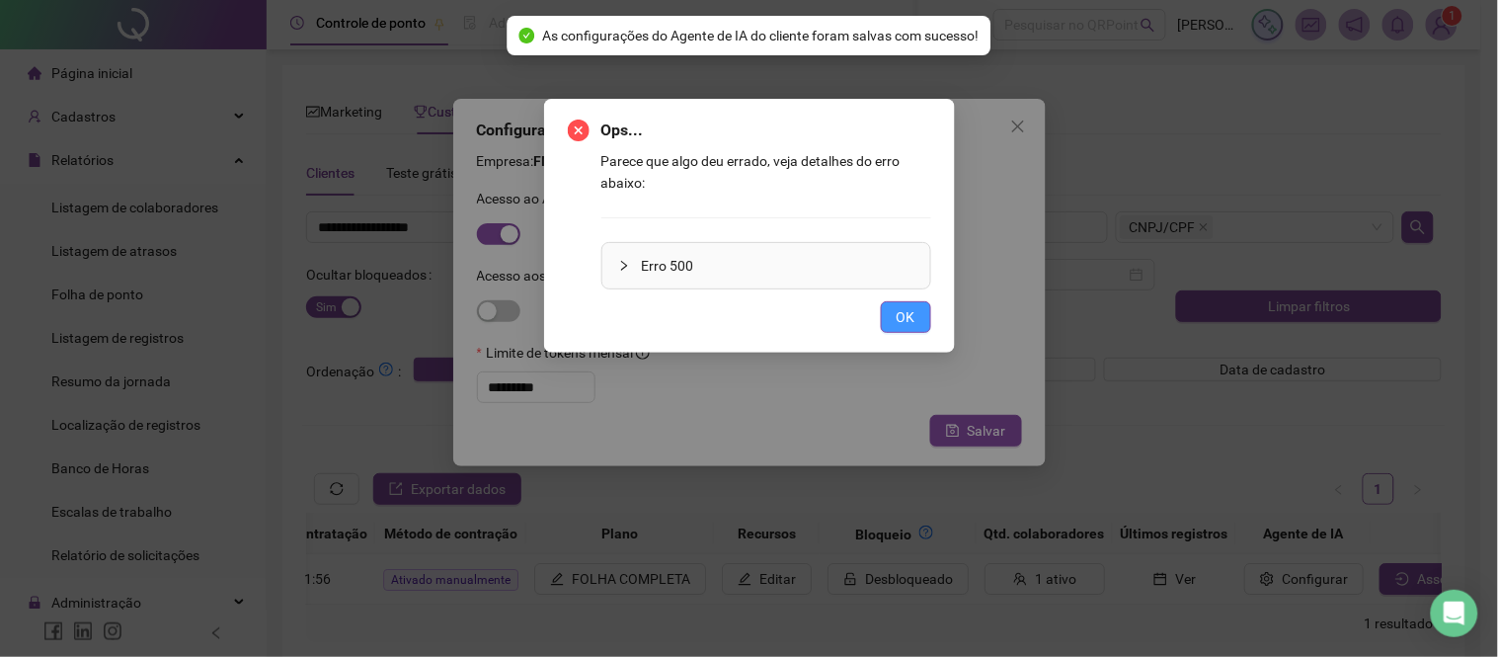
click at [908, 310] on span "OK" at bounding box center [905, 317] width 19 height 22
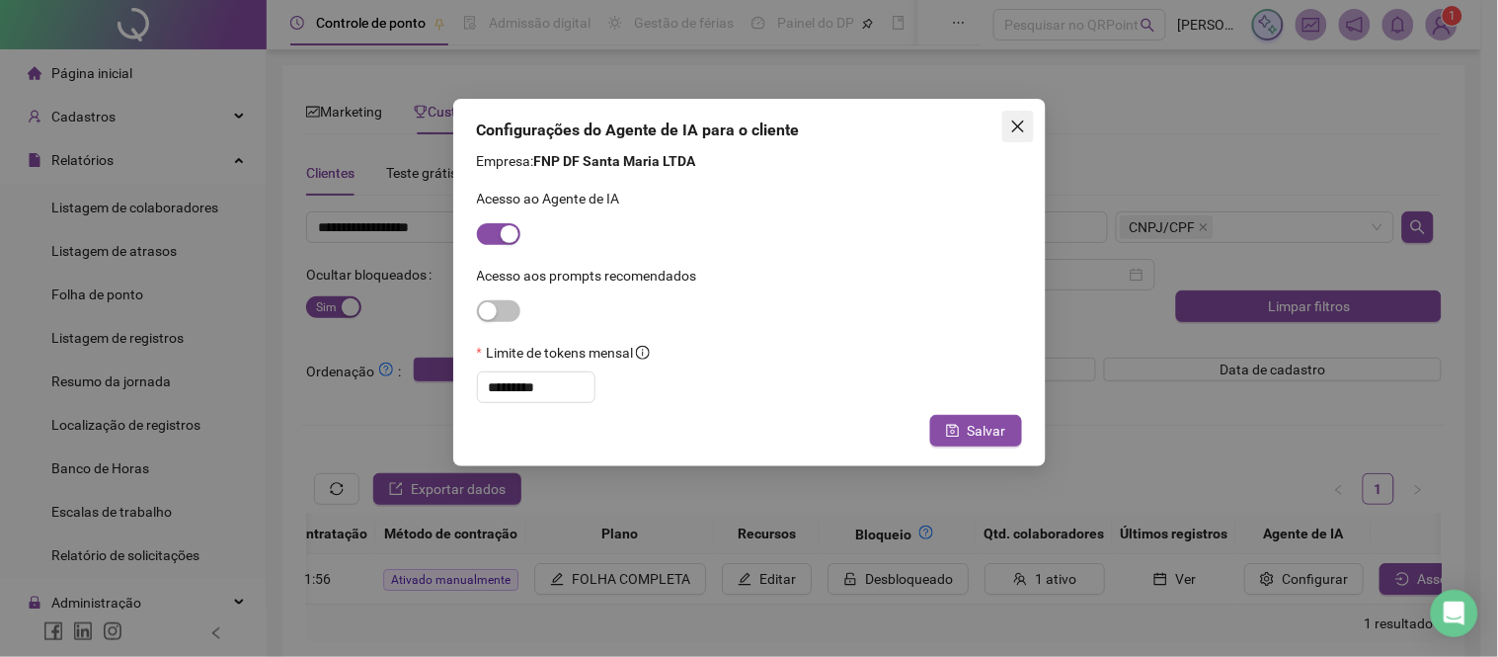
click at [1012, 118] on icon "close" at bounding box center [1018, 126] width 16 height 16
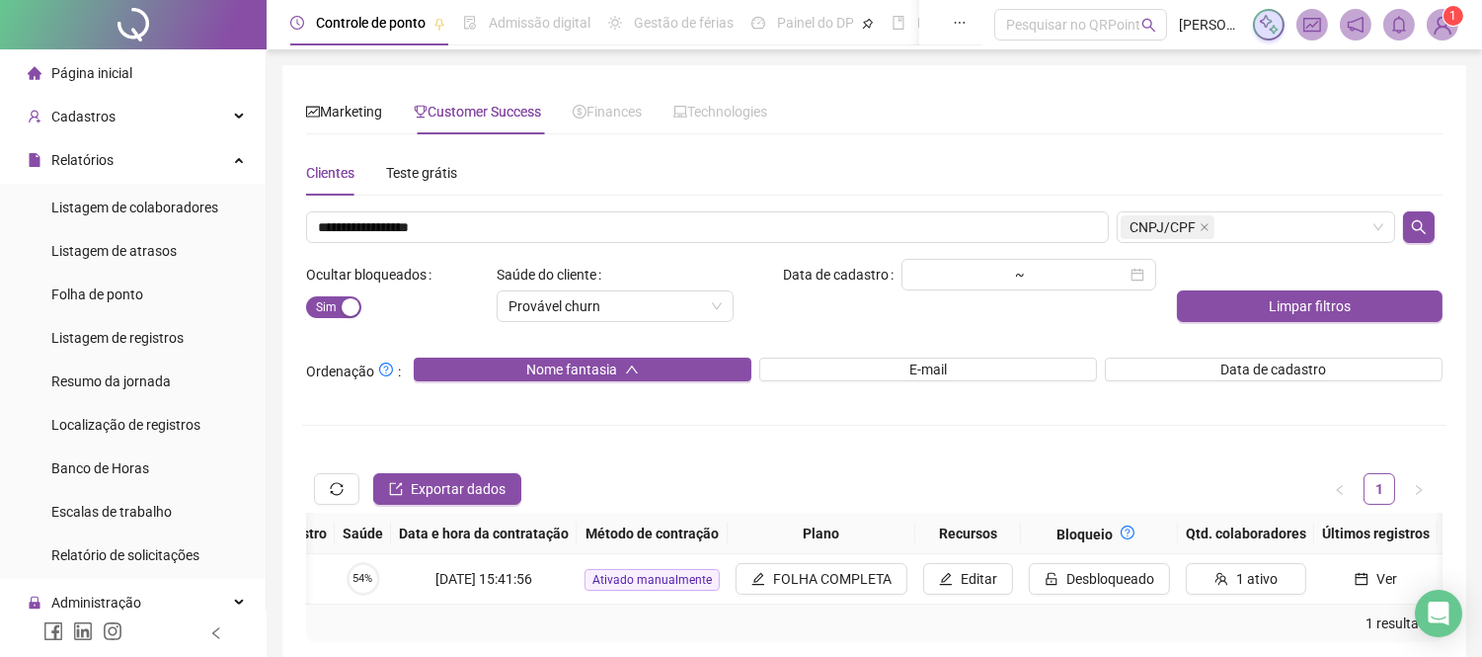
scroll to position [0, 1441]
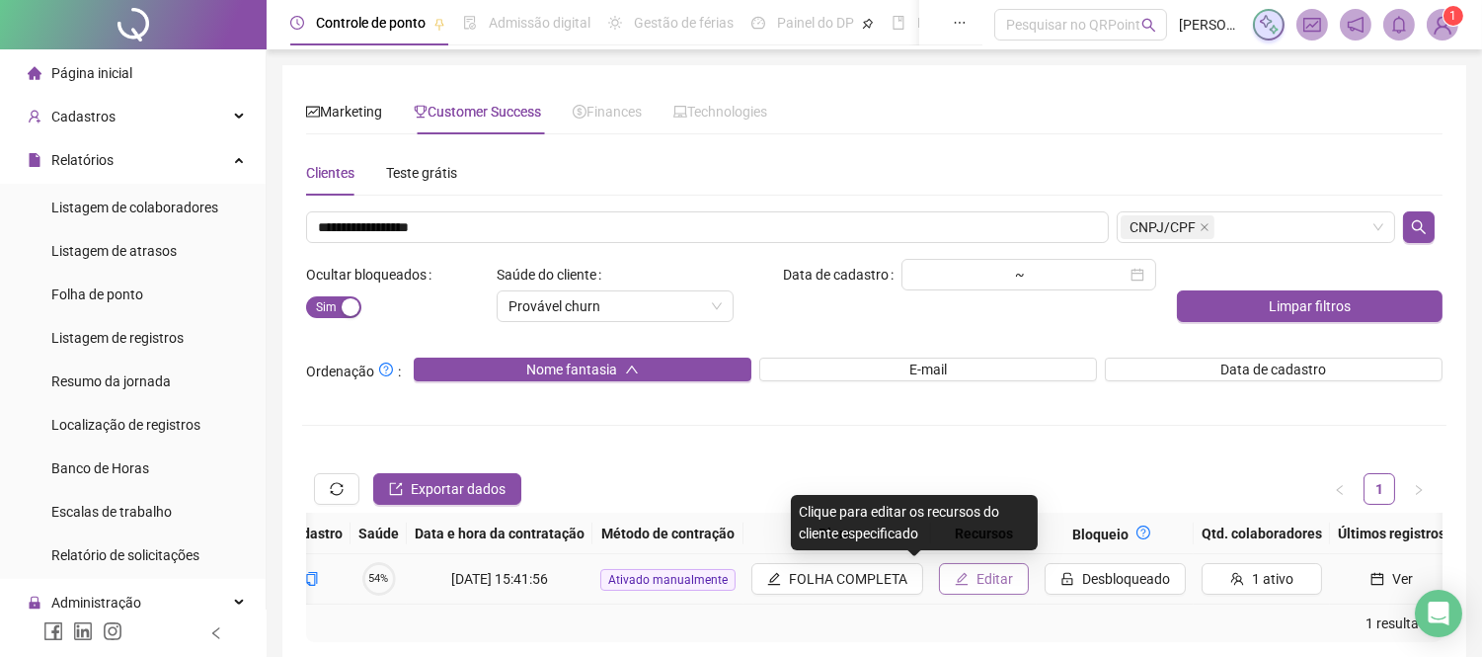
click at [976, 571] on span "Editar" at bounding box center [994, 579] width 37 height 22
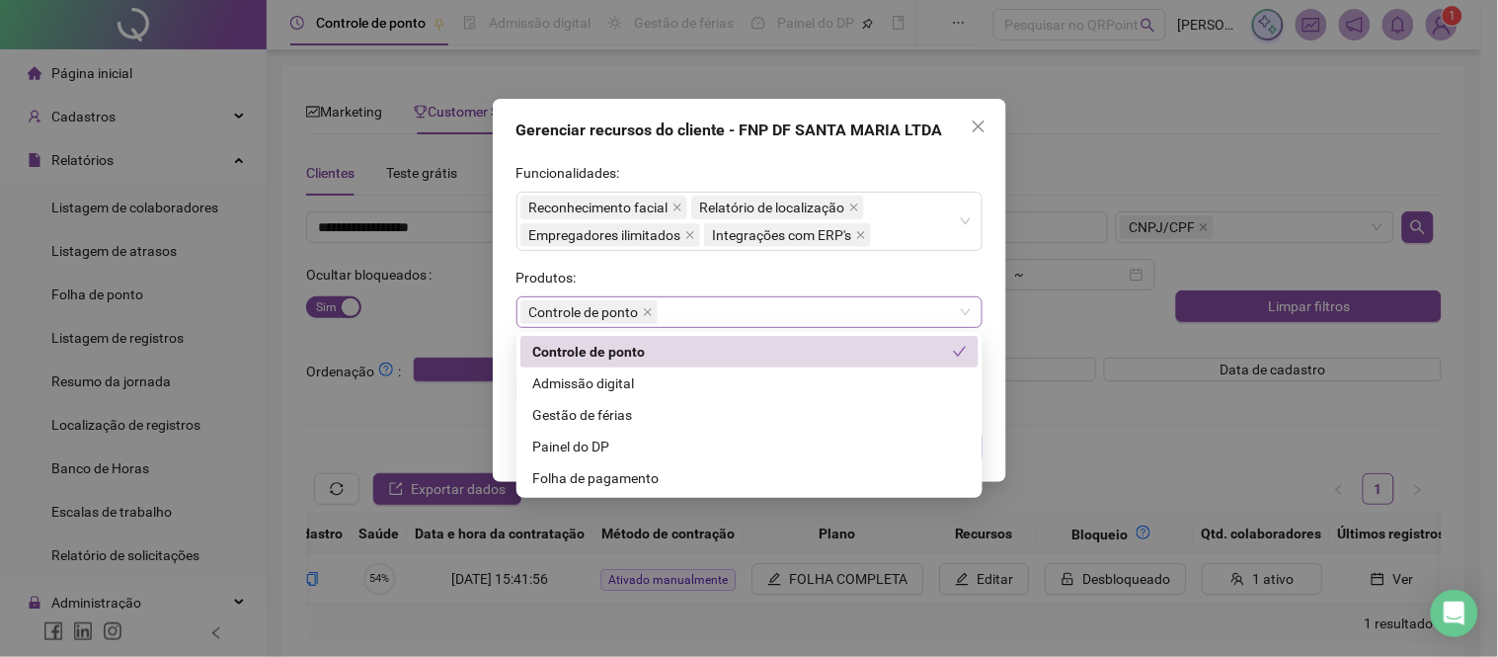
click at [958, 304] on div "Controle de ponto" at bounding box center [749, 312] width 466 height 32
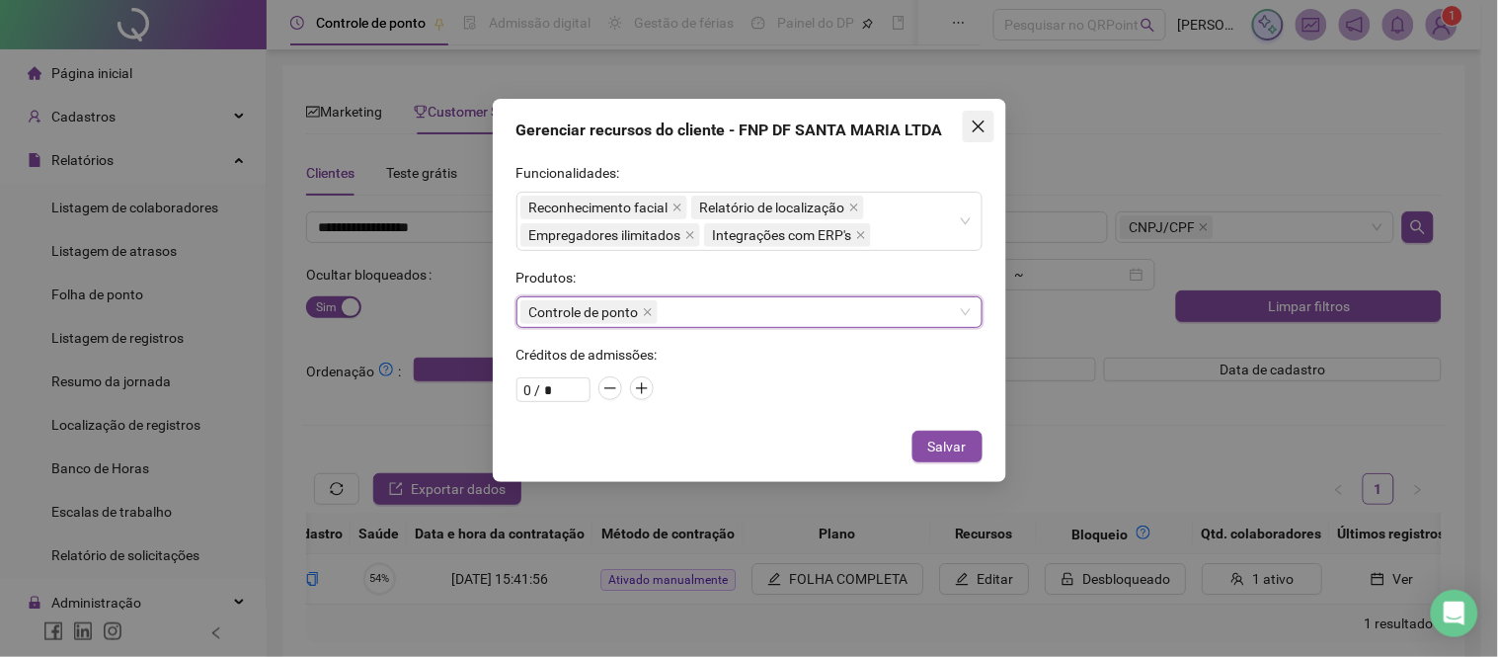
click at [978, 129] on icon "close" at bounding box center [979, 126] width 16 height 16
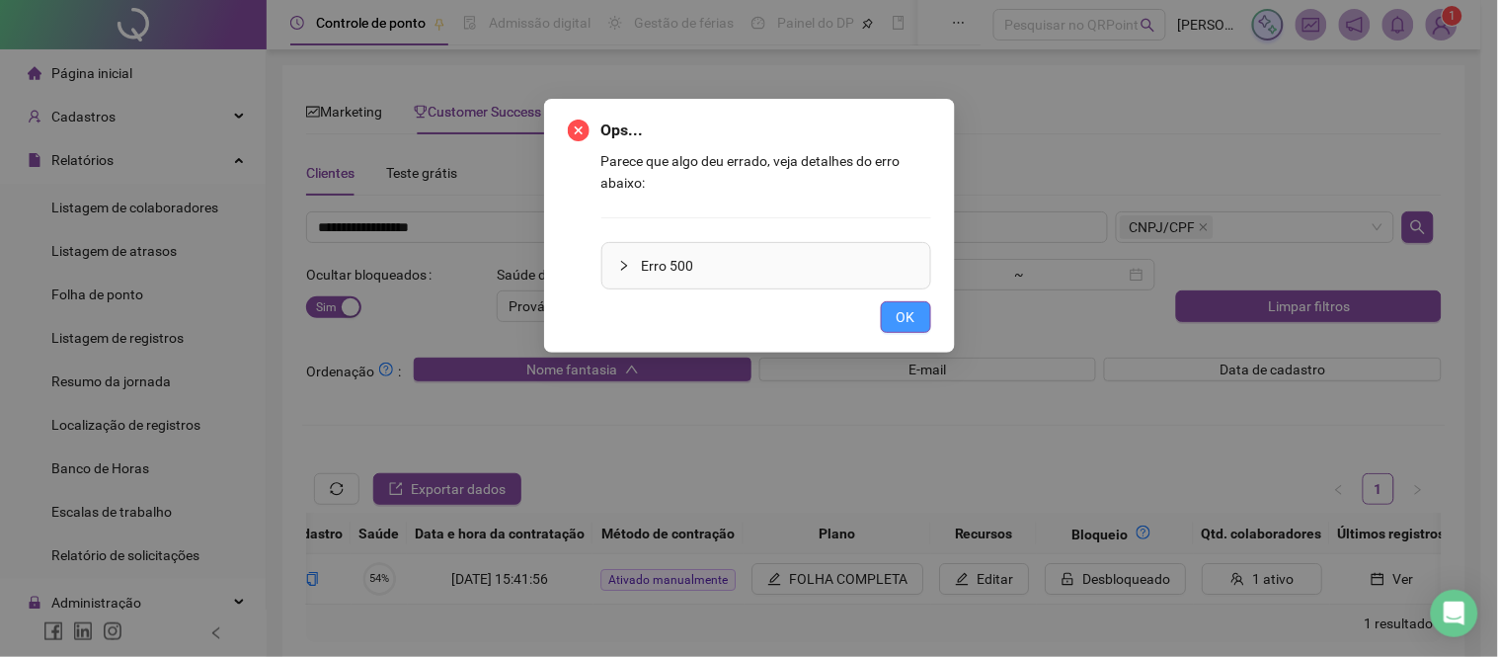
click at [922, 306] on button "OK" at bounding box center [906, 317] width 50 height 32
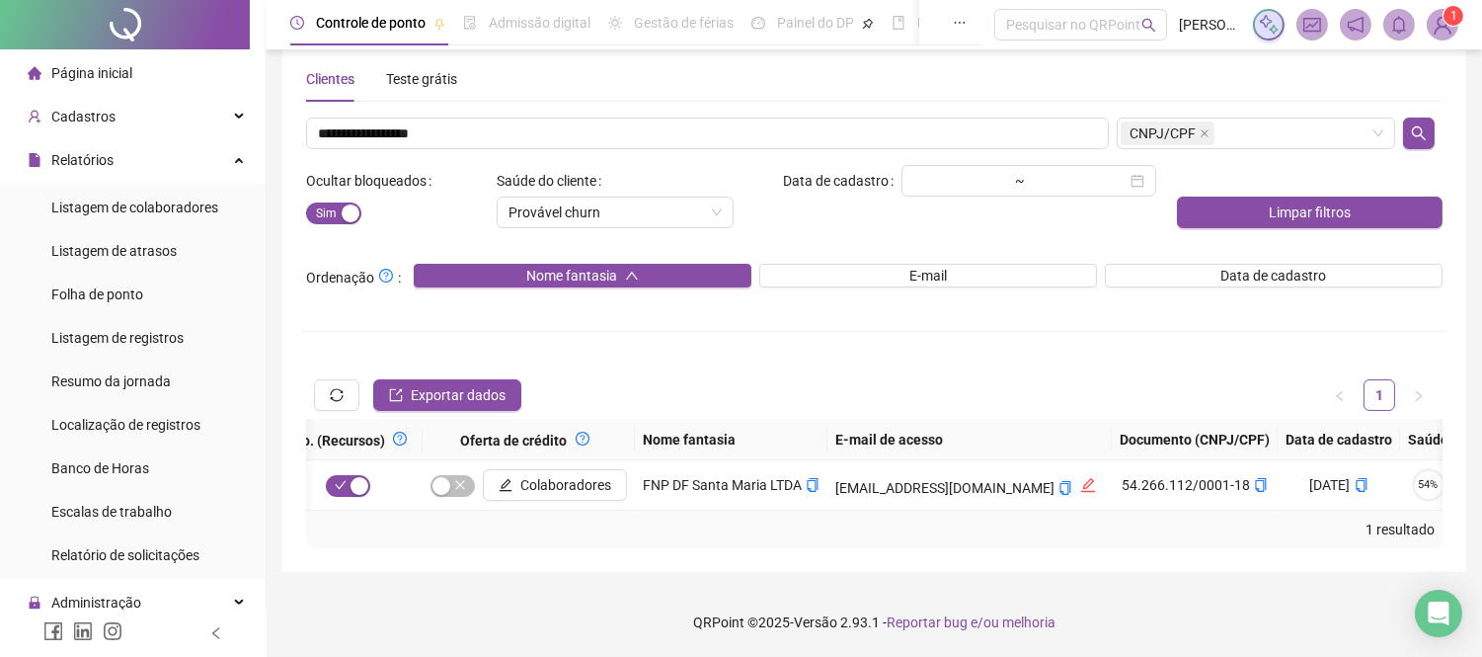
scroll to position [0, 373]
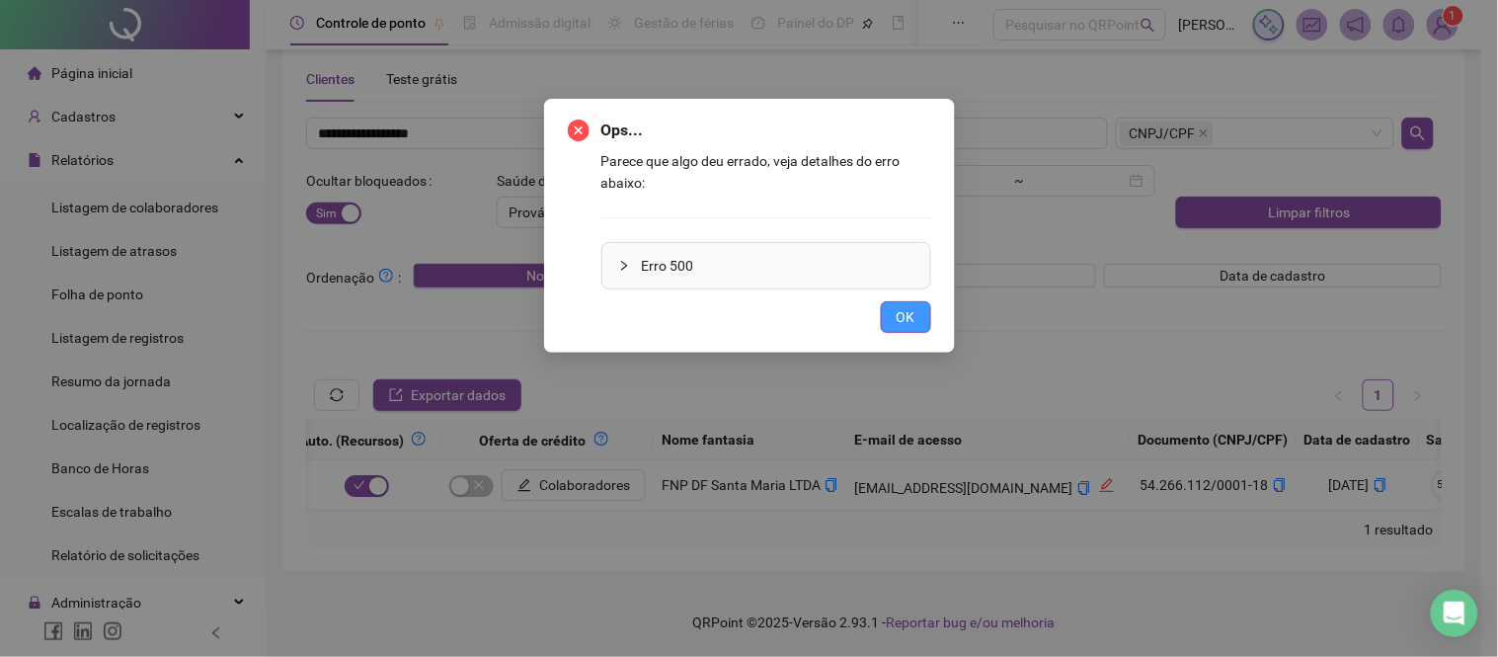
click at [896, 311] on span "OK" at bounding box center [905, 317] width 19 height 22
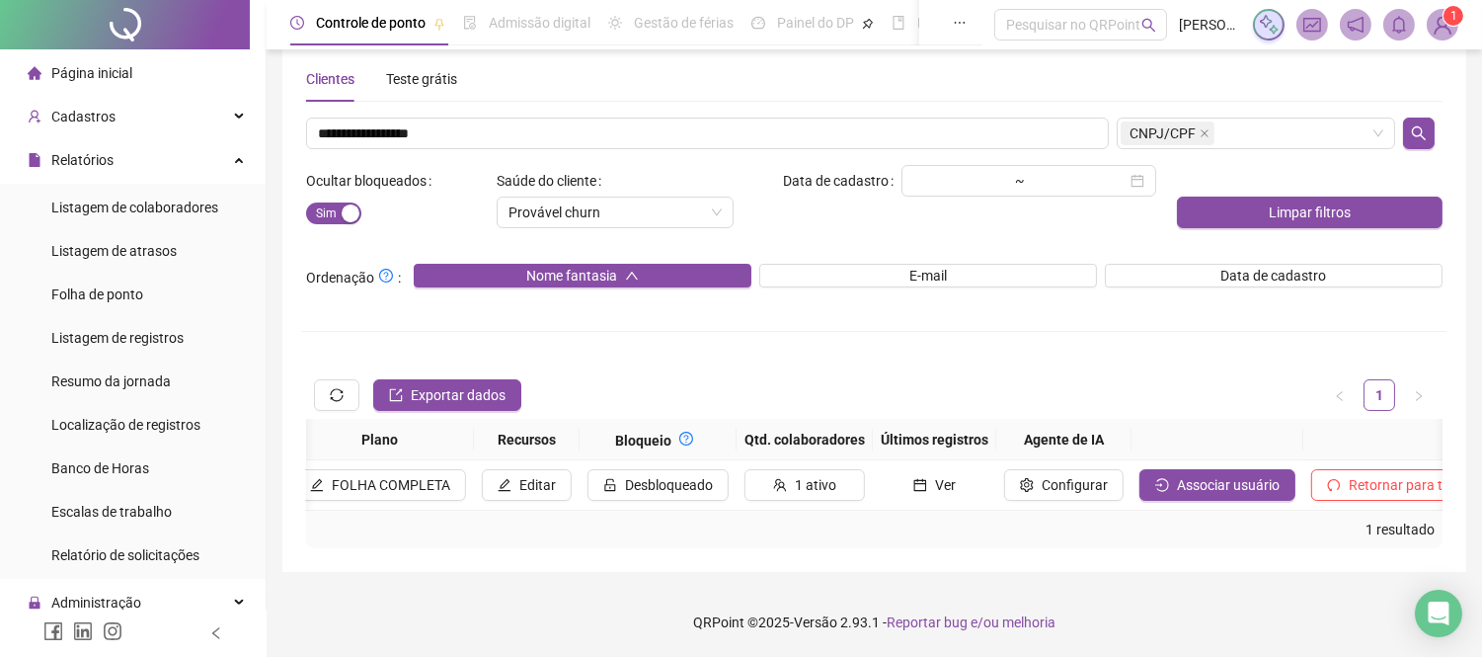
scroll to position [0, 1907]
click at [1168, 474] on span "Associar usuário" at bounding box center [1219, 485] width 103 height 22
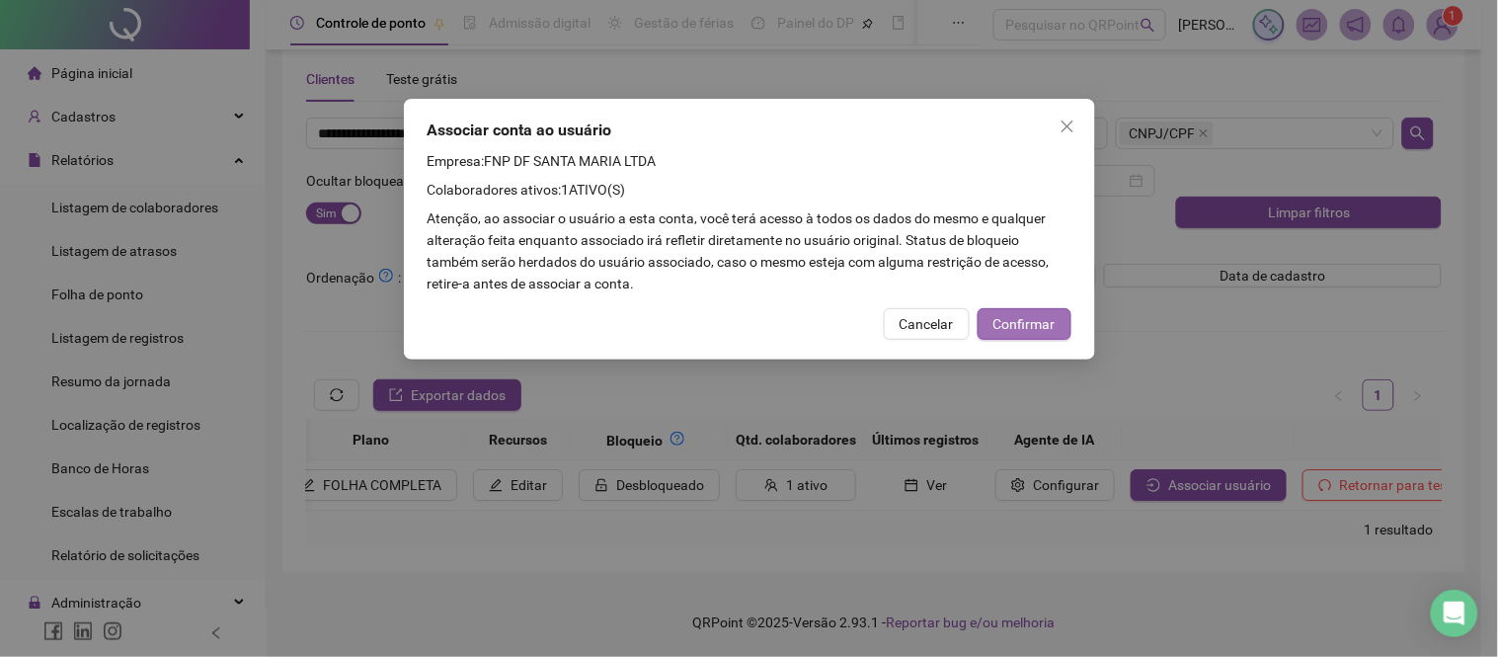
click at [1023, 316] on span "Confirmar" at bounding box center [1024, 324] width 62 height 22
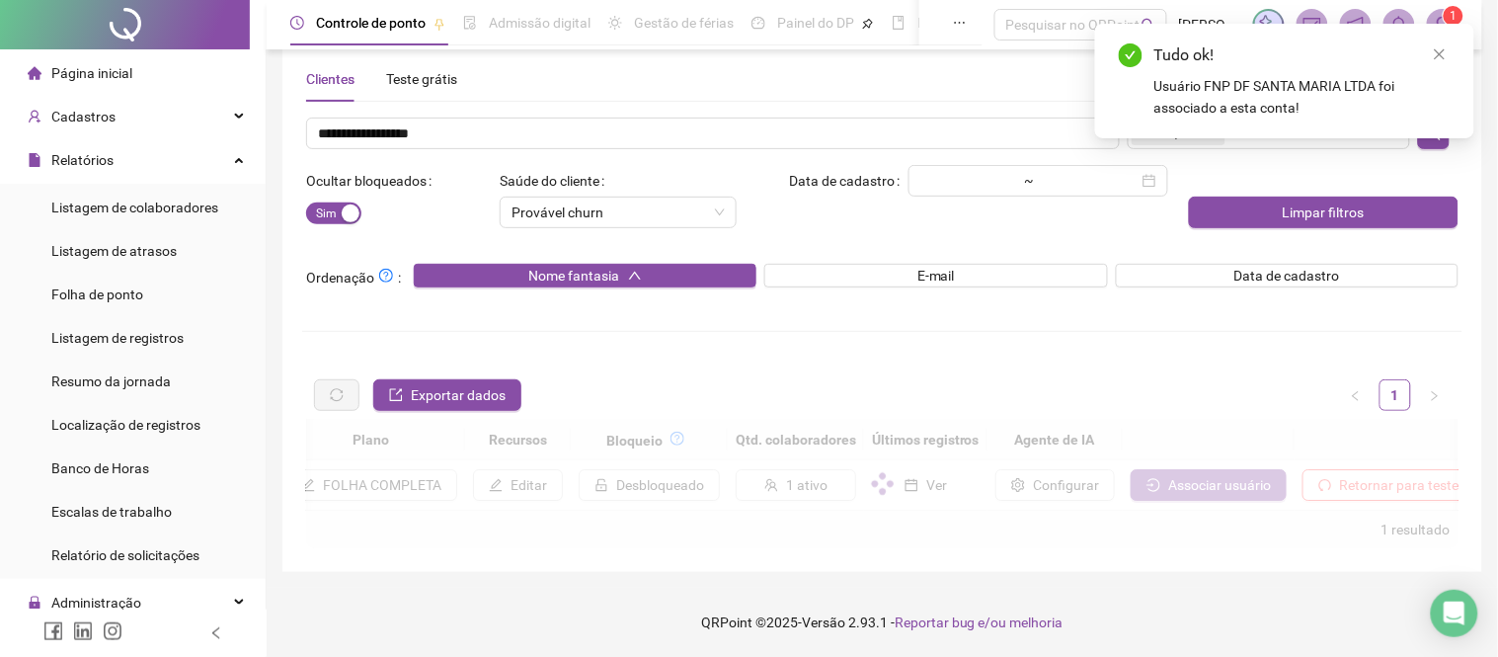
scroll to position [0, 1891]
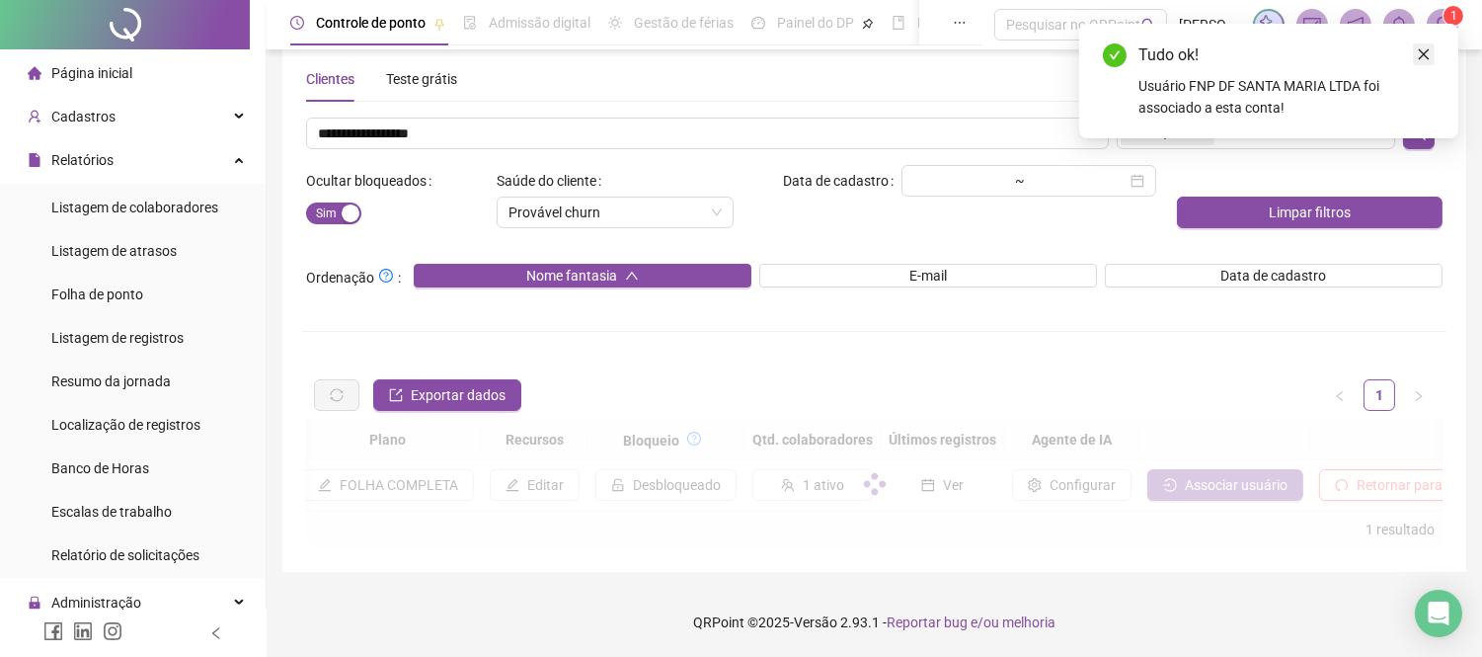
click at [1419, 47] on icon "close" at bounding box center [1424, 54] width 14 height 14
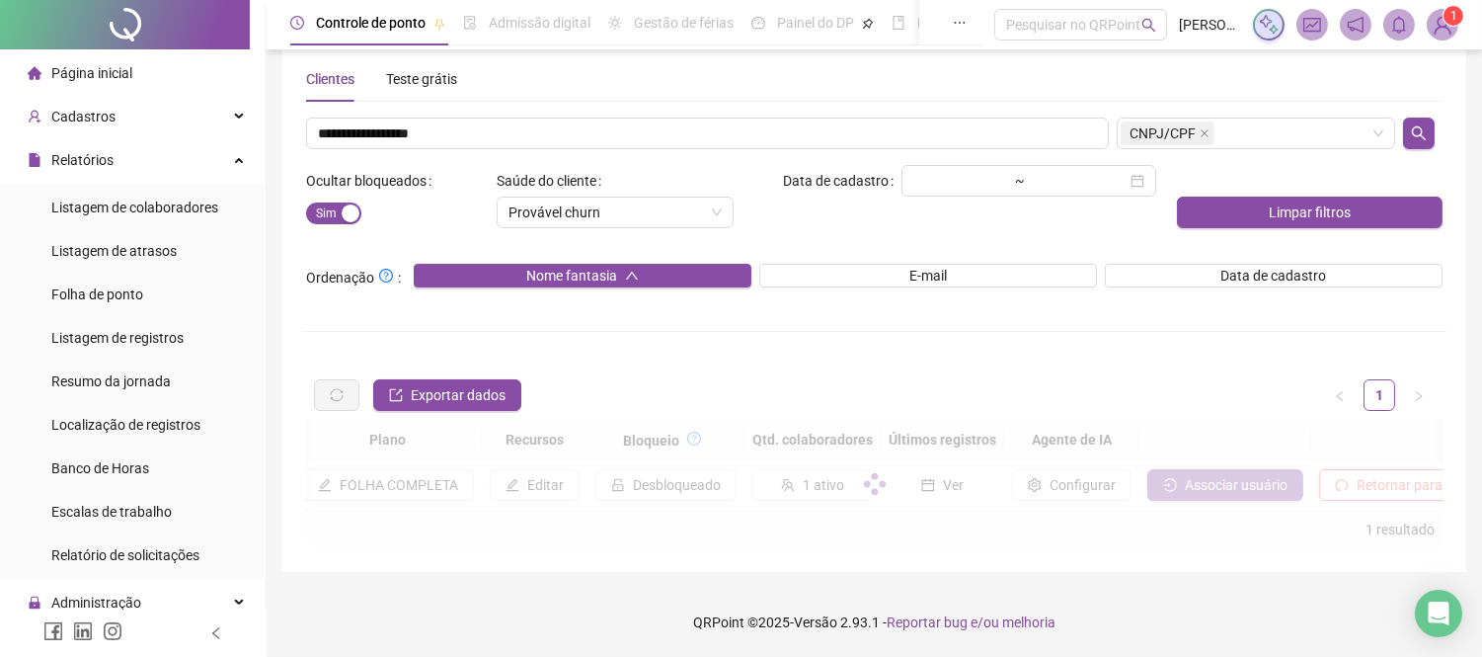
click at [1434, 25] on img at bounding box center [1443, 25] width 30 height 30
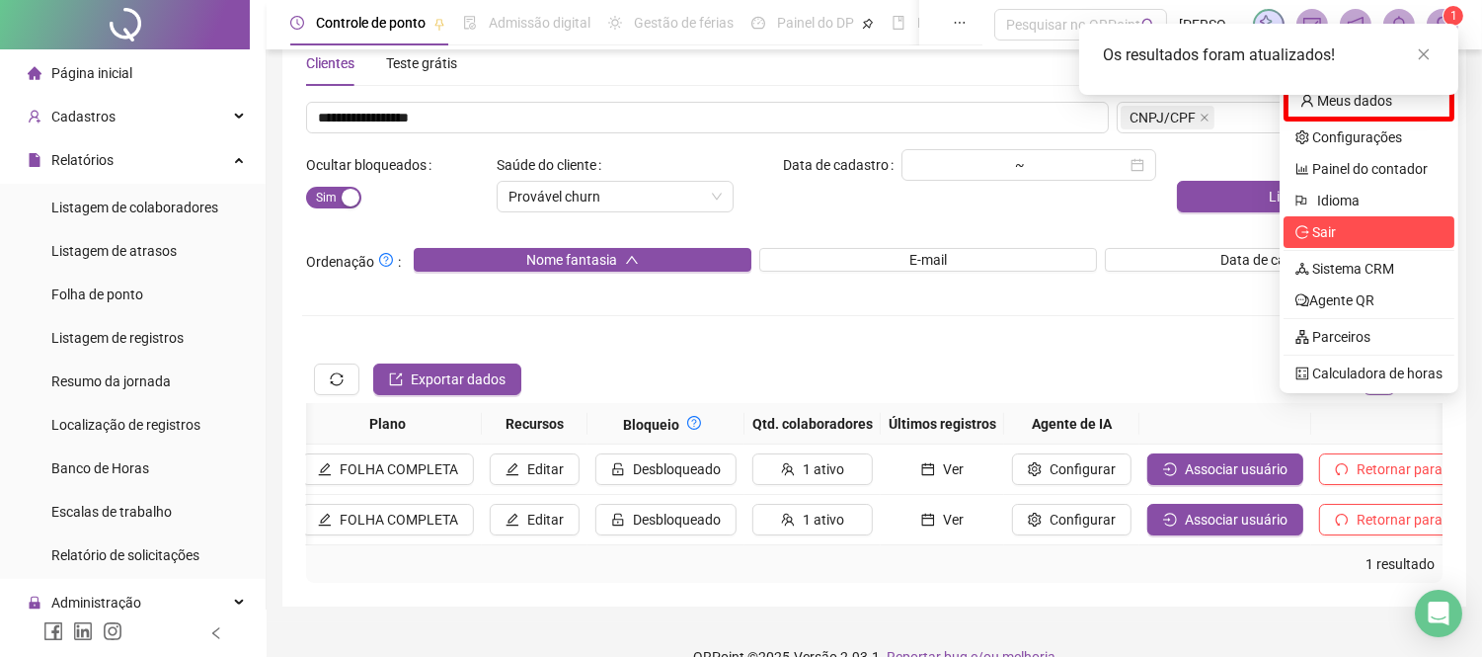
click at [1338, 230] on span "Sair" at bounding box center [1368, 232] width 147 height 22
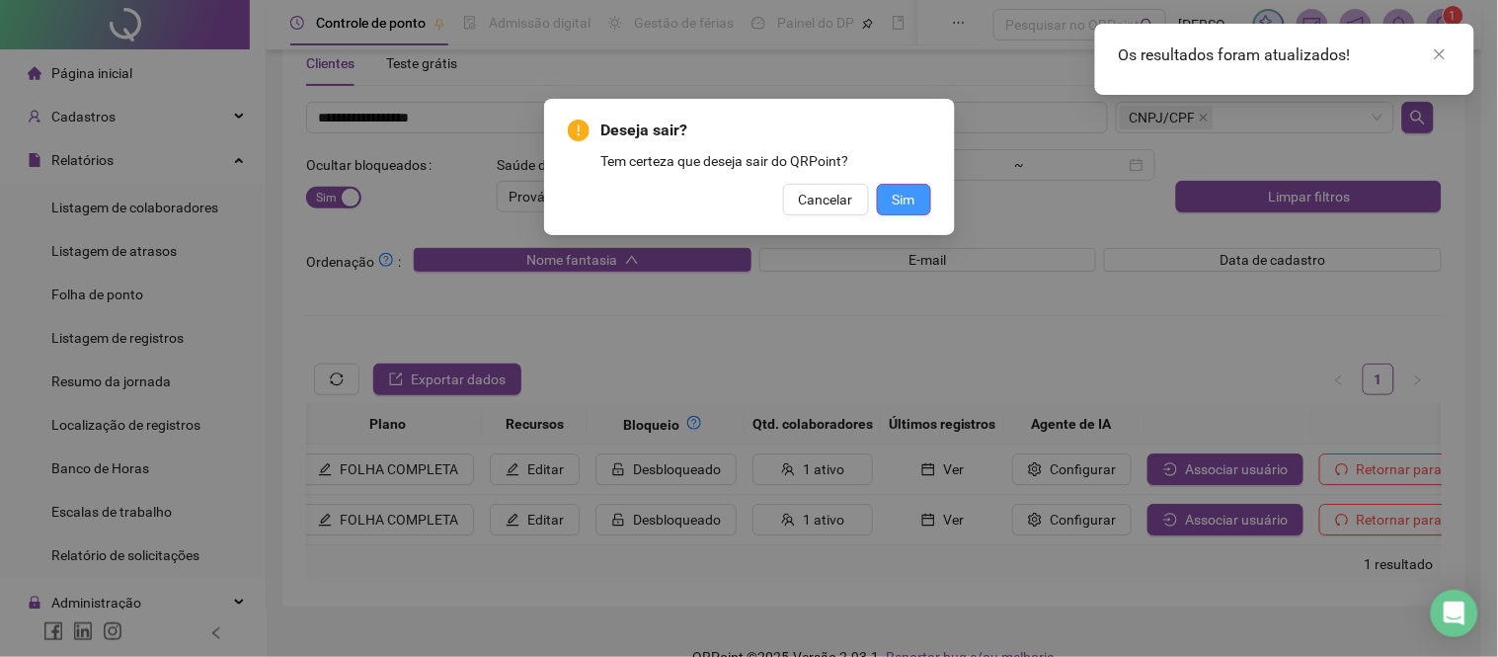
click at [913, 190] on span "Sim" at bounding box center [904, 200] width 23 height 22
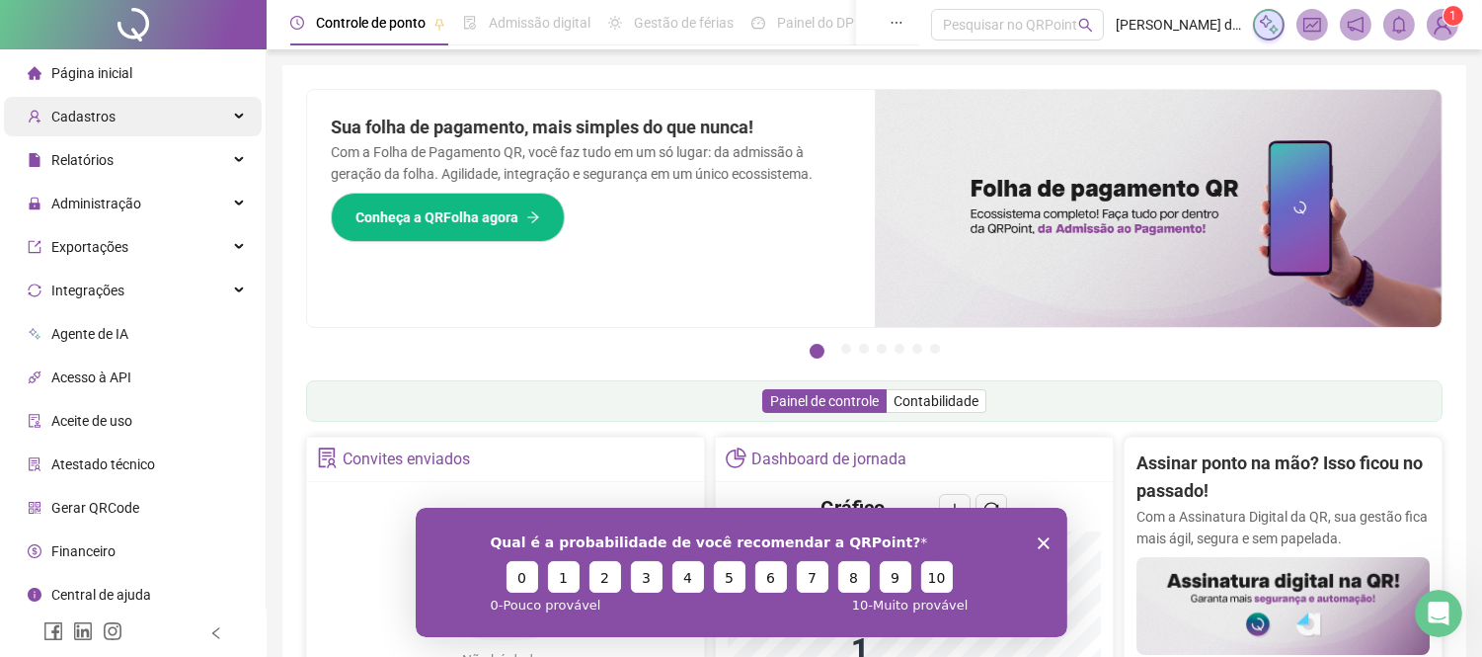
drag, startPoint x: 202, startPoint y: 113, endPoint x: 228, endPoint y: 124, distance: 28.3
click at [202, 113] on div "Cadastros" at bounding box center [133, 116] width 258 height 39
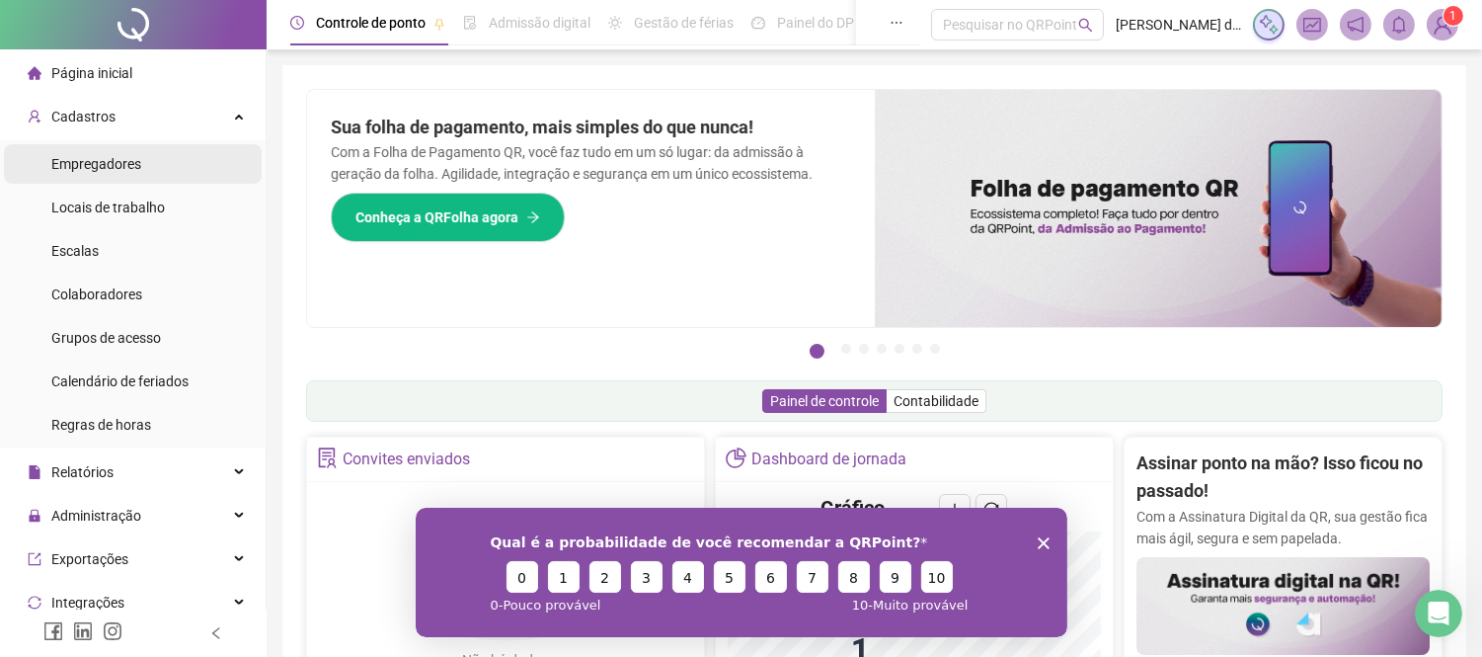
click at [125, 162] on span "Empregadores" at bounding box center [96, 164] width 90 height 16
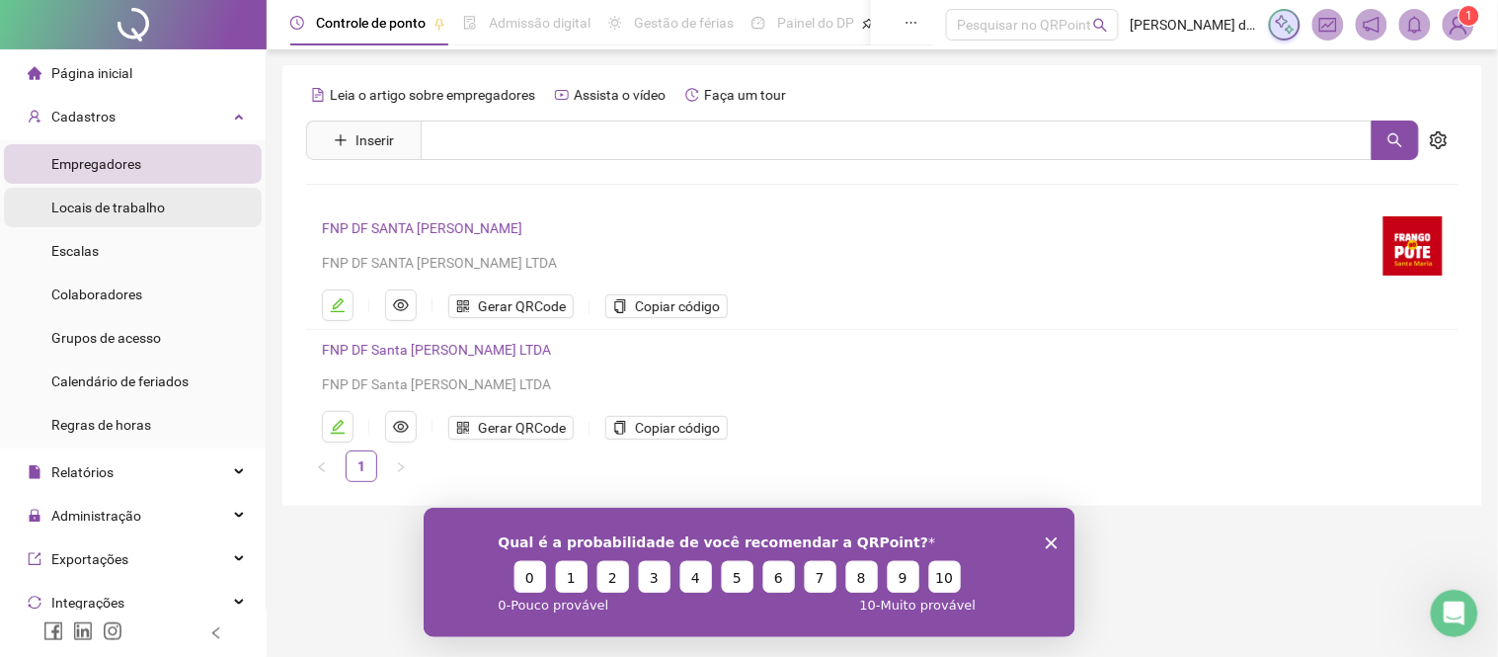
click at [156, 207] on span "Locais de trabalho" at bounding box center [108, 207] width 114 height 16
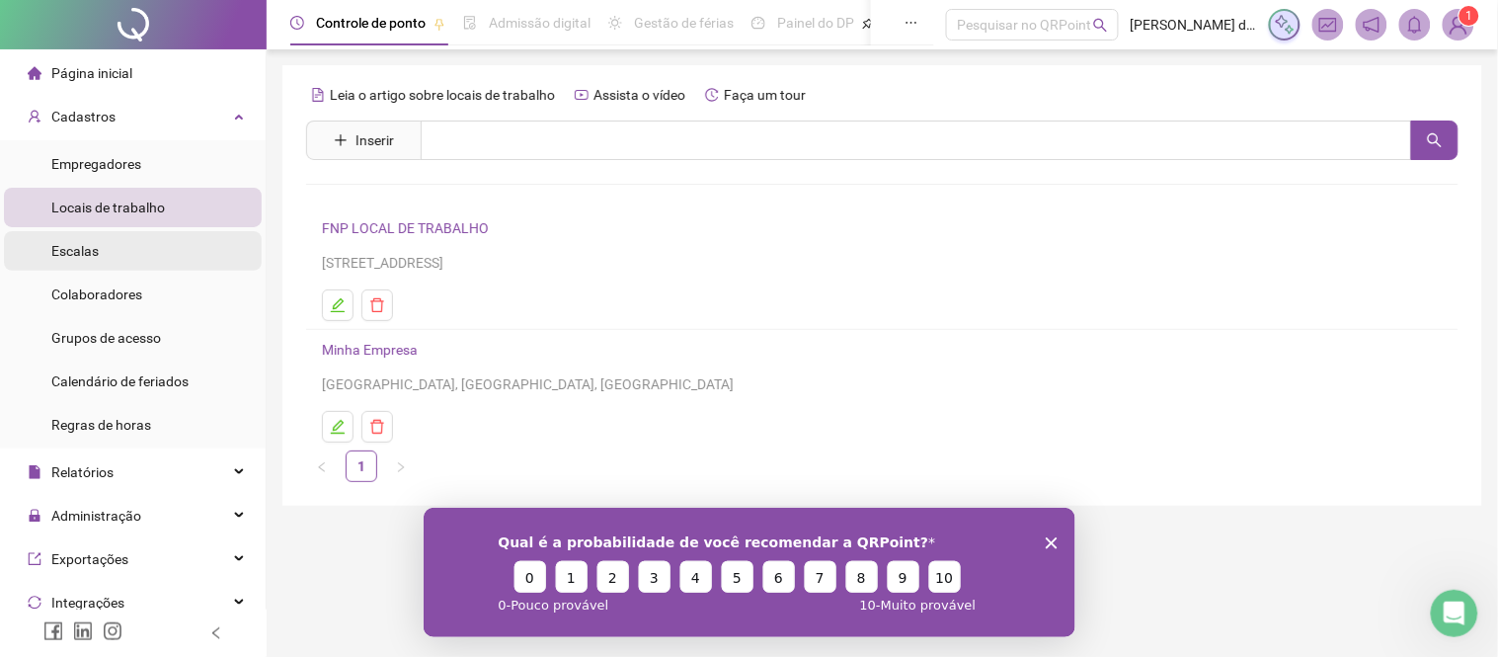
click at [158, 265] on li "Escalas" at bounding box center [133, 250] width 258 height 39
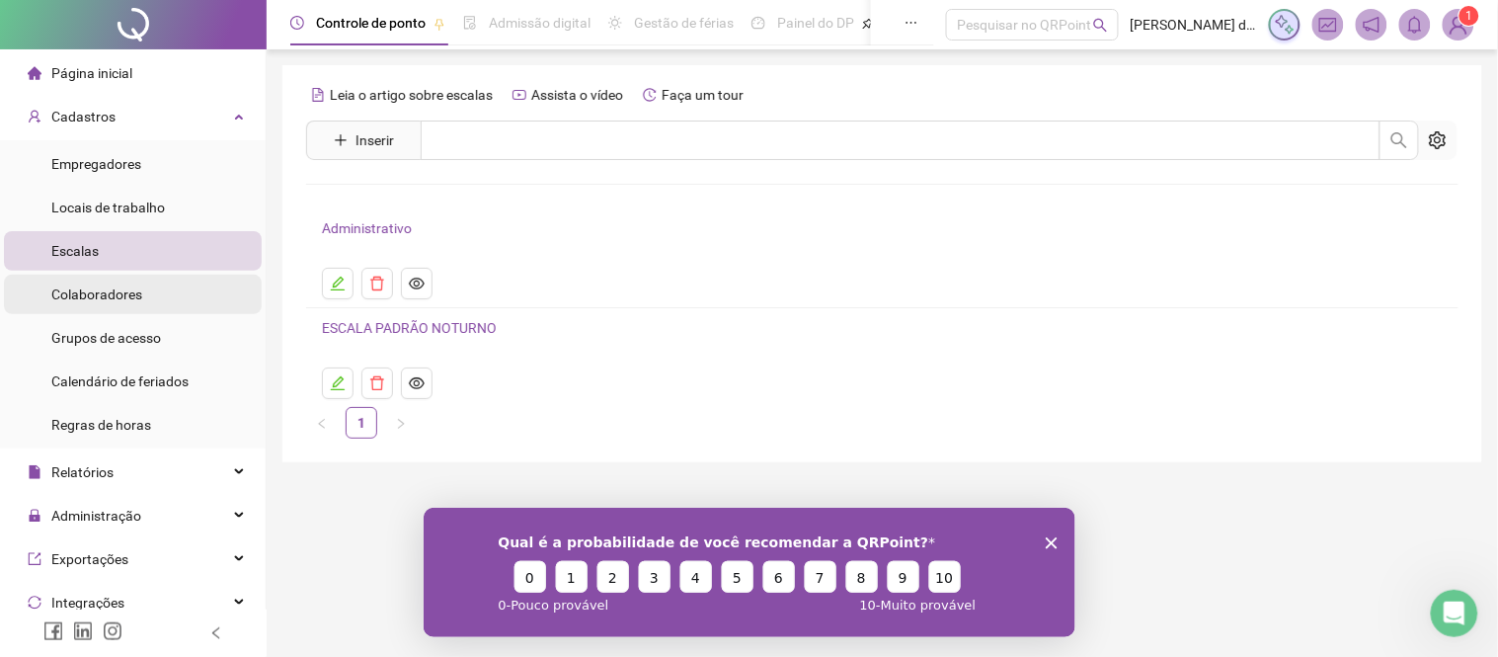
click at [144, 296] on li "Colaboradores" at bounding box center [133, 293] width 258 height 39
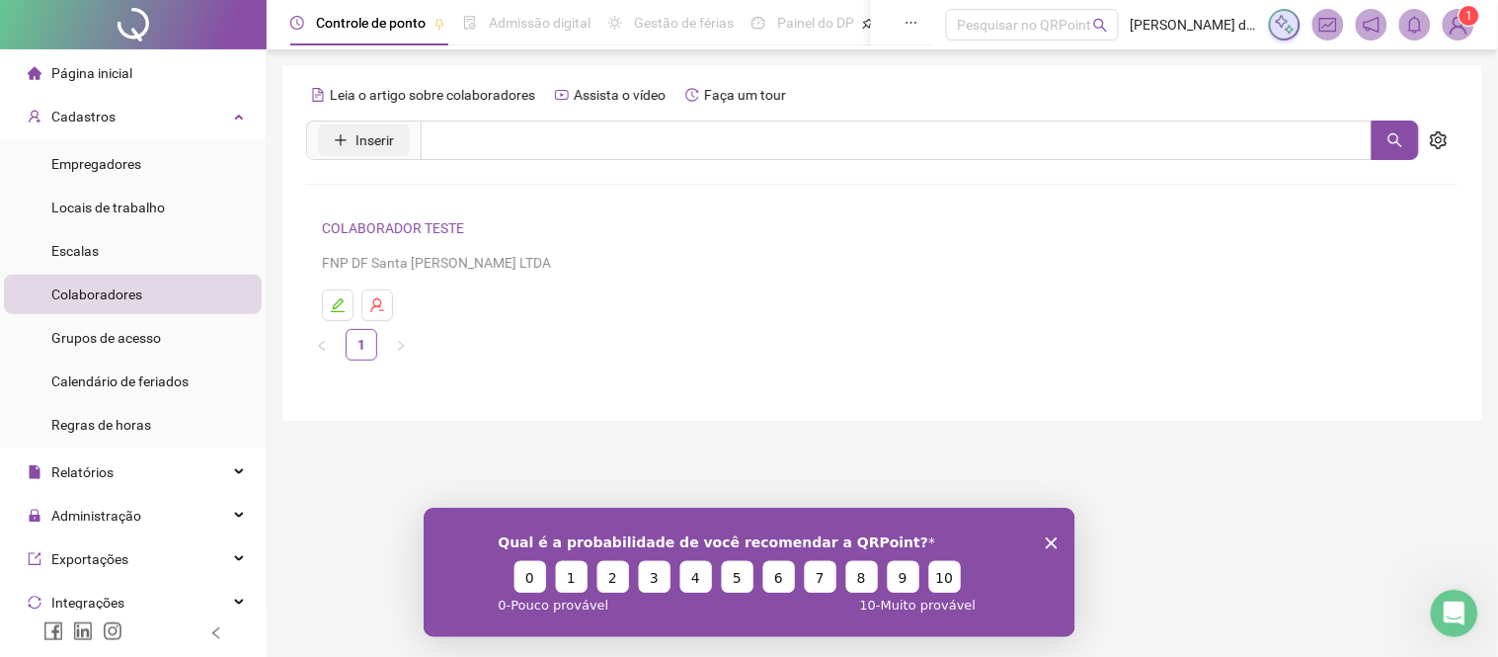
click at [371, 135] on span "Inserir" at bounding box center [374, 140] width 39 height 22
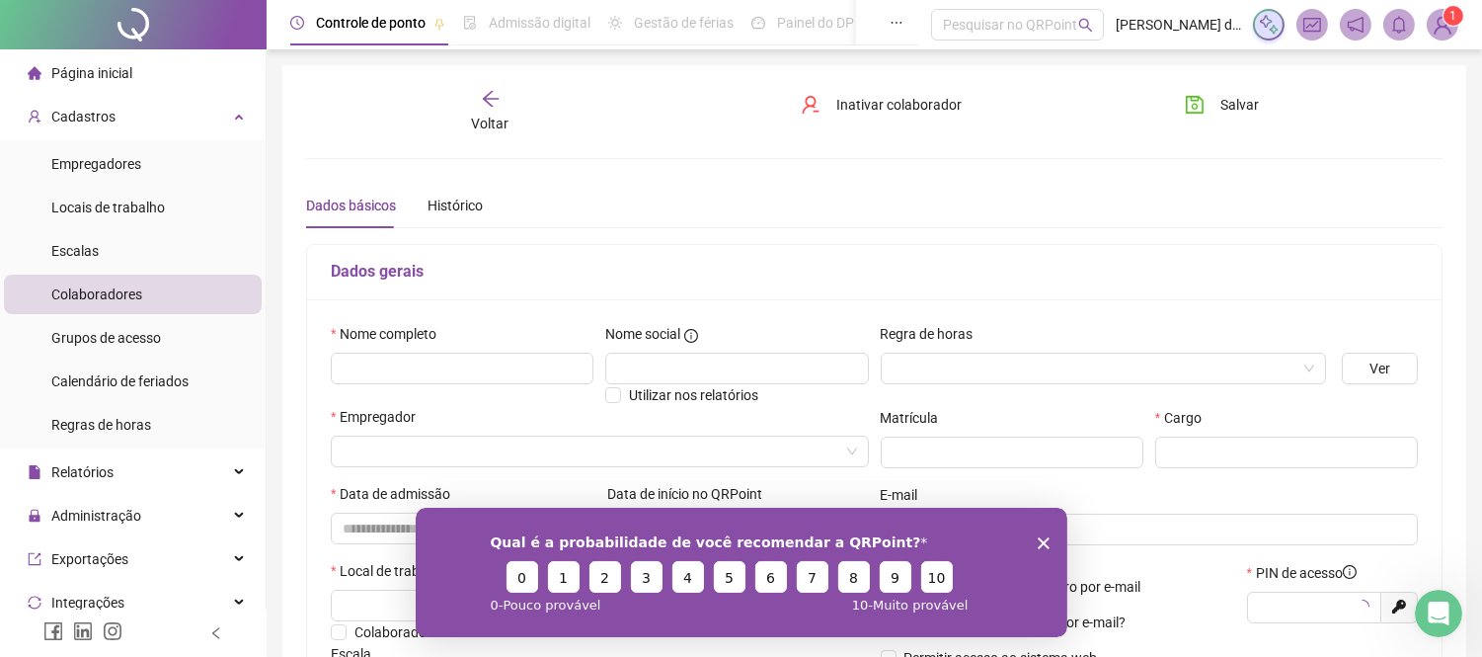
type input "*****"
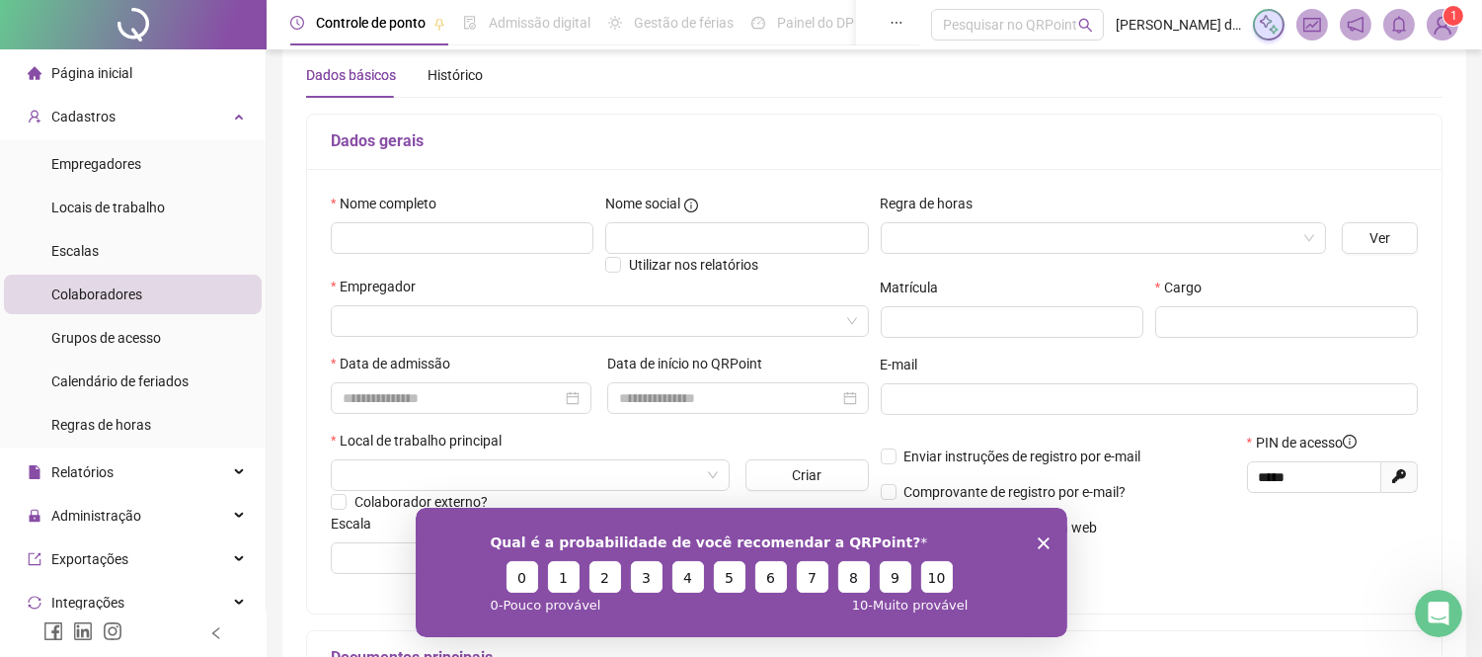
scroll to position [329, 0]
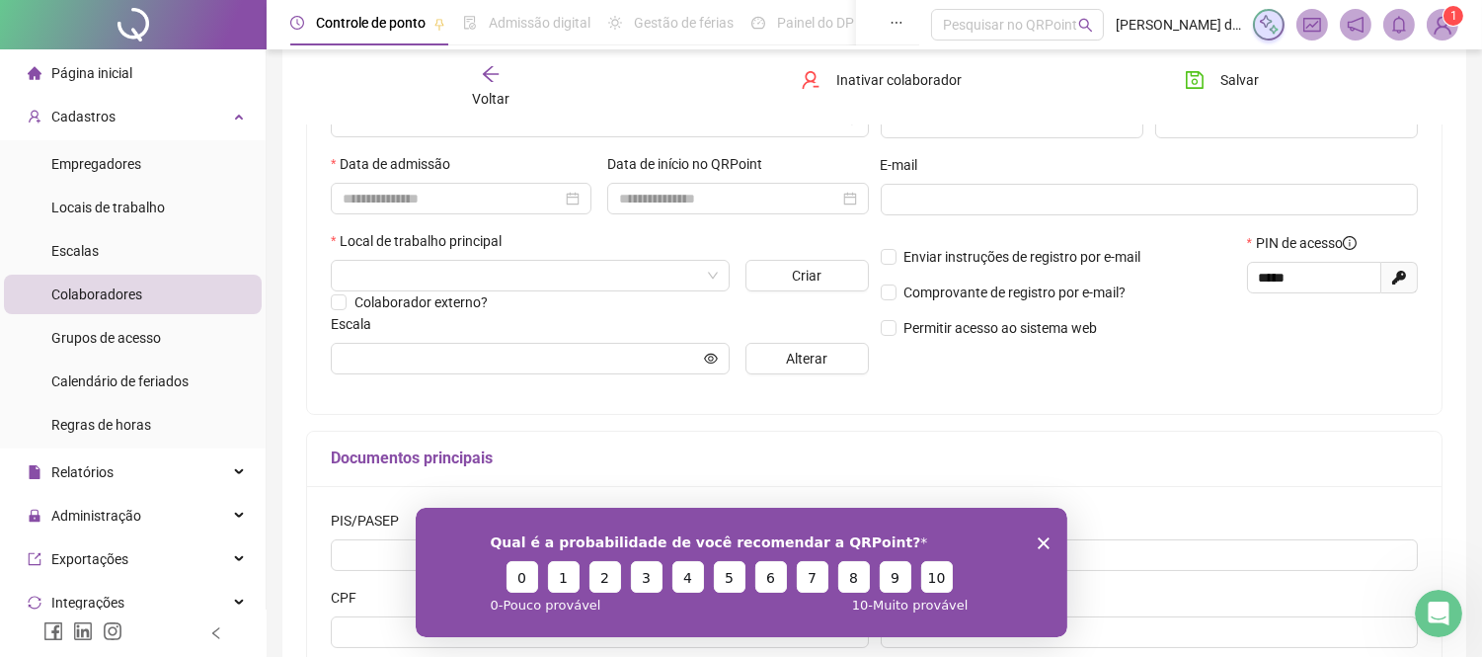
click at [1037, 546] on icon "Encerrar pesquisa" at bounding box center [1043, 542] width 12 height 12
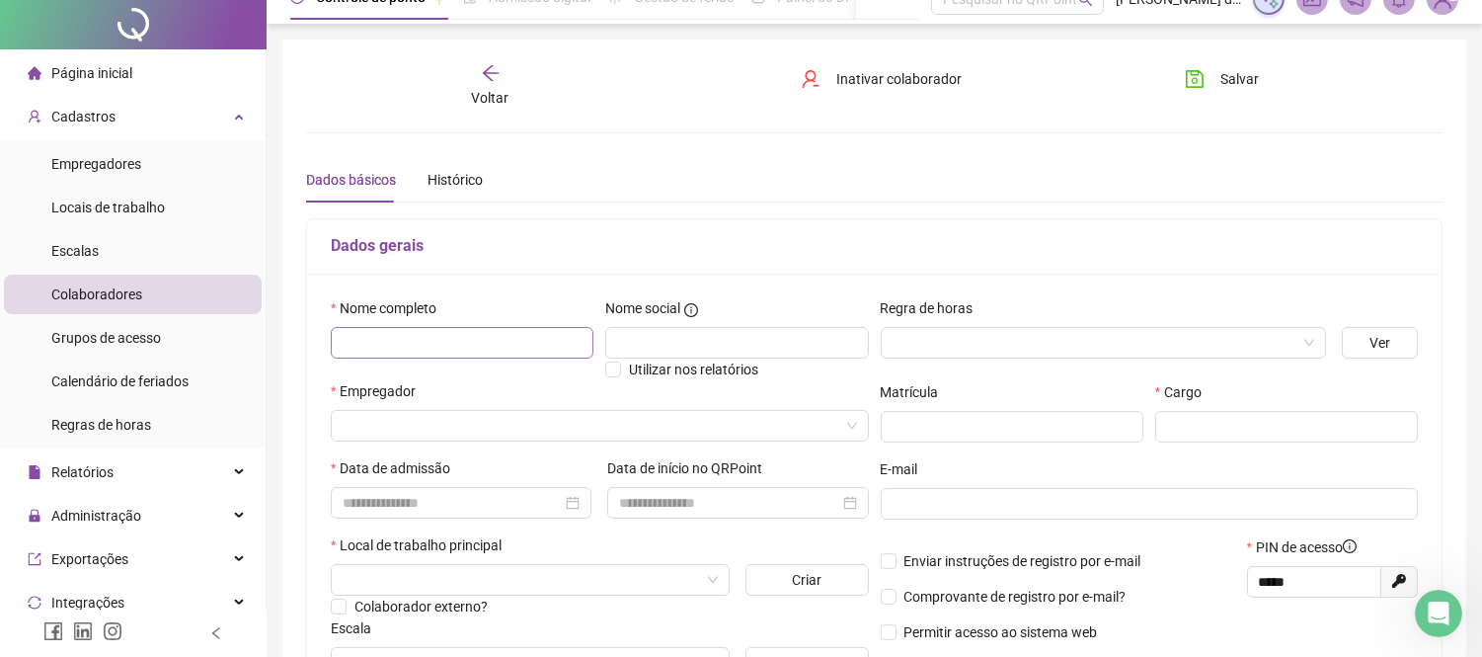
scroll to position [0, 0]
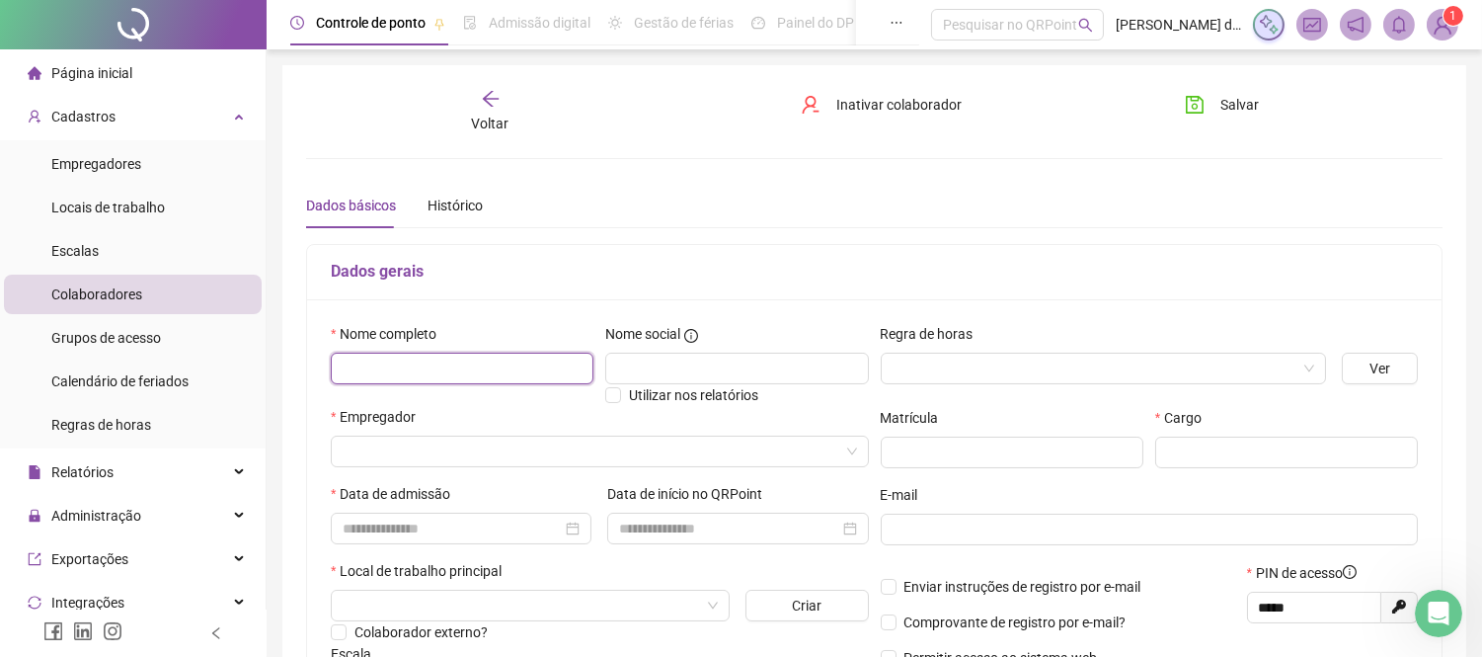
click at [491, 369] on input "text" at bounding box center [462, 368] width 263 height 32
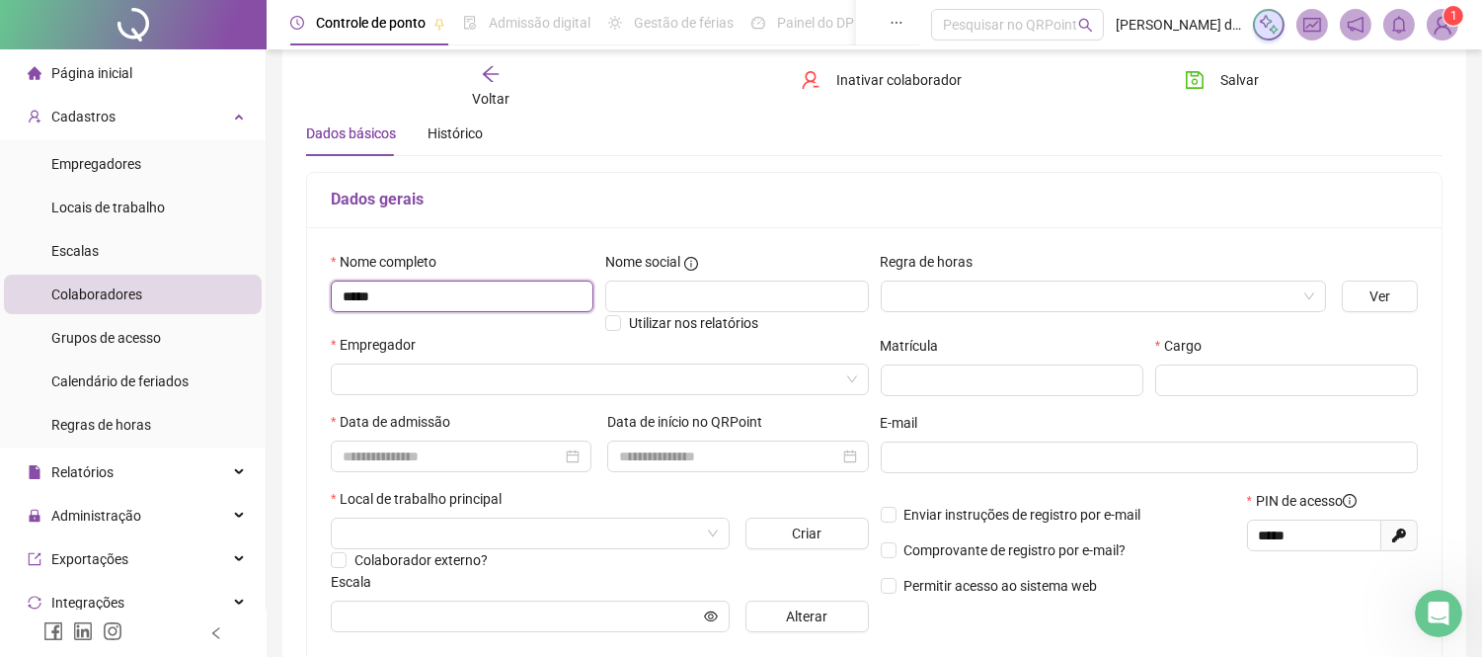
scroll to position [110, 0]
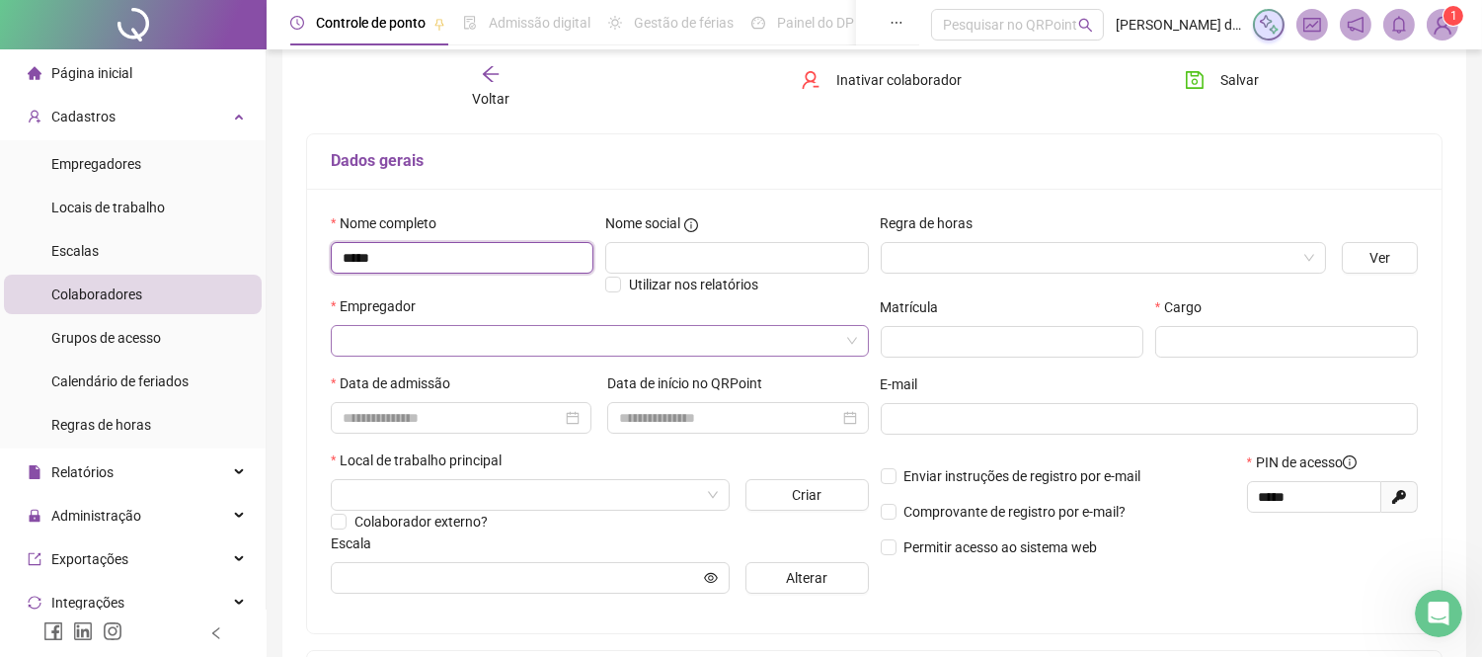
type input "*****"
click at [461, 338] on input "search" at bounding box center [591, 341] width 497 height 30
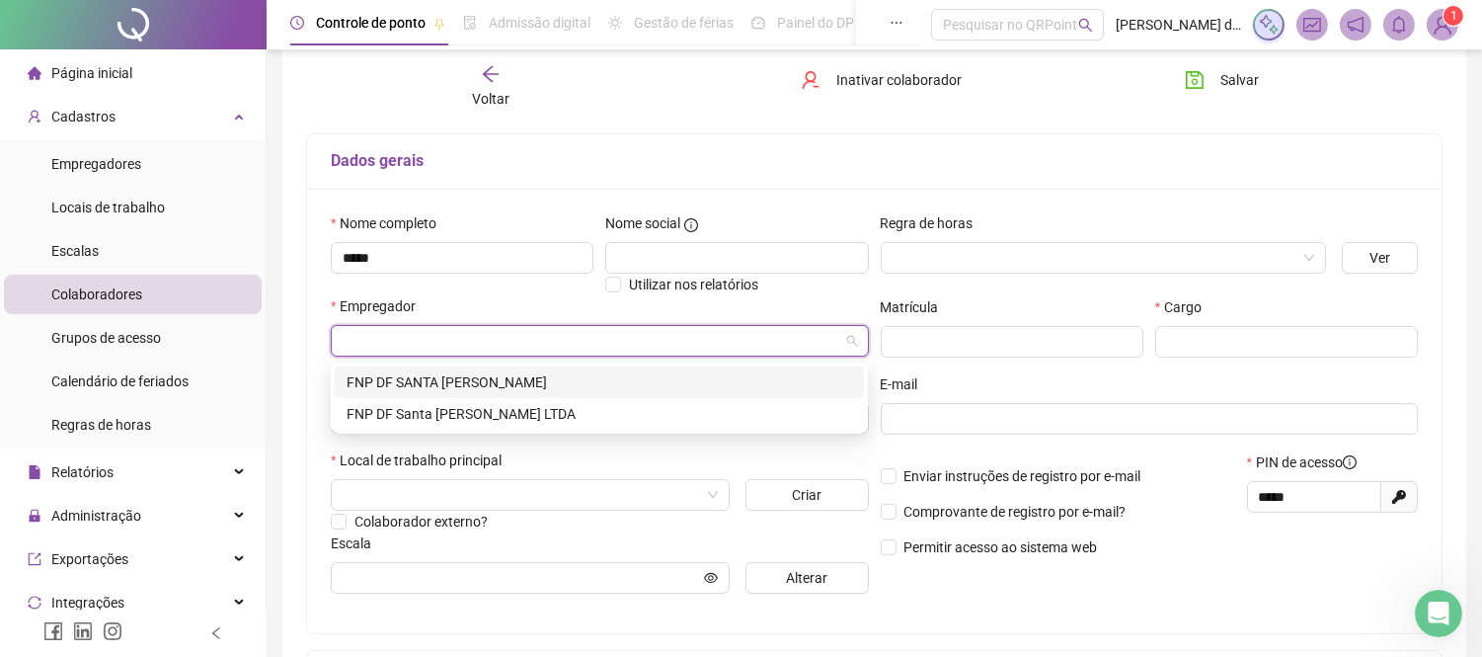
click at [448, 376] on div "FNP DF SANTA MARIA" at bounding box center [600, 382] width 506 height 22
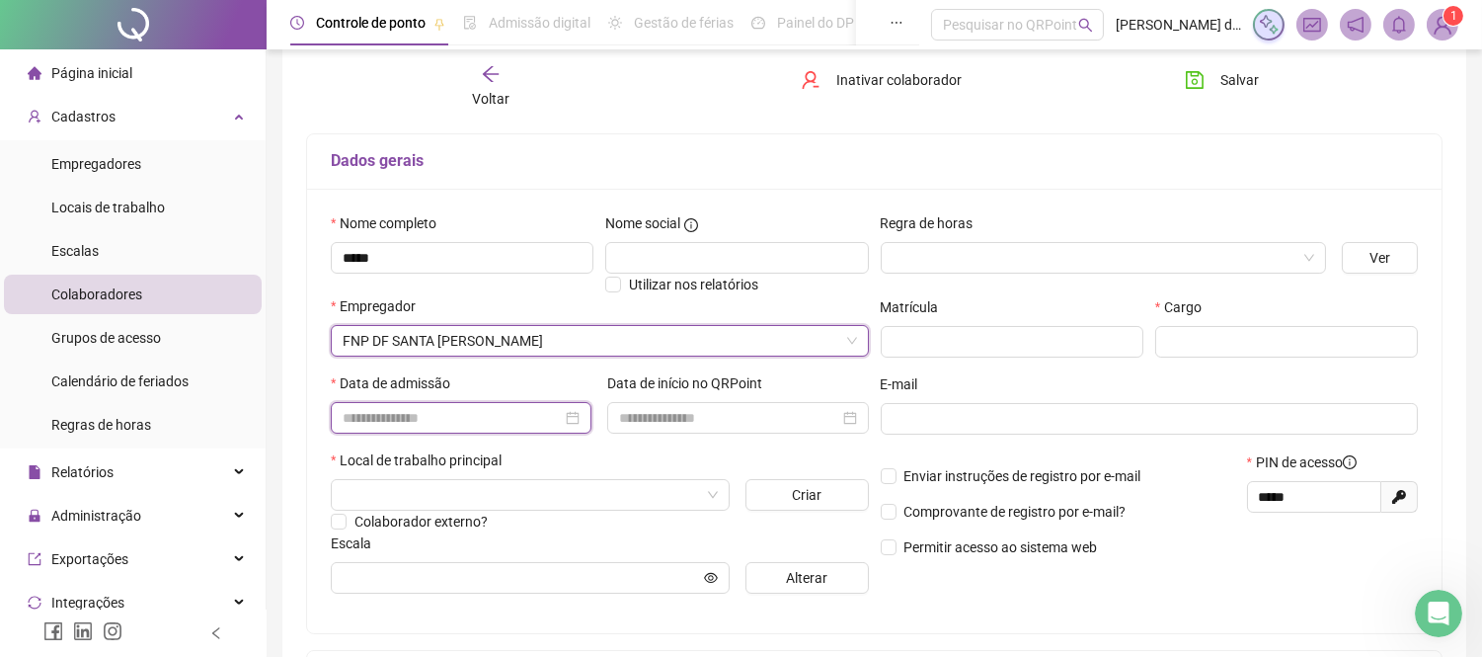
click at [410, 423] on input at bounding box center [452, 418] width 219 height 22
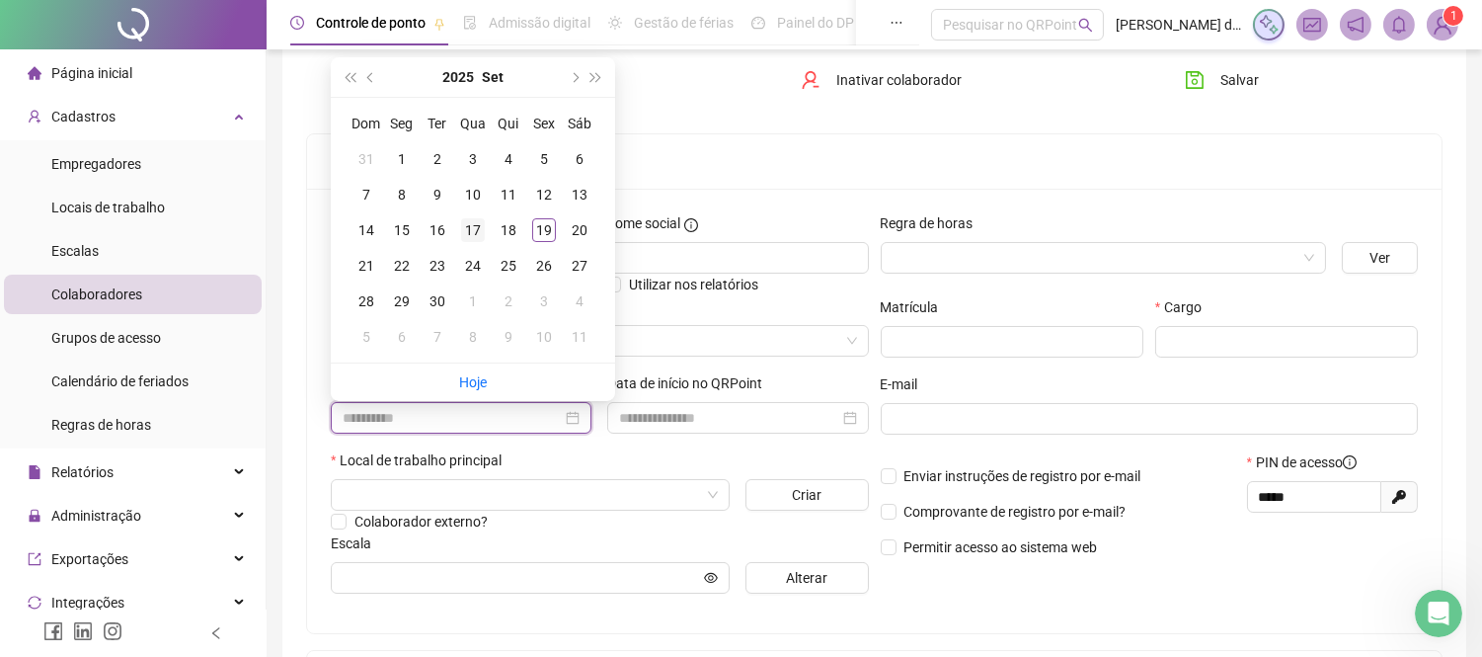
type input "**********"
click at [462, 223] on div "17" at bounding box center [473, 230] width 24 height 24
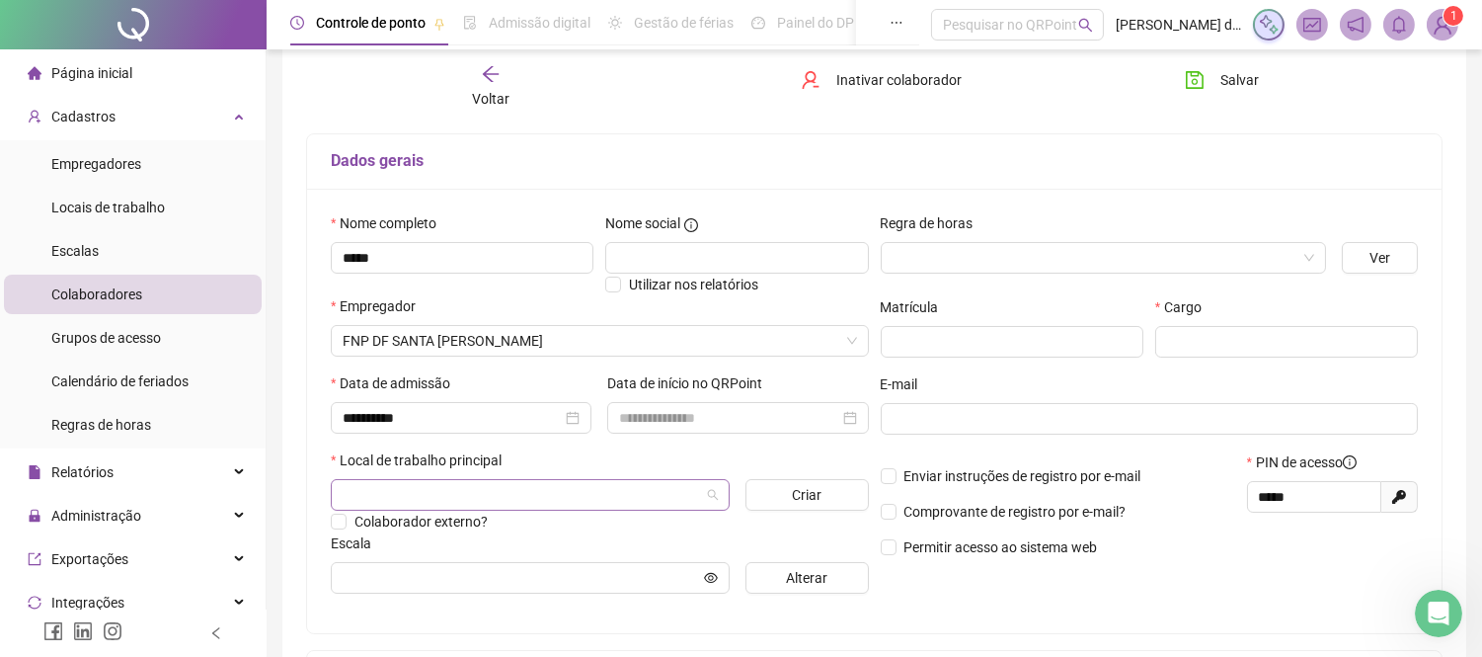
click at [475, 505] on input "search" at bounding box center [521, 495] width 357 height 30
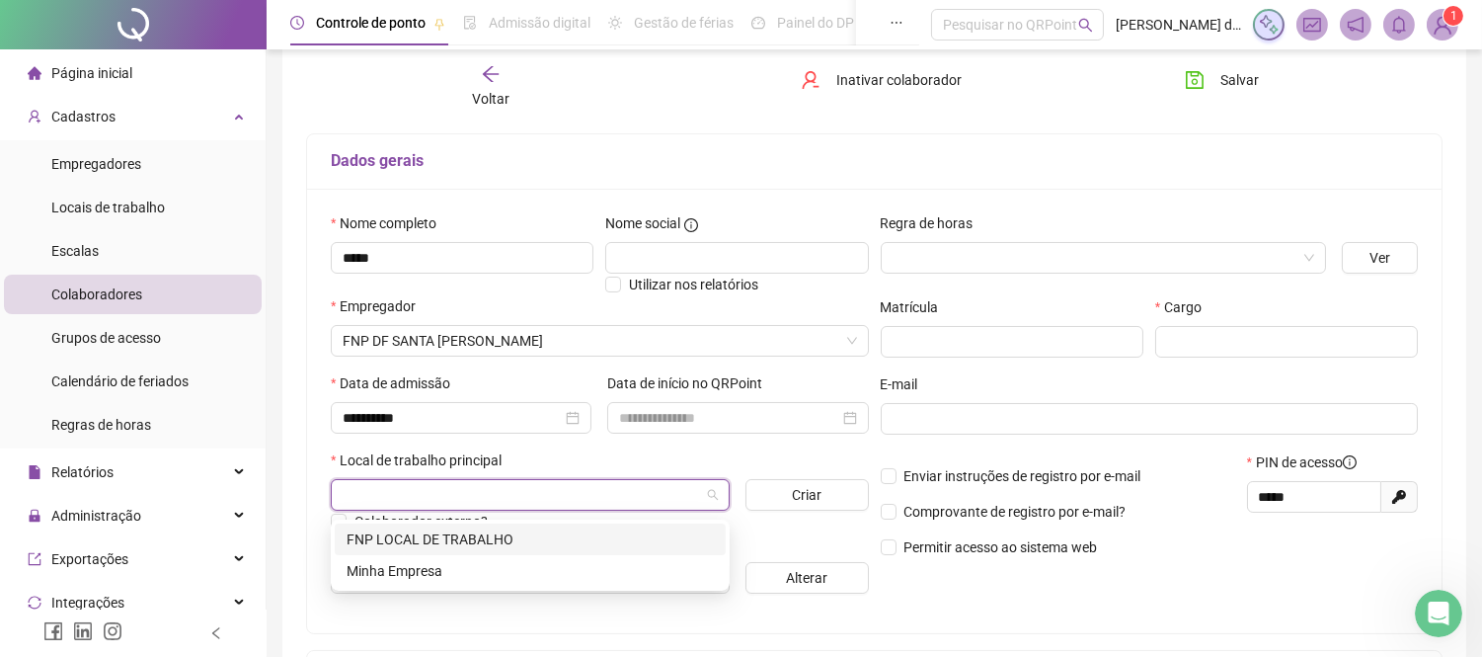
click at [479, 545] on div "FNP LOCAL DE TRABALHO" at bounding box center [530, 539] width 367 height 22
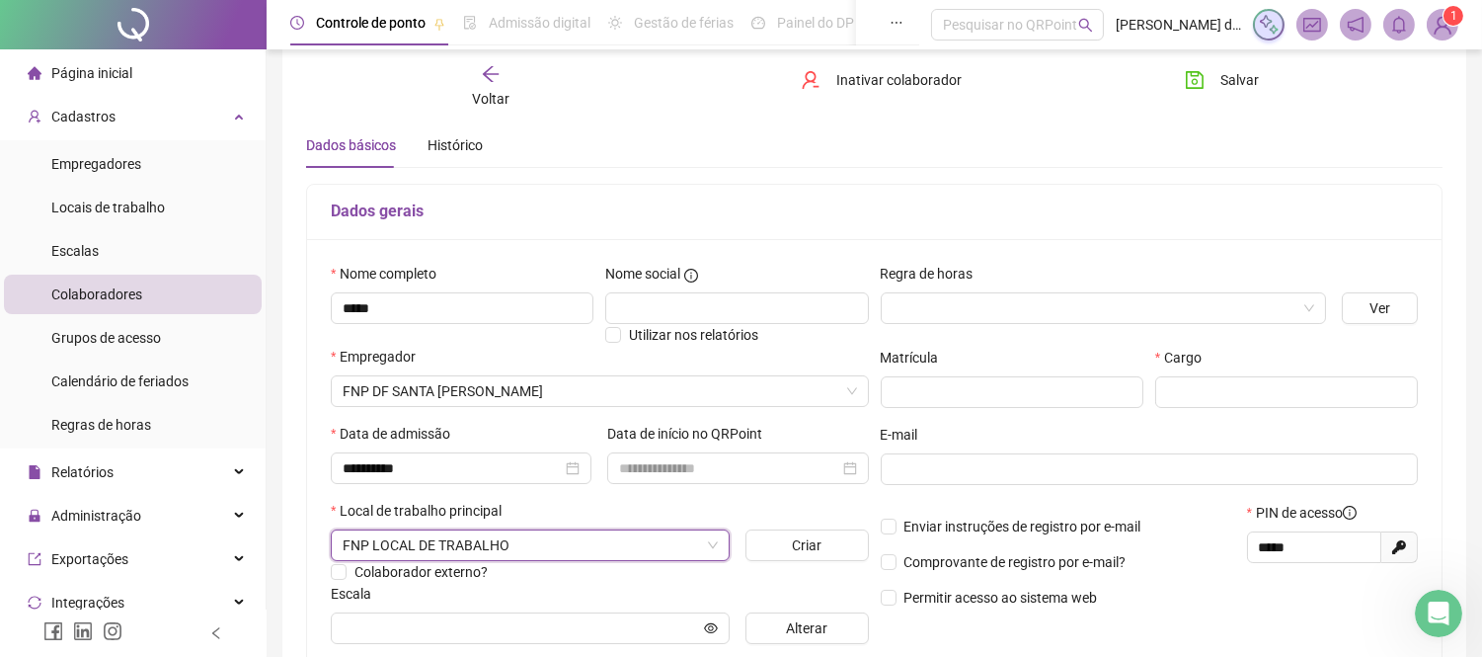
scroll to position [0, 0]
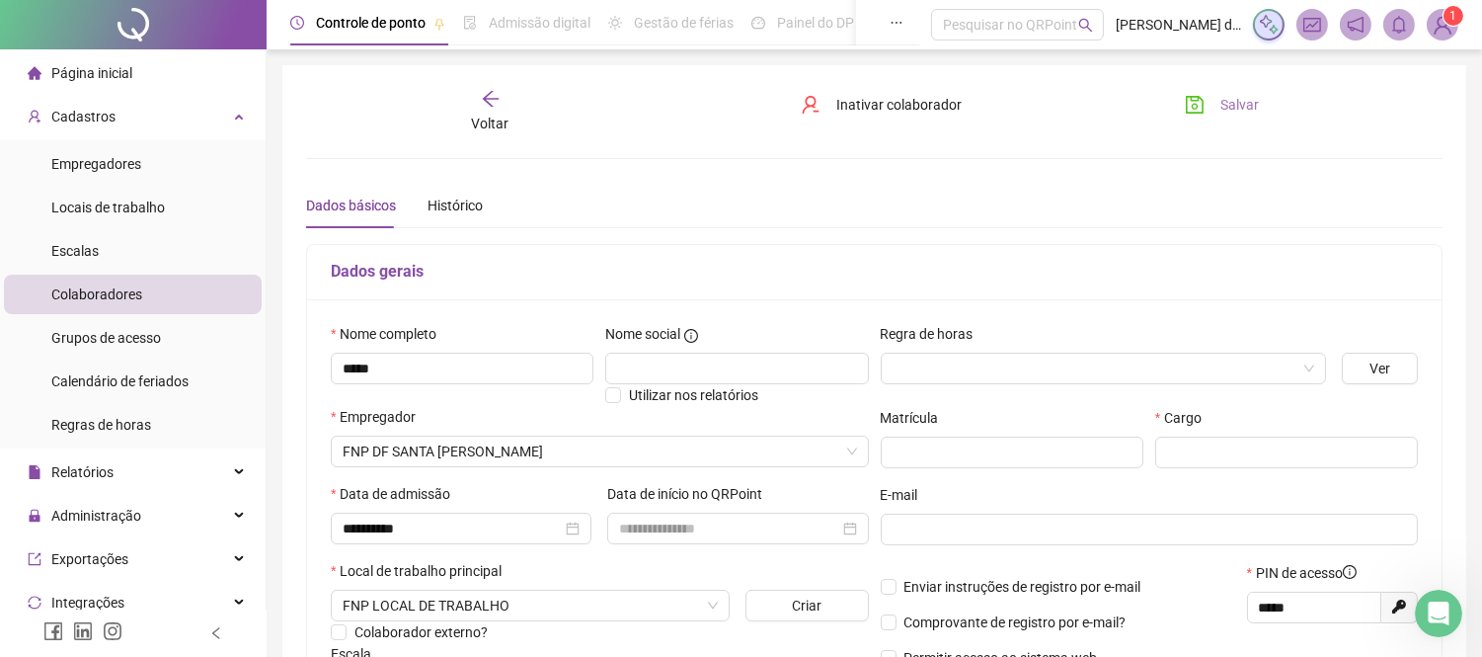
click at [1210, 100] on button "Salvar" at bounding box center [1222, 105] width 104 height 32
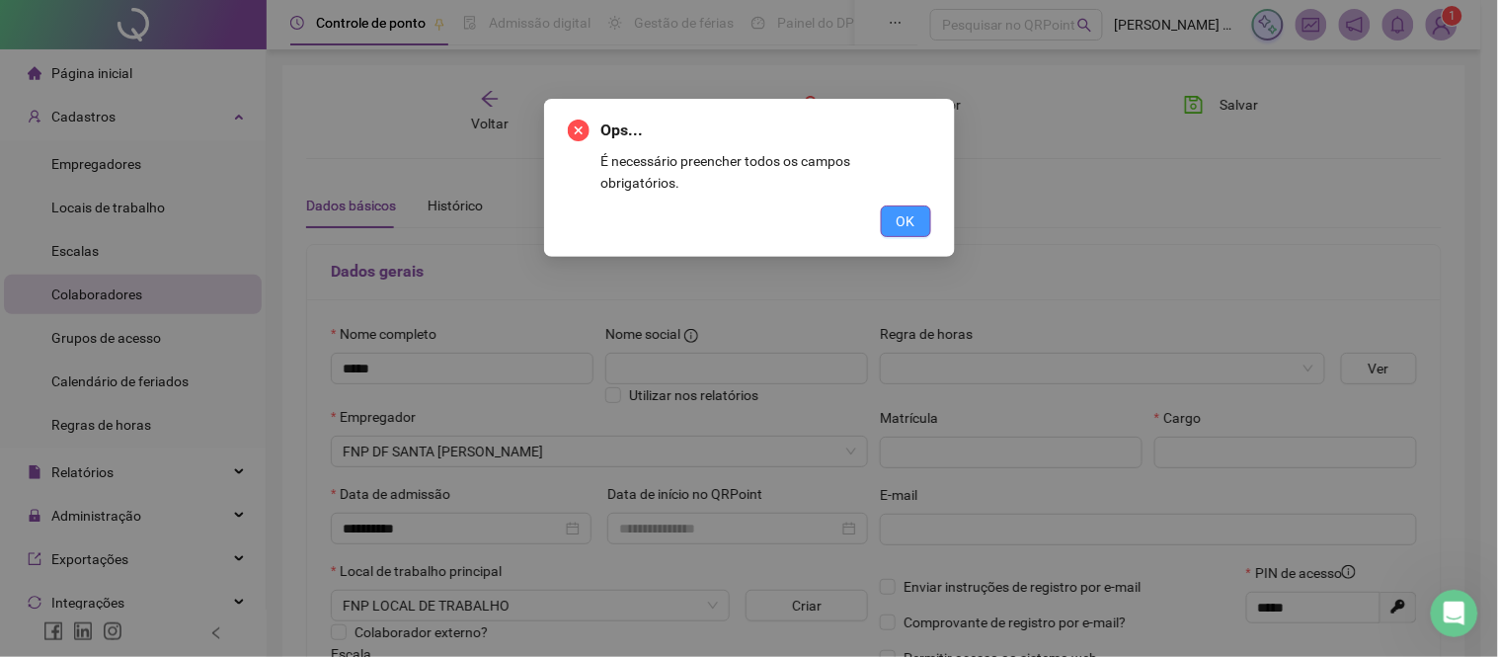
click at [914, 210] on span "OK" at bounding box center [905, 221] width 19 height 22
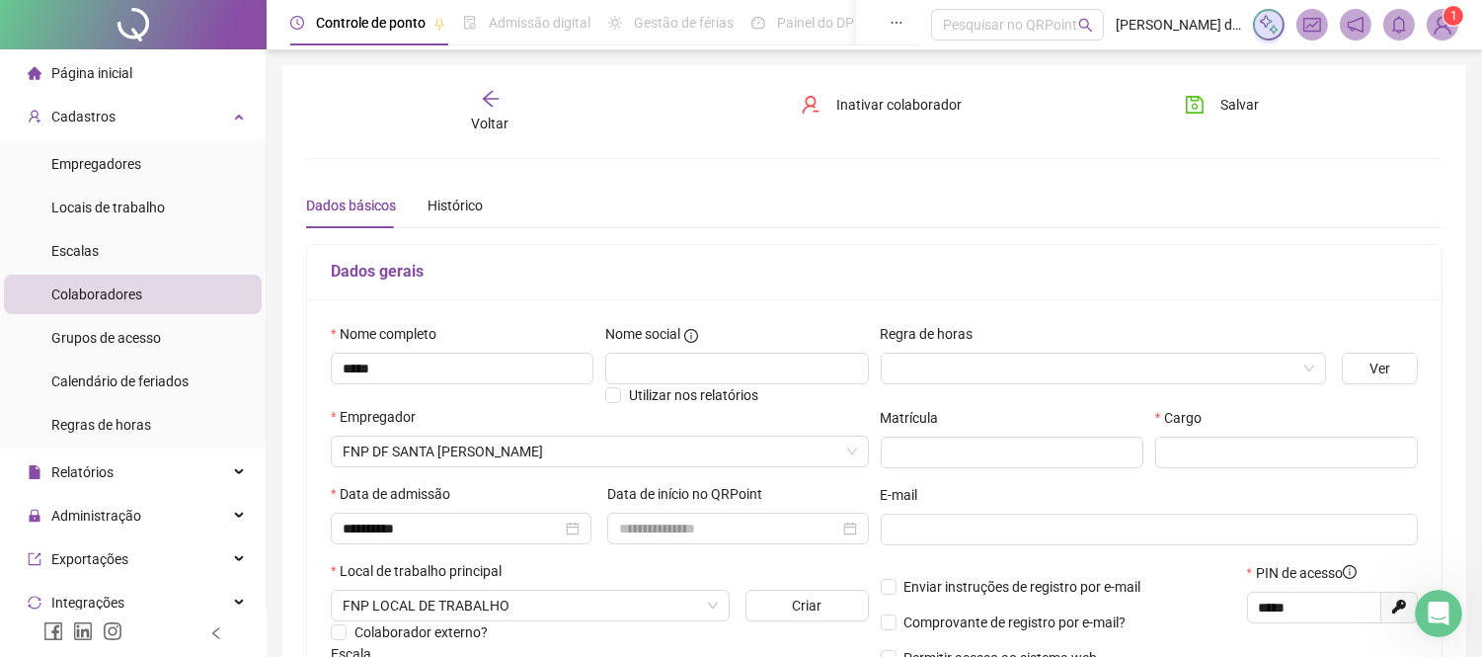
scroll to position [219, 0]
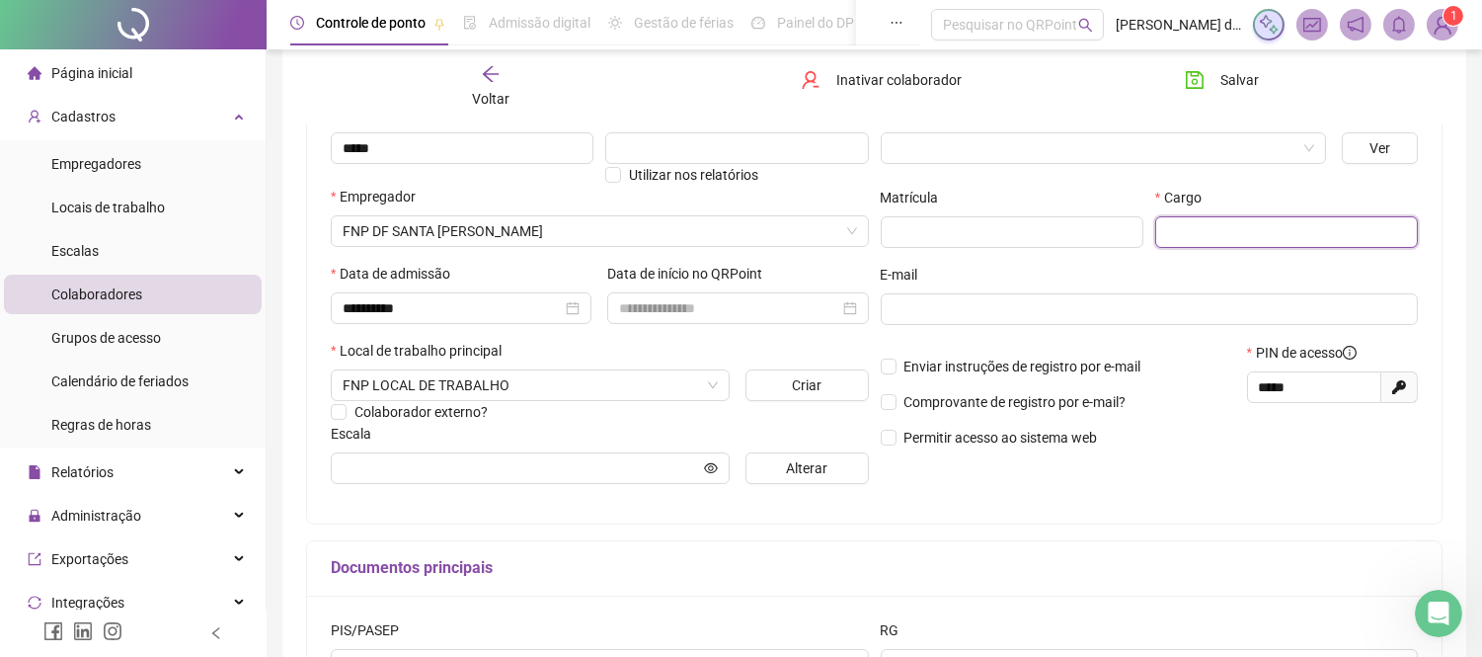
click at [1196, 235] on input "text" at bounding box center [1286, 232] width 263 height 32
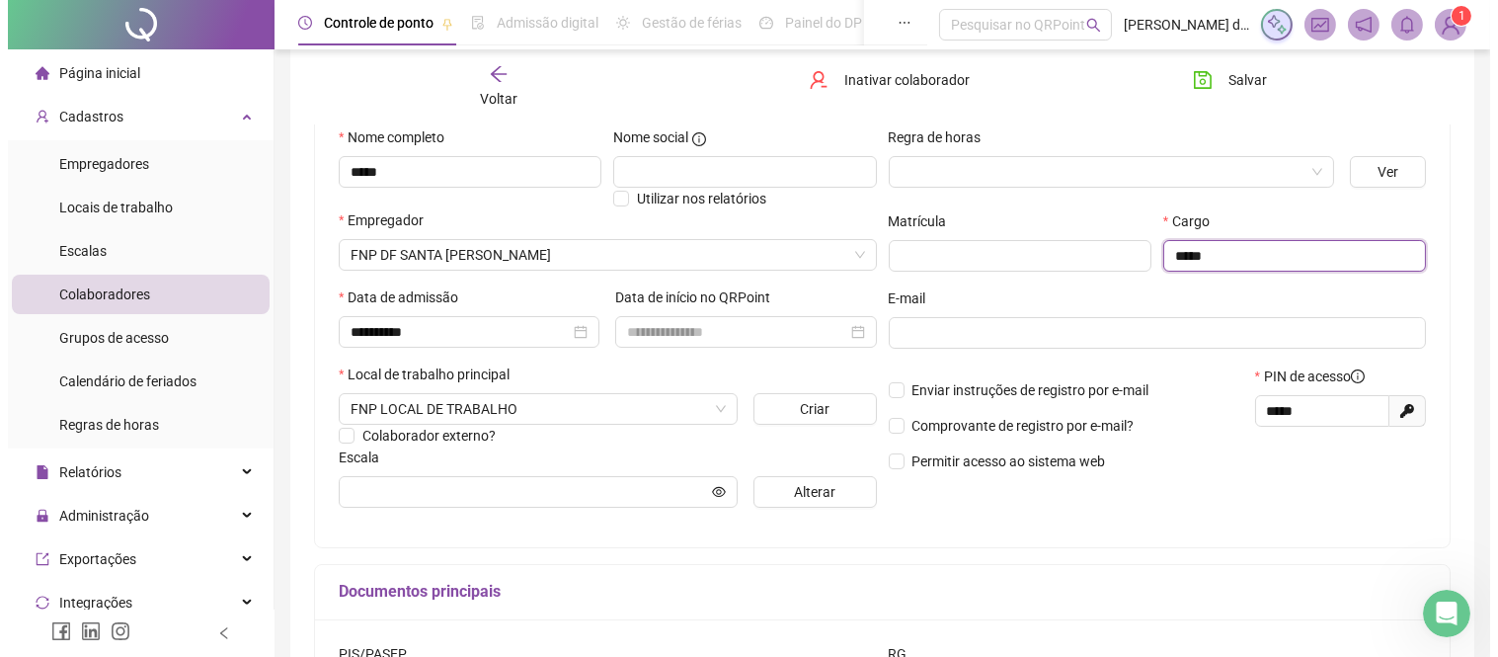
scroll to position [0, 0]
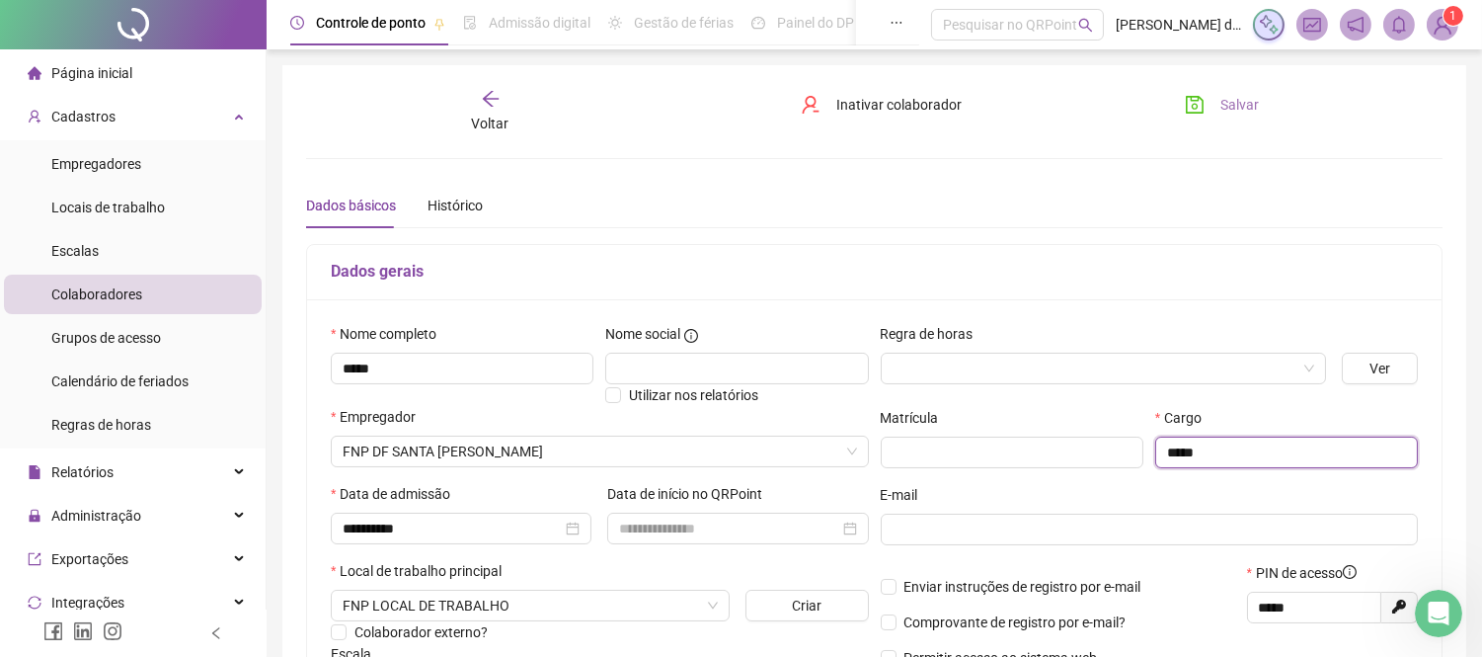
type input "*****"
click at [1230, 101] on span "Salvar" at bounding box center [1239, 105] width 39 height 22
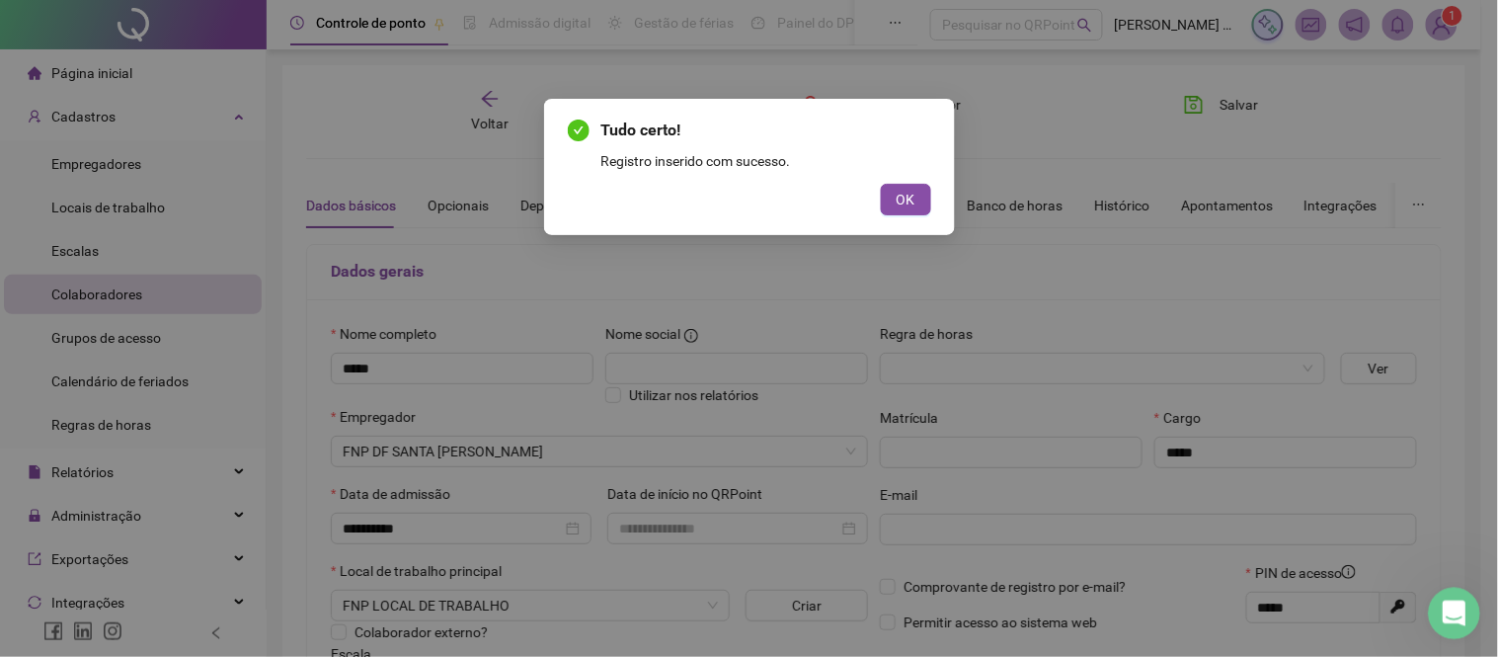
click at [1462, 606] on icon "Abertura do Messenger da Intercom" at bounding box center [1451, 610] width 33 height 33
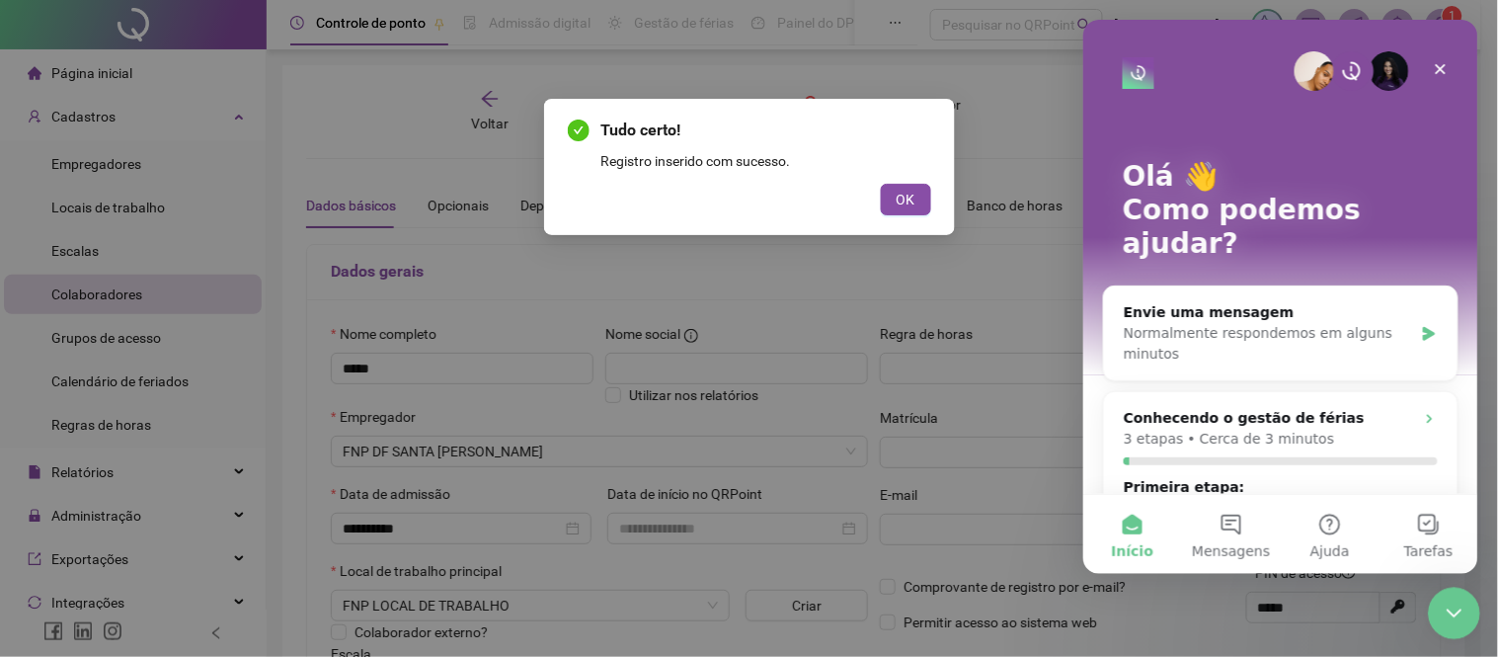
click at [1456, 624] on div "Encerramento do Messenger da Intercom" at bounding box center [1450, 609] width 47 height 47
